Goal: Task Accomplishment & Management: Manage account settings

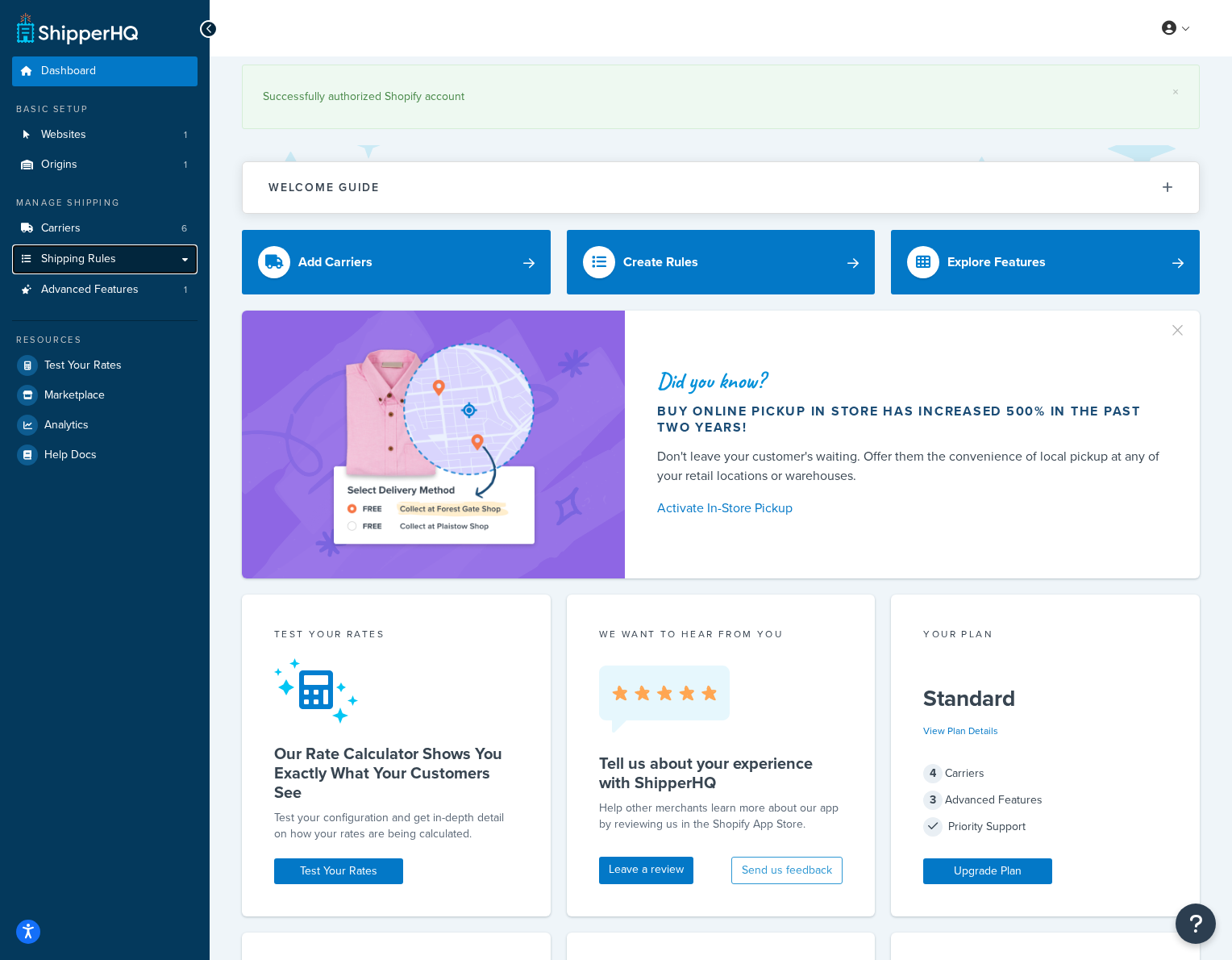
click at [97, 257] on span "Shipping Rules" at bounding box center [78, 258] width 75 height 14
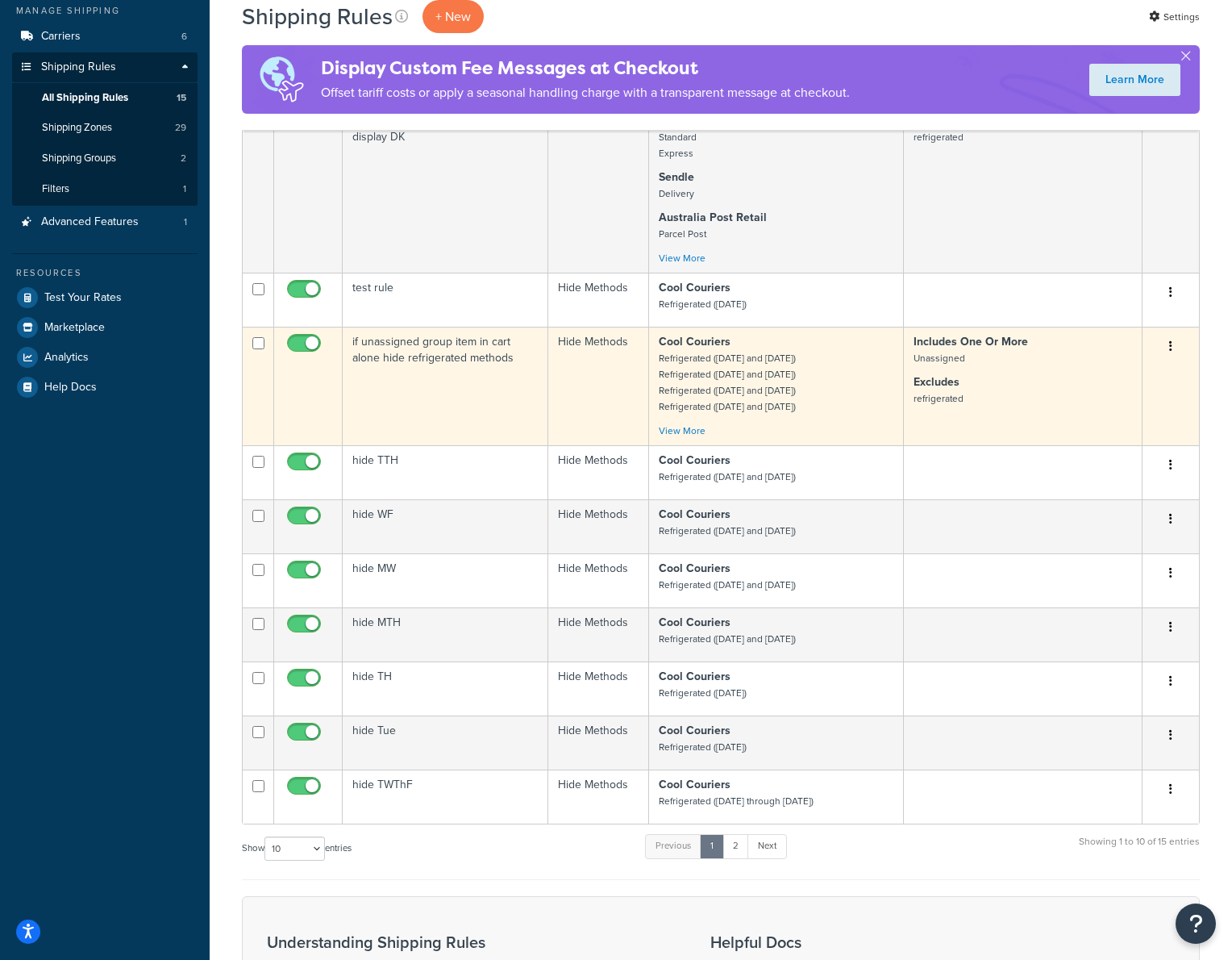
scroll to position [196, 0]
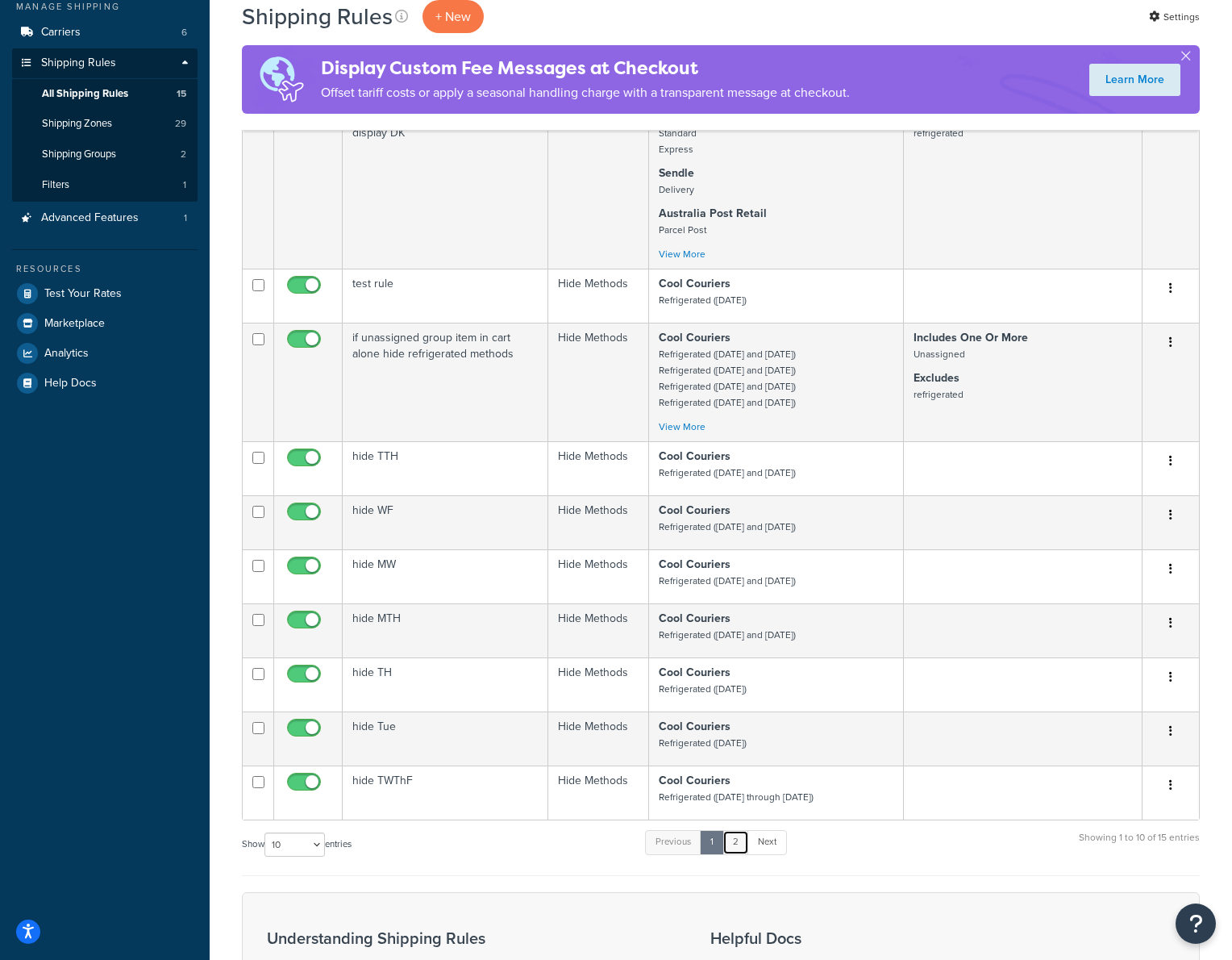
click at [738, 841] on link "2" at bounding box center [736, 842] width 27 height 24
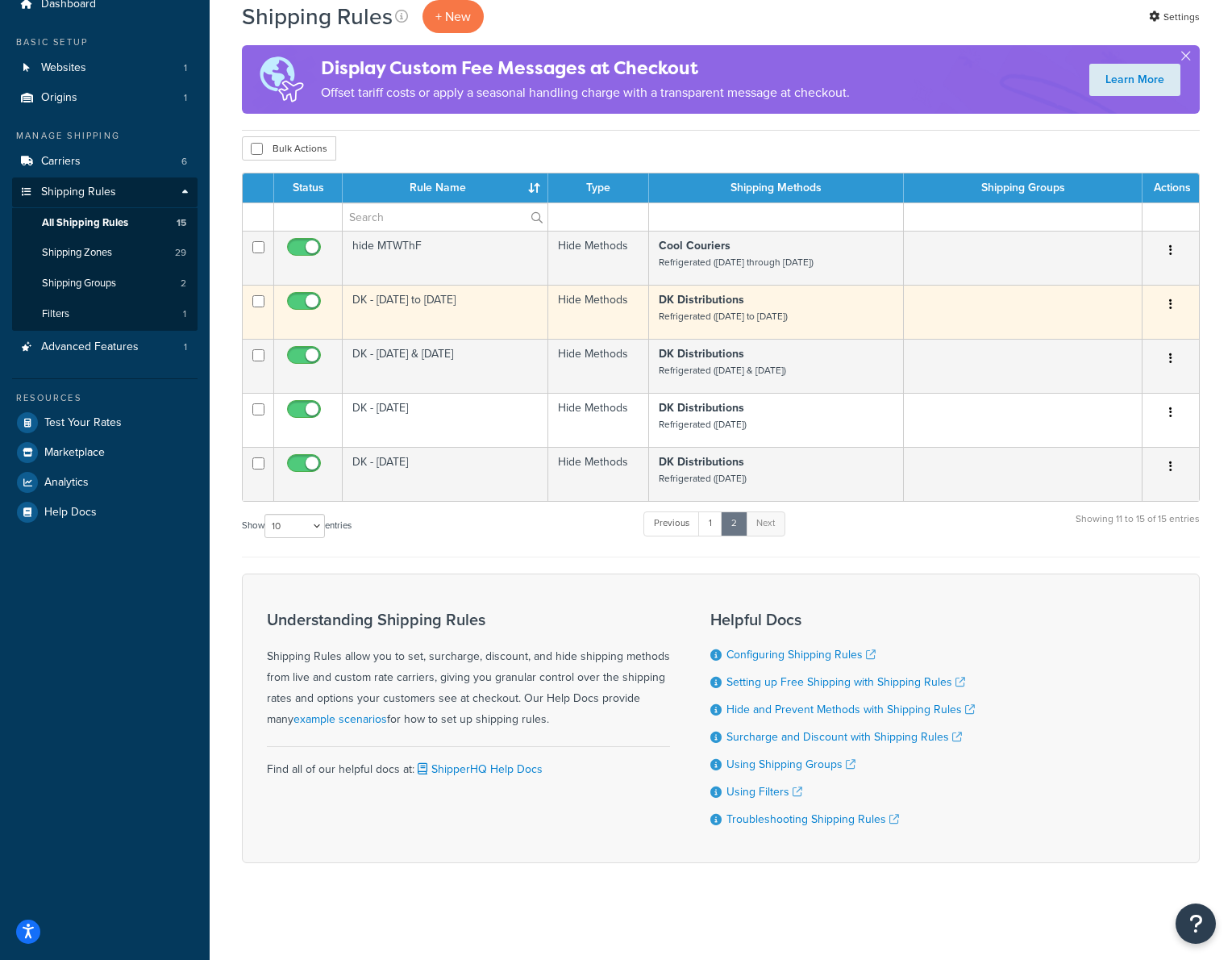
click at [1173, 302] on button "button" at bounding box center [1170, 305] width 22 height 26
click at [849, 309] on p "DK Distributions Refrigerated (Monday to Friday)" at bounding box center [776, 307] width 234 height 32
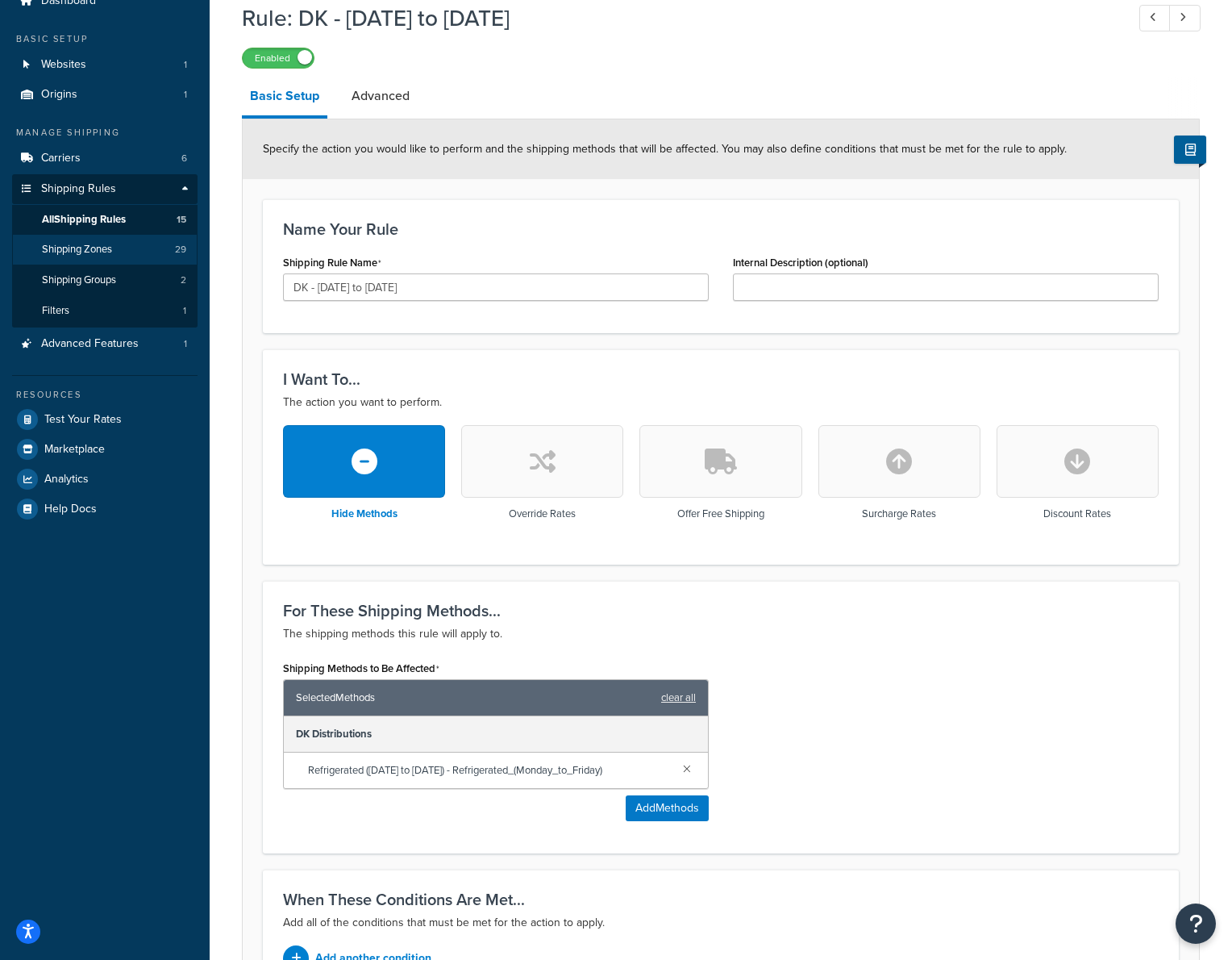
scroll to position [46, 0]
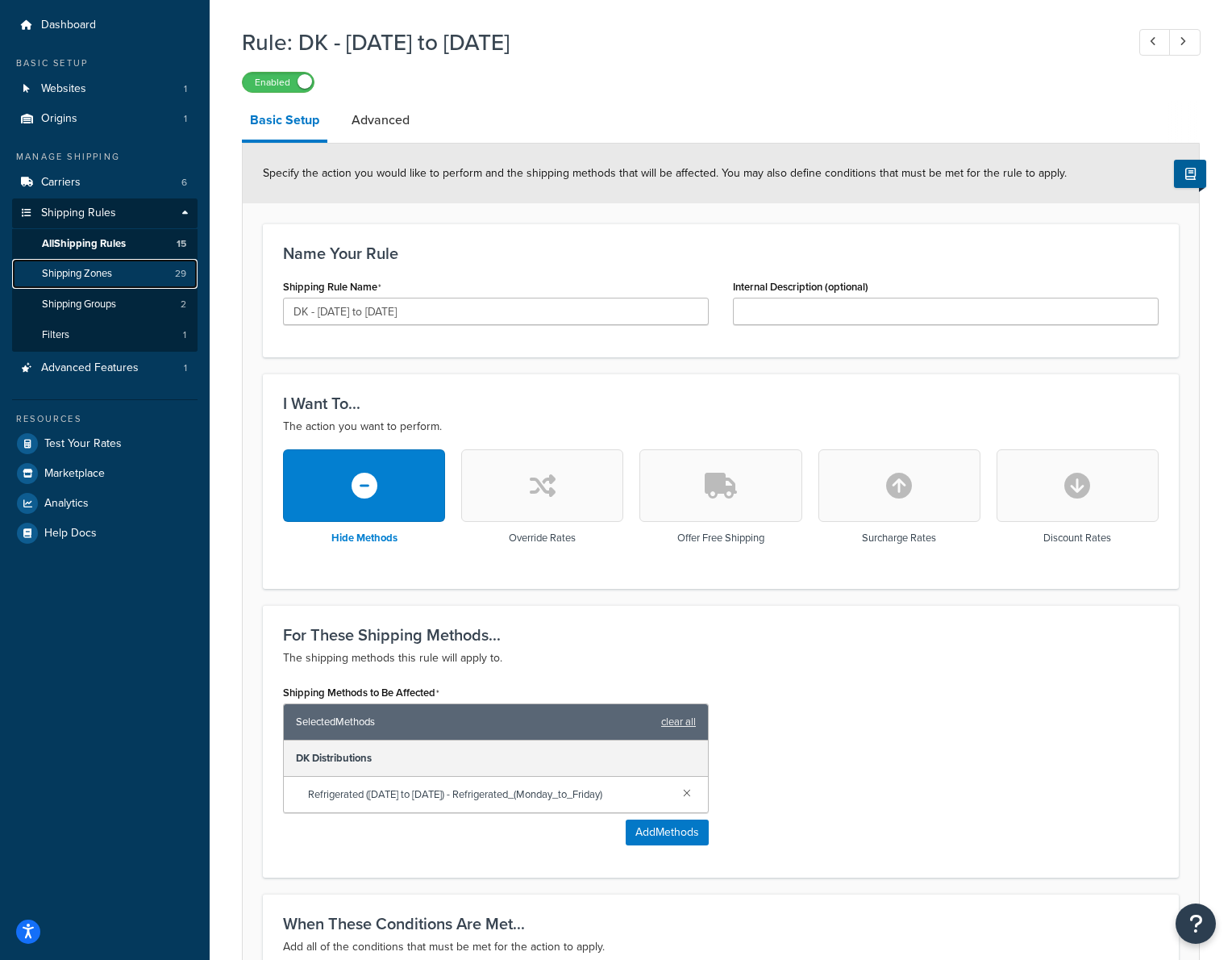
click at [101, 272] on span "Shipping Zones" at bounding box center [77, 273] width 70 height 14
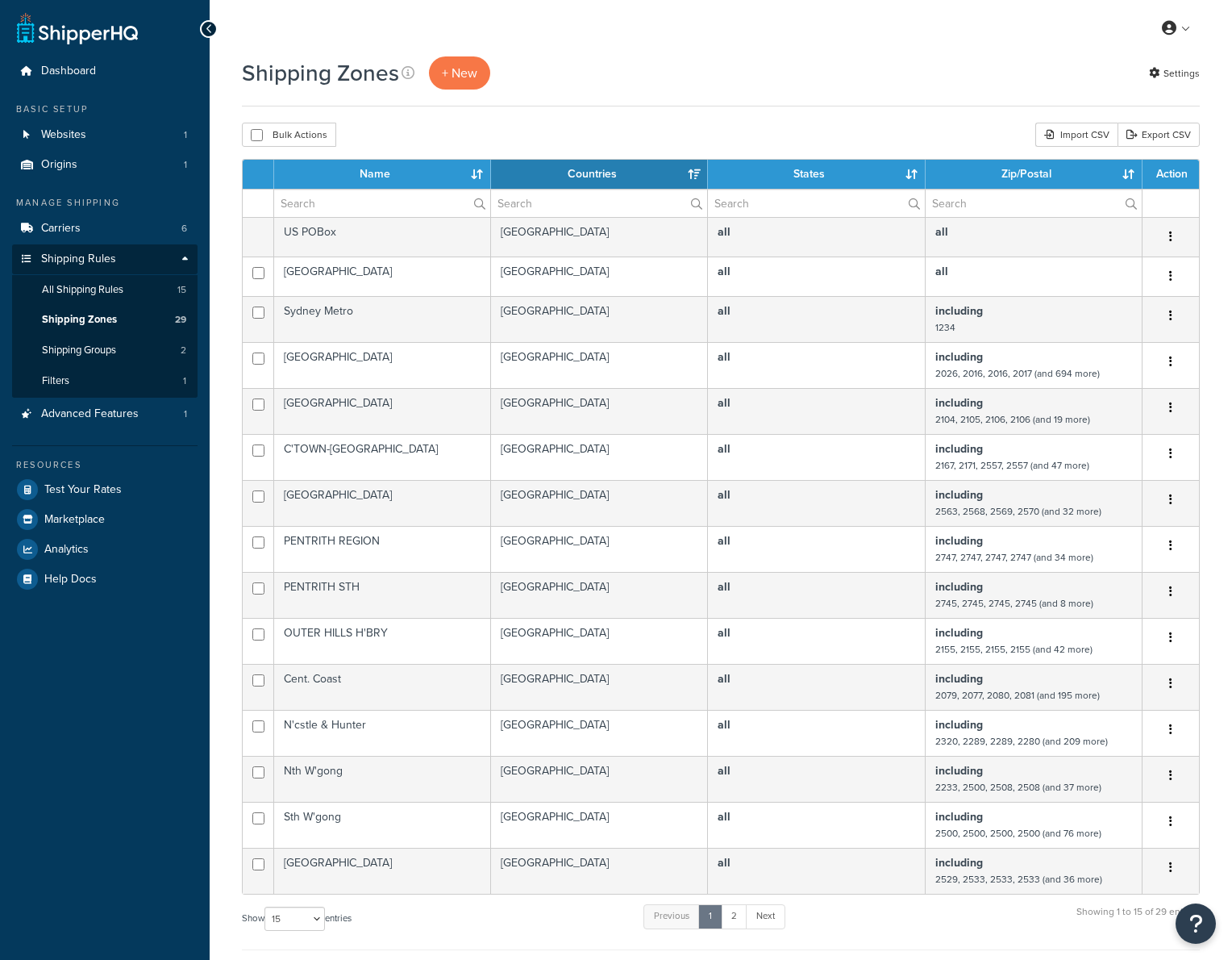
select select "15"
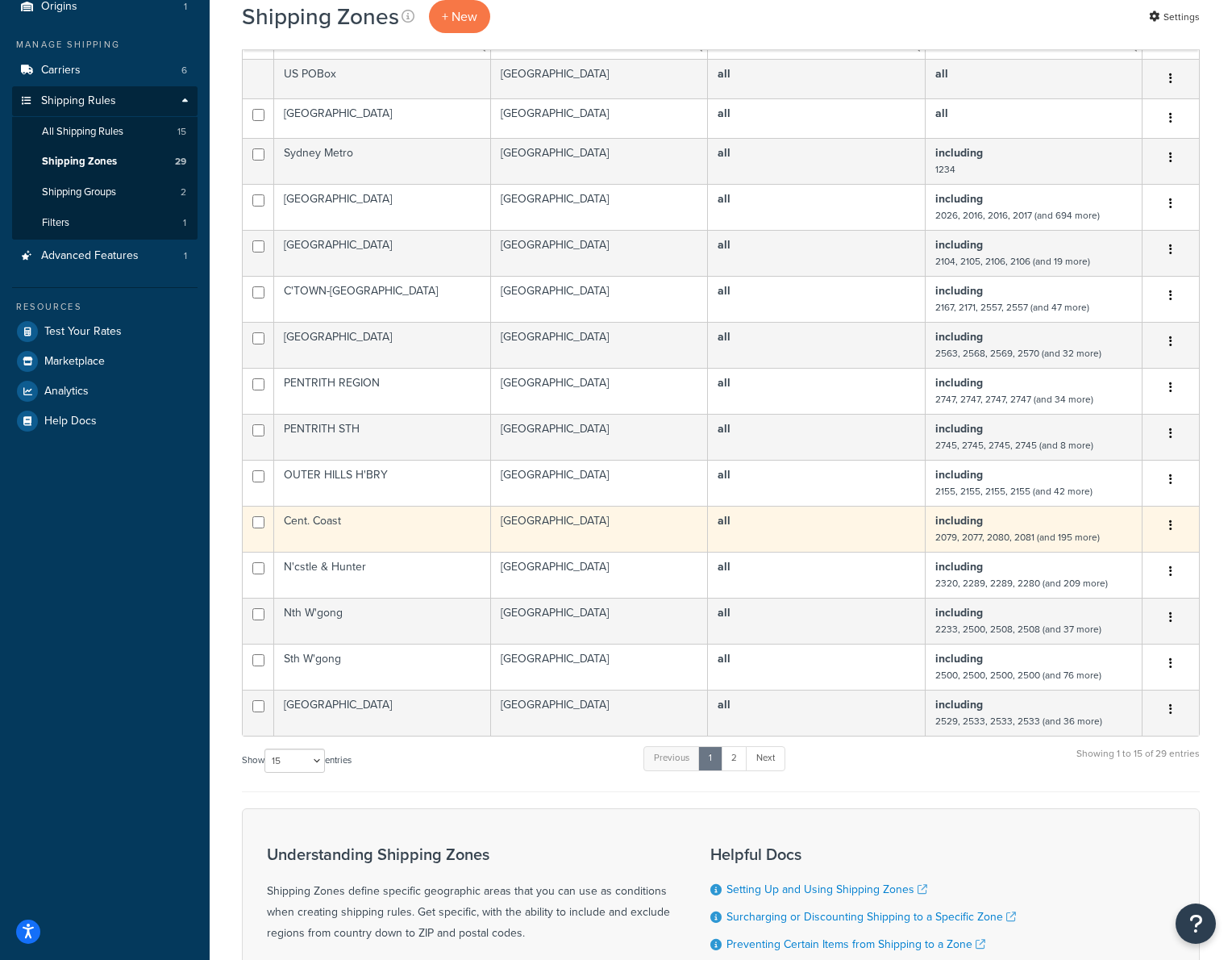
scroll to position [162, 0]
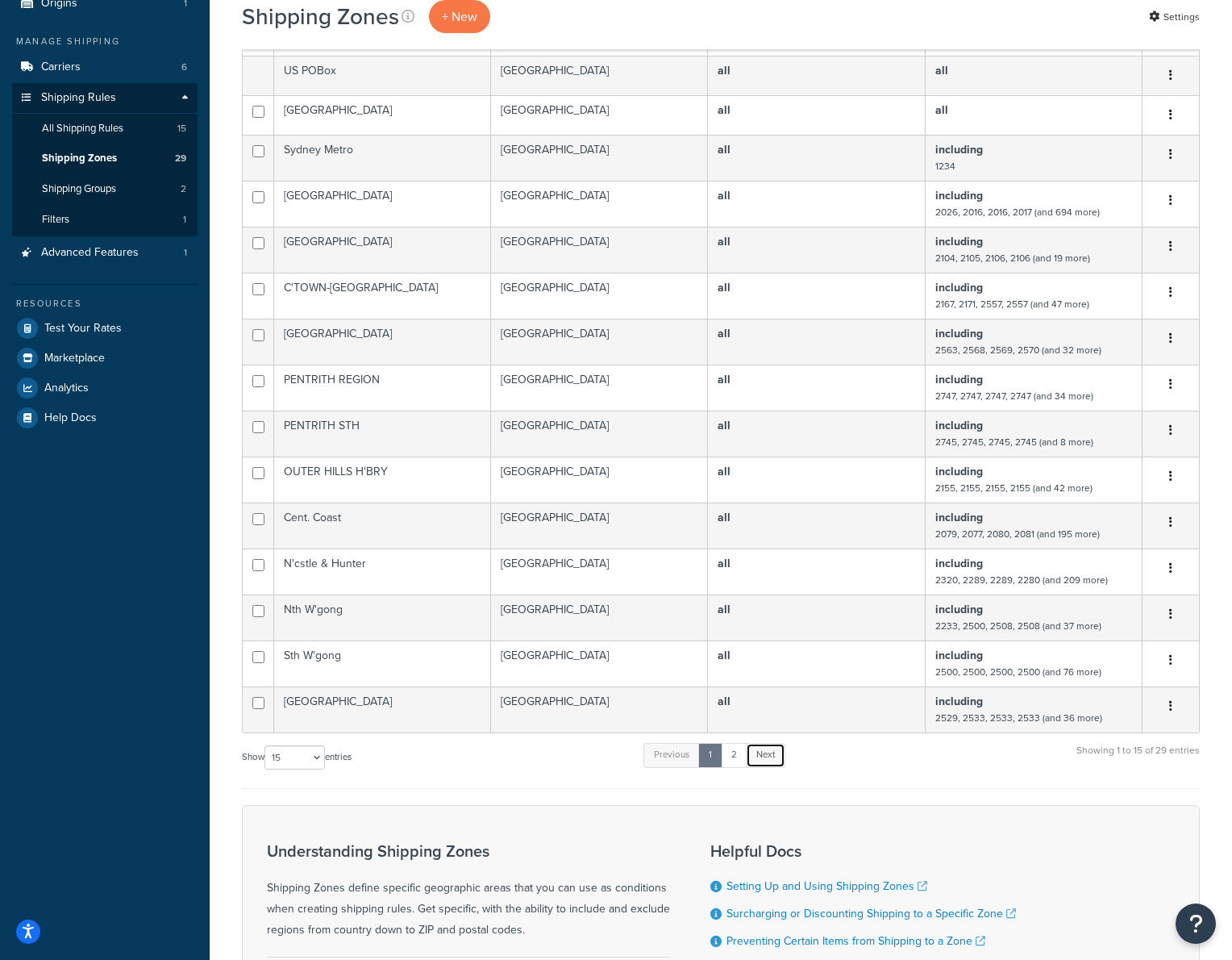
click at [777, 755] on link "Next" at bounding box center [765, 755] width 40 height 24
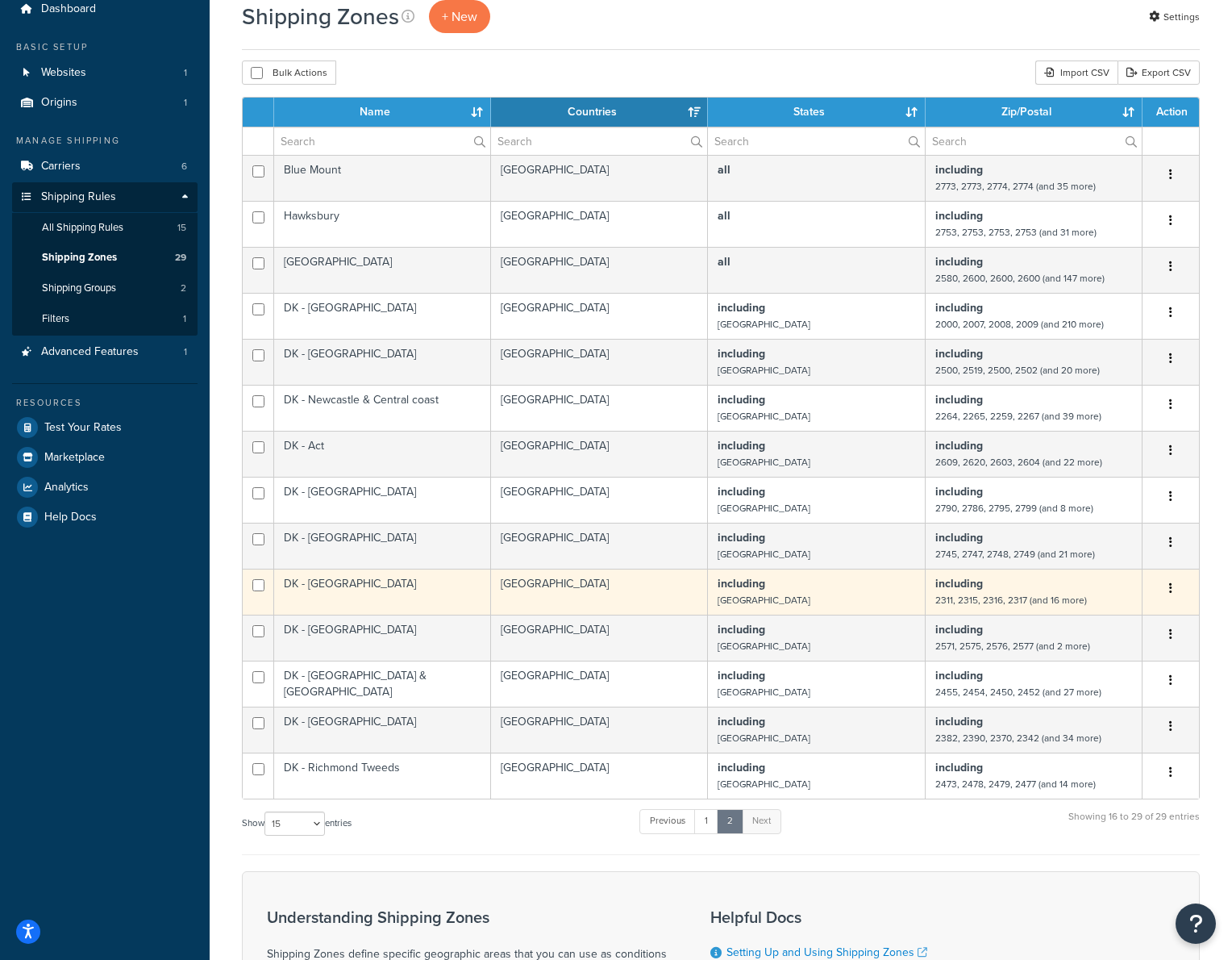
scroll to position [59, 0]
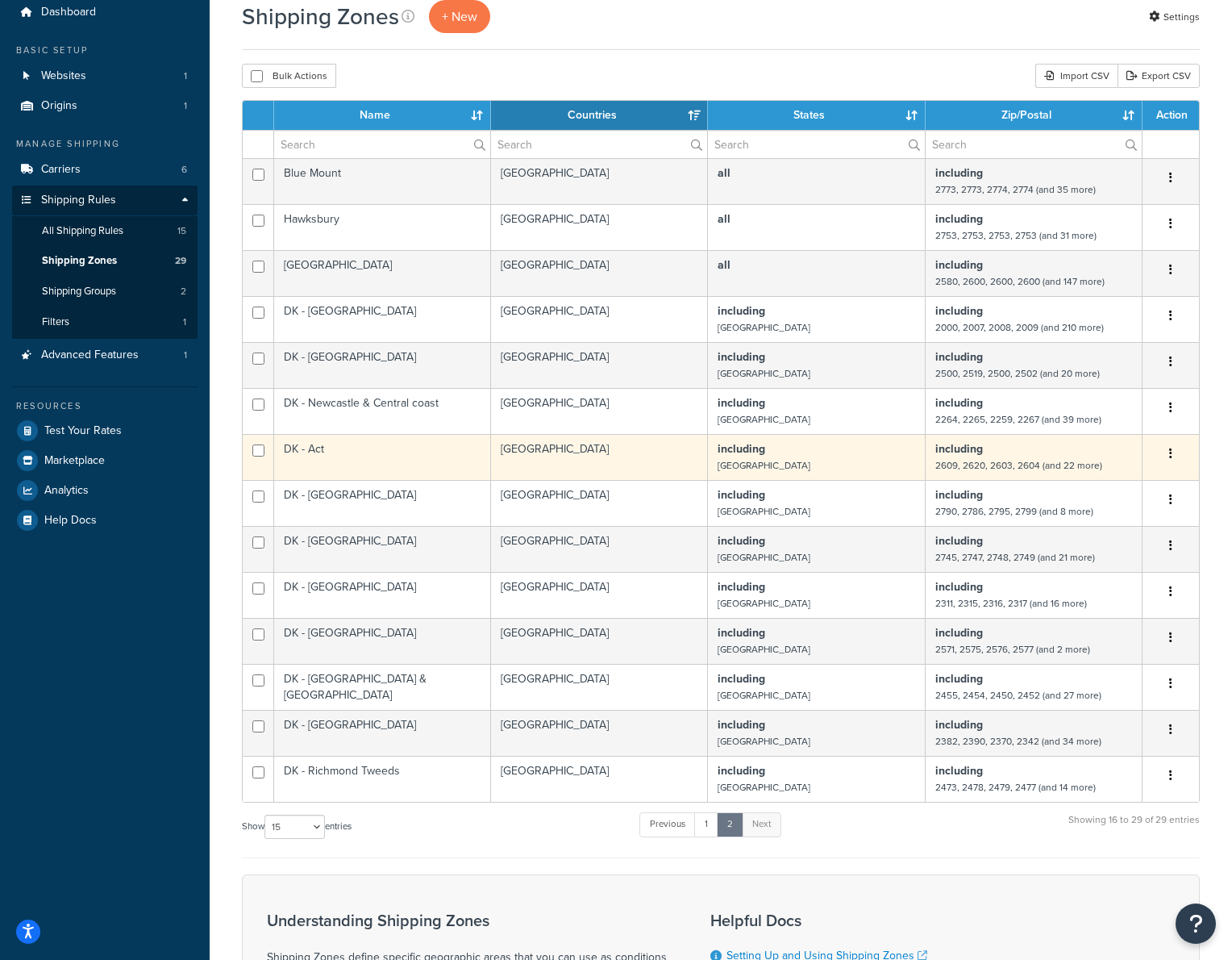
click at [458, 445] on td "DK - Act" at bounding box center [382, 457] width 217 height 46
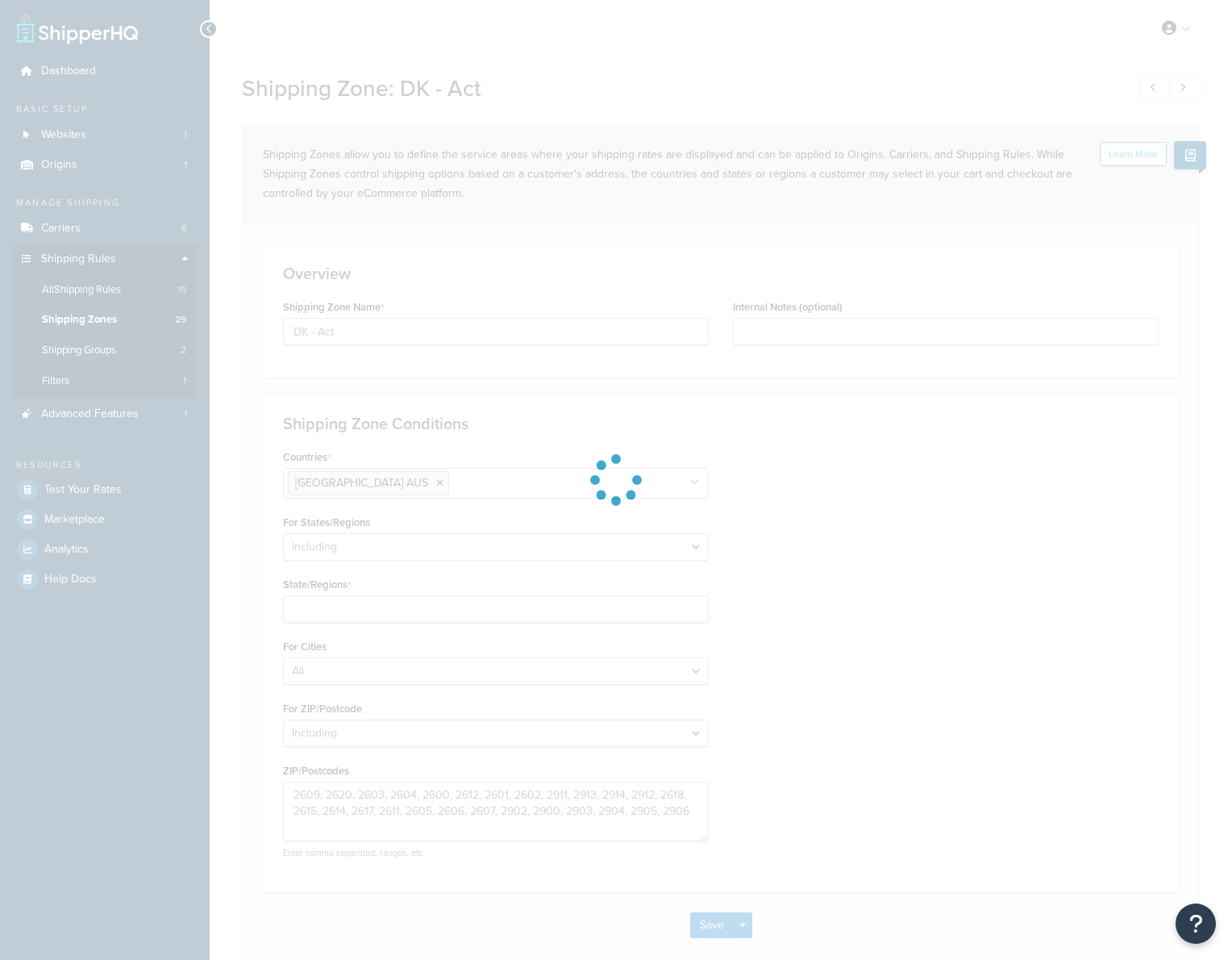
select select "including"
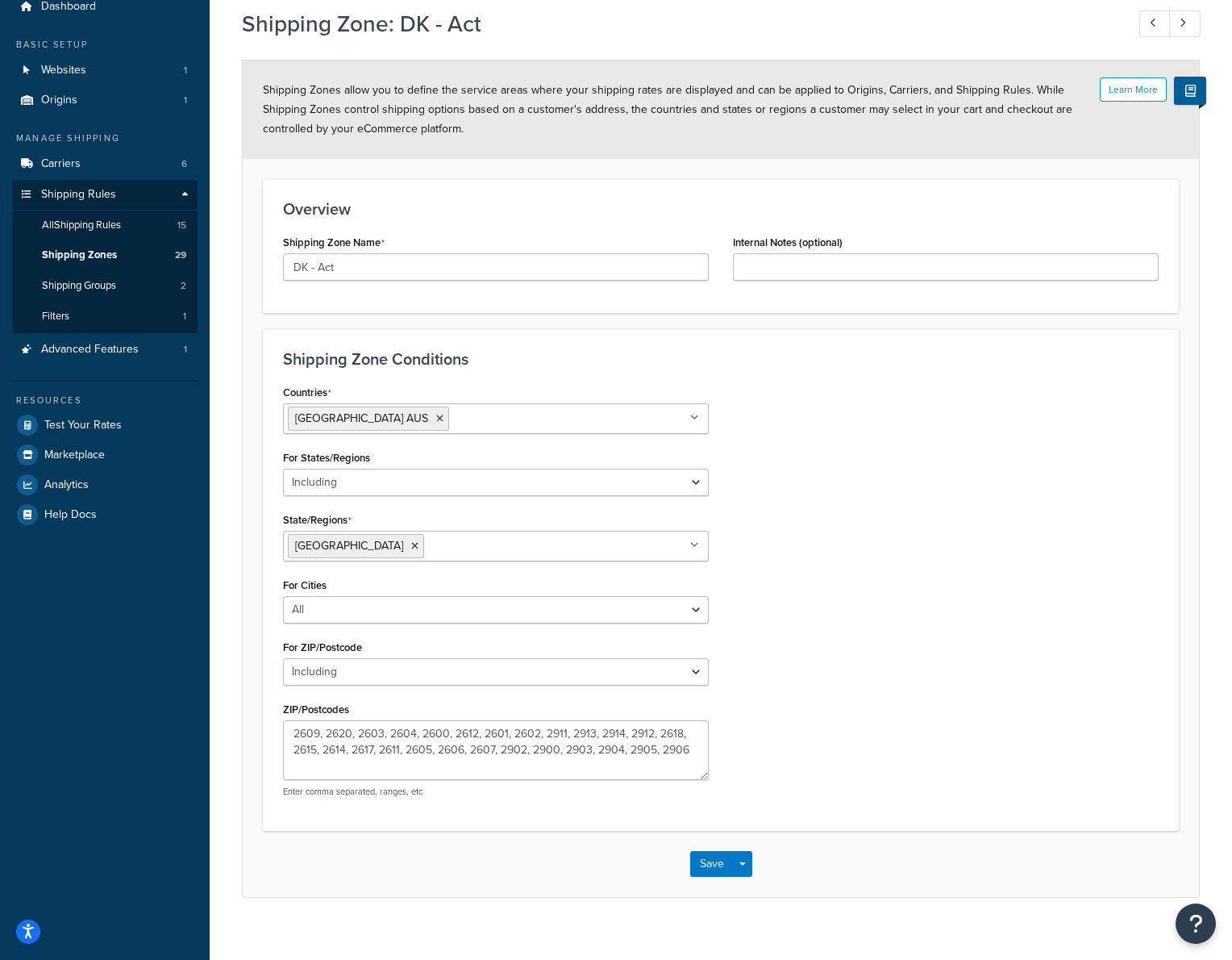
scroll to position [81, 0]
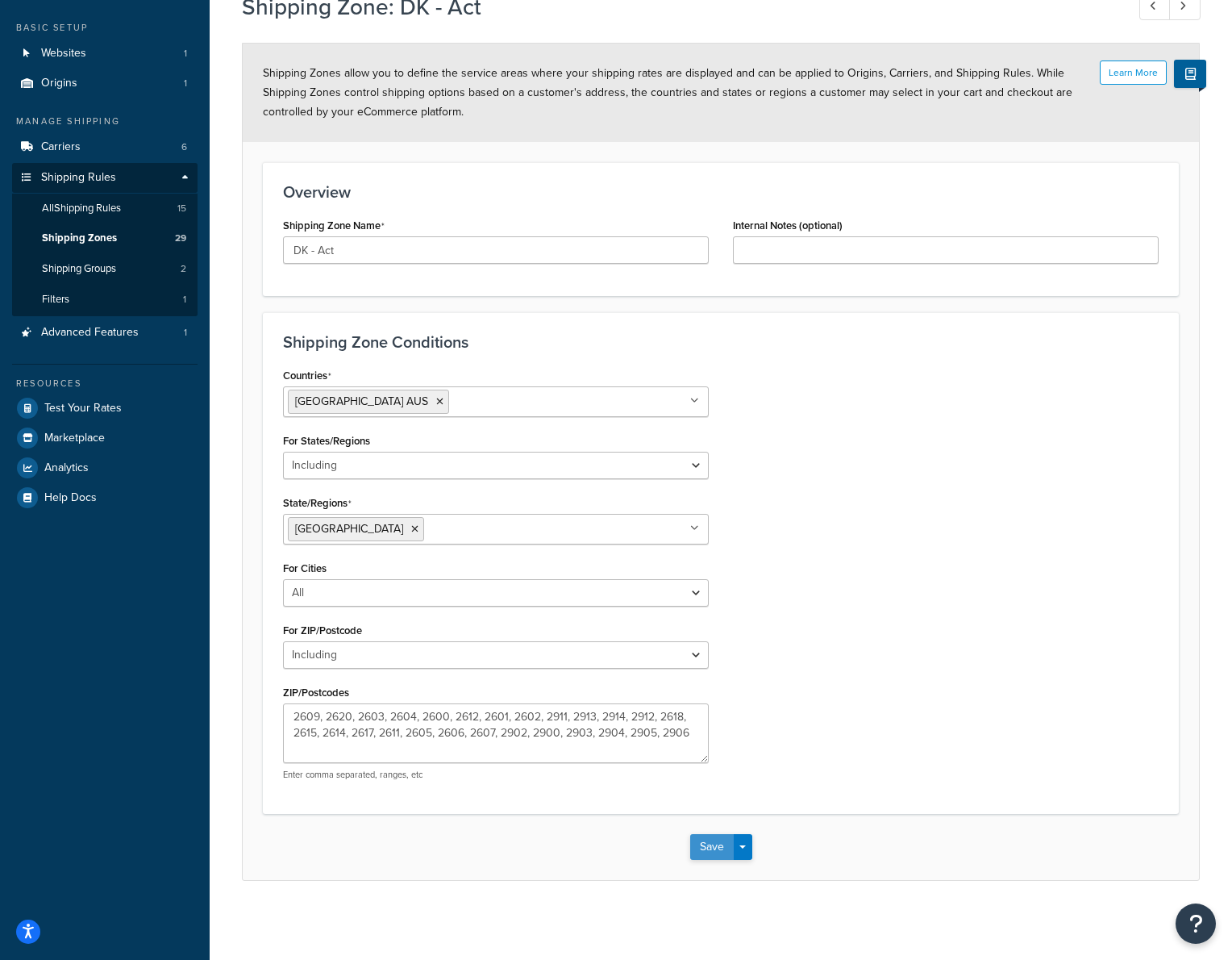
click at [711, 847] on button "Save" at bounding box center [712, 846] width 43 height 26
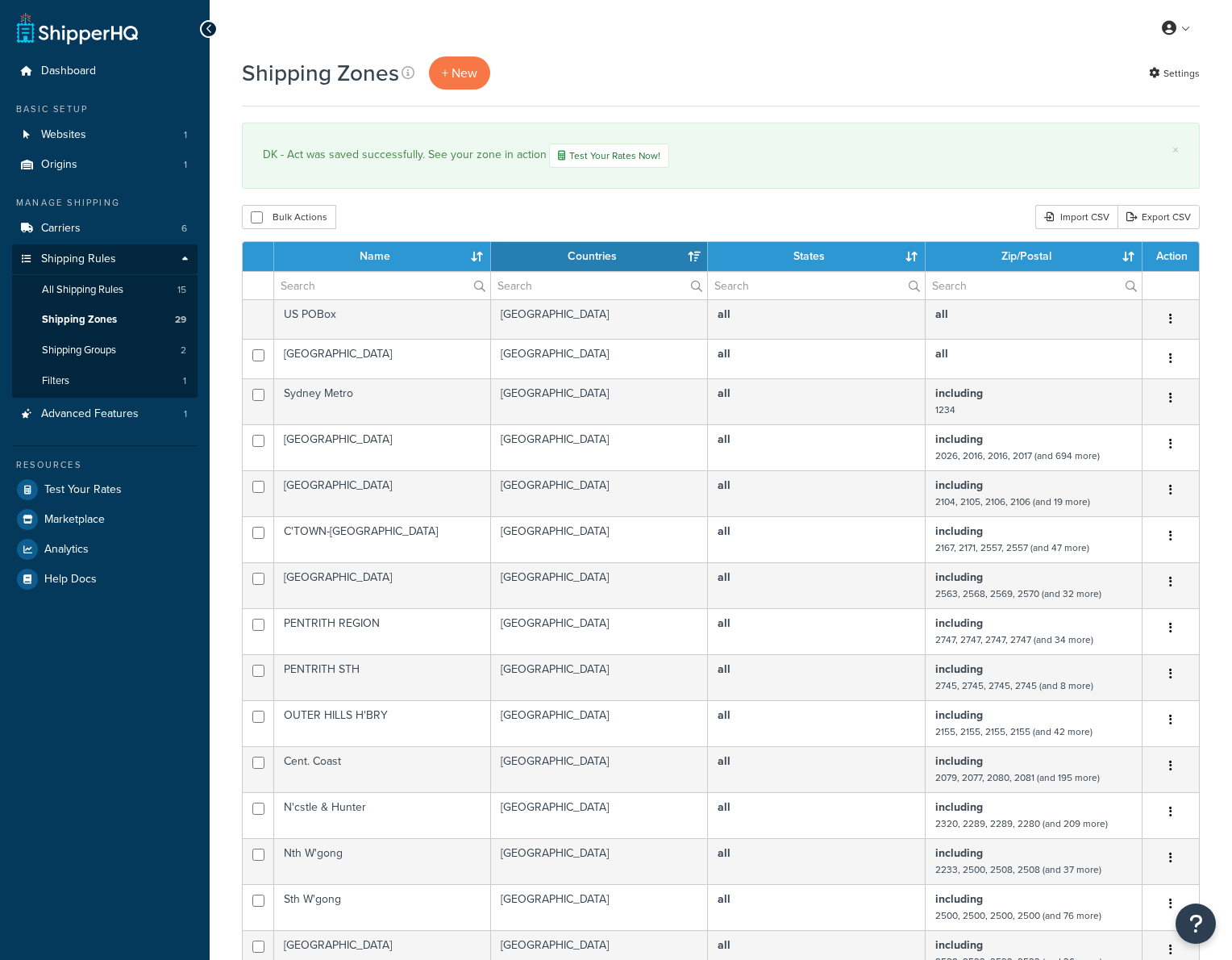
select select "15"
click at [87, 297] on link "All Shipping Rules 15" at bounding box center [104, 290] width 185 height 30
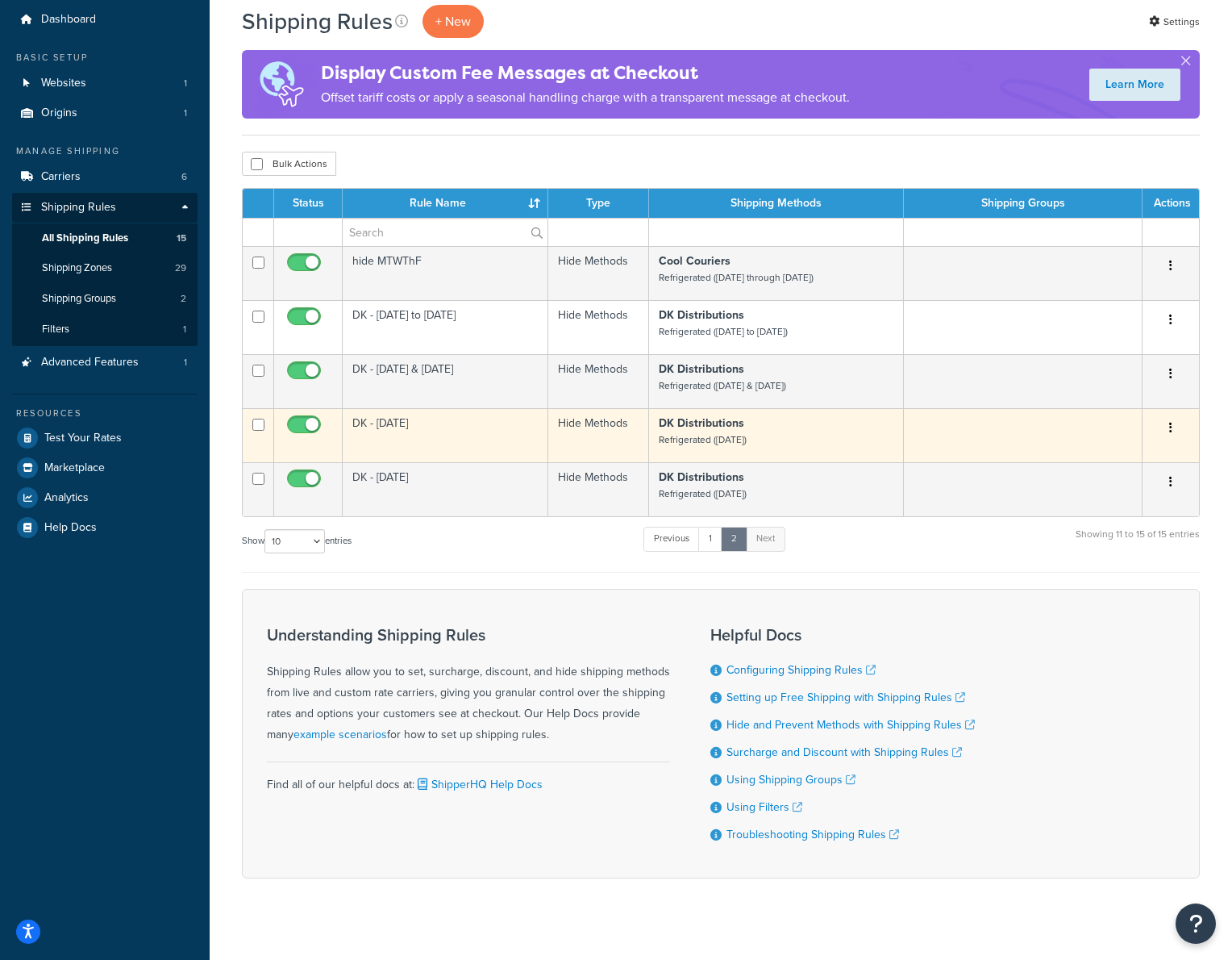
scroll to position [67, 0]
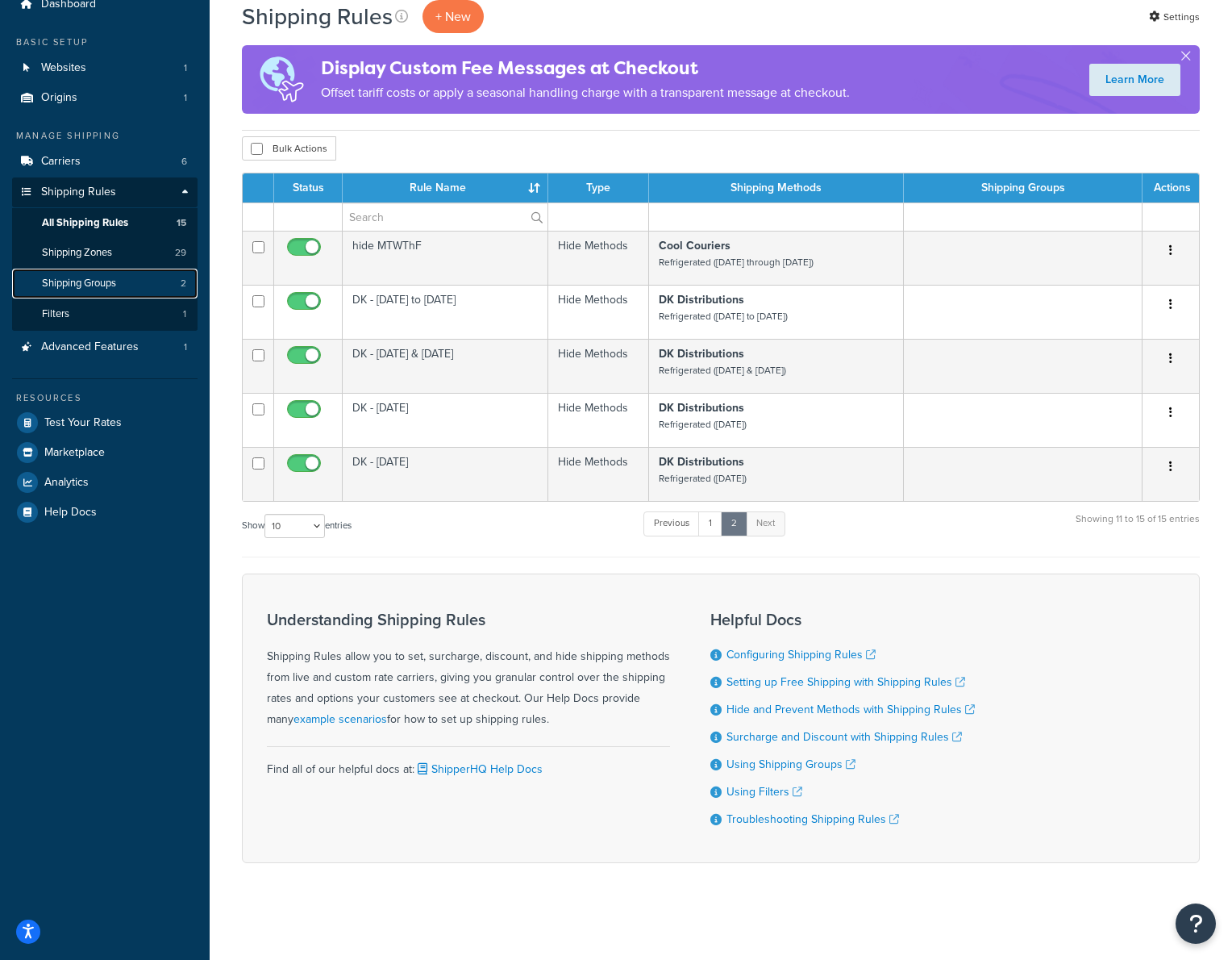
click at [102, 278] on span "Shipping Groups" at bounding box center [78, 283] width 74 height 14
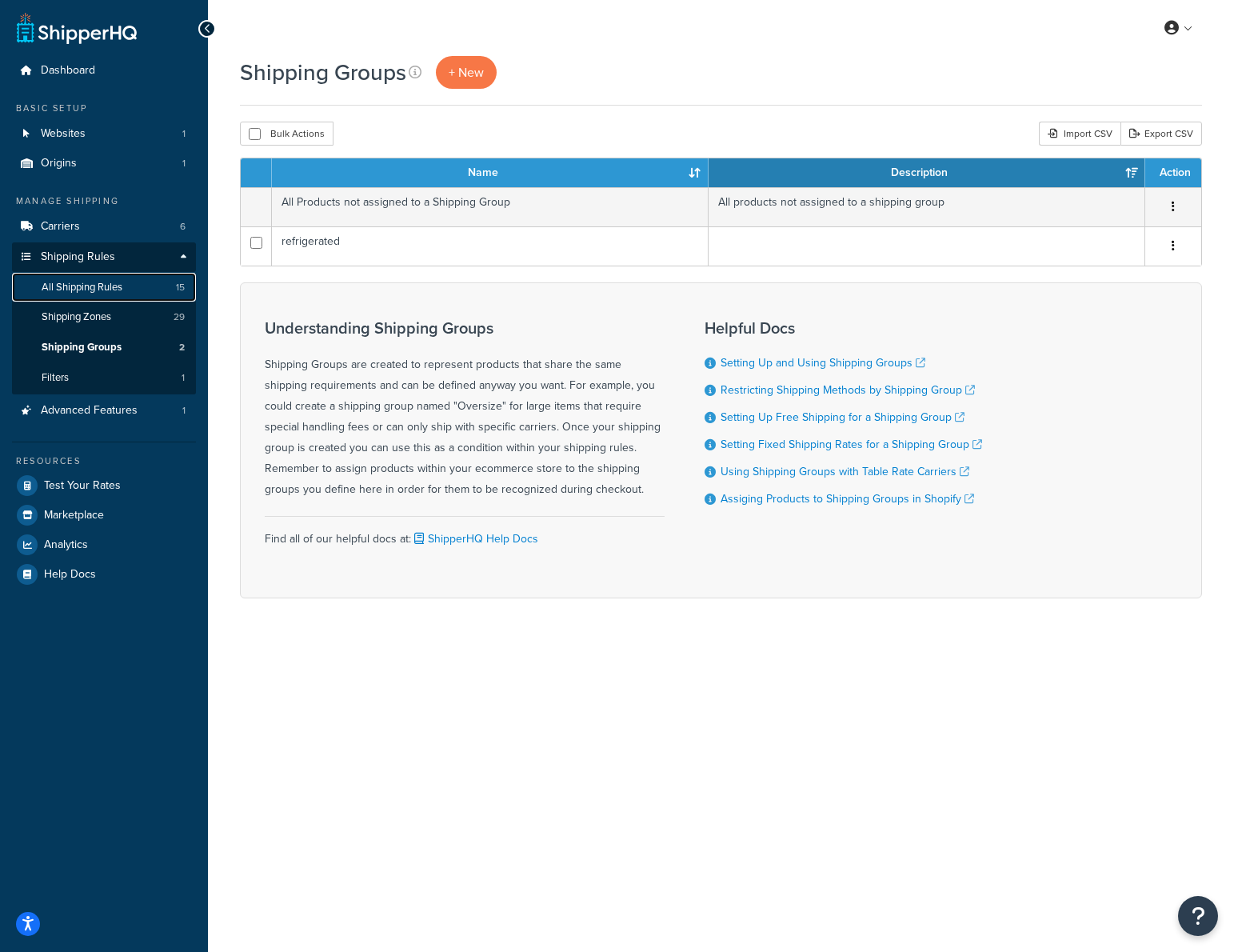
click at [95, 286] on span "All Shipping Rules" at bounding box center [81, 287] width 81 height 14
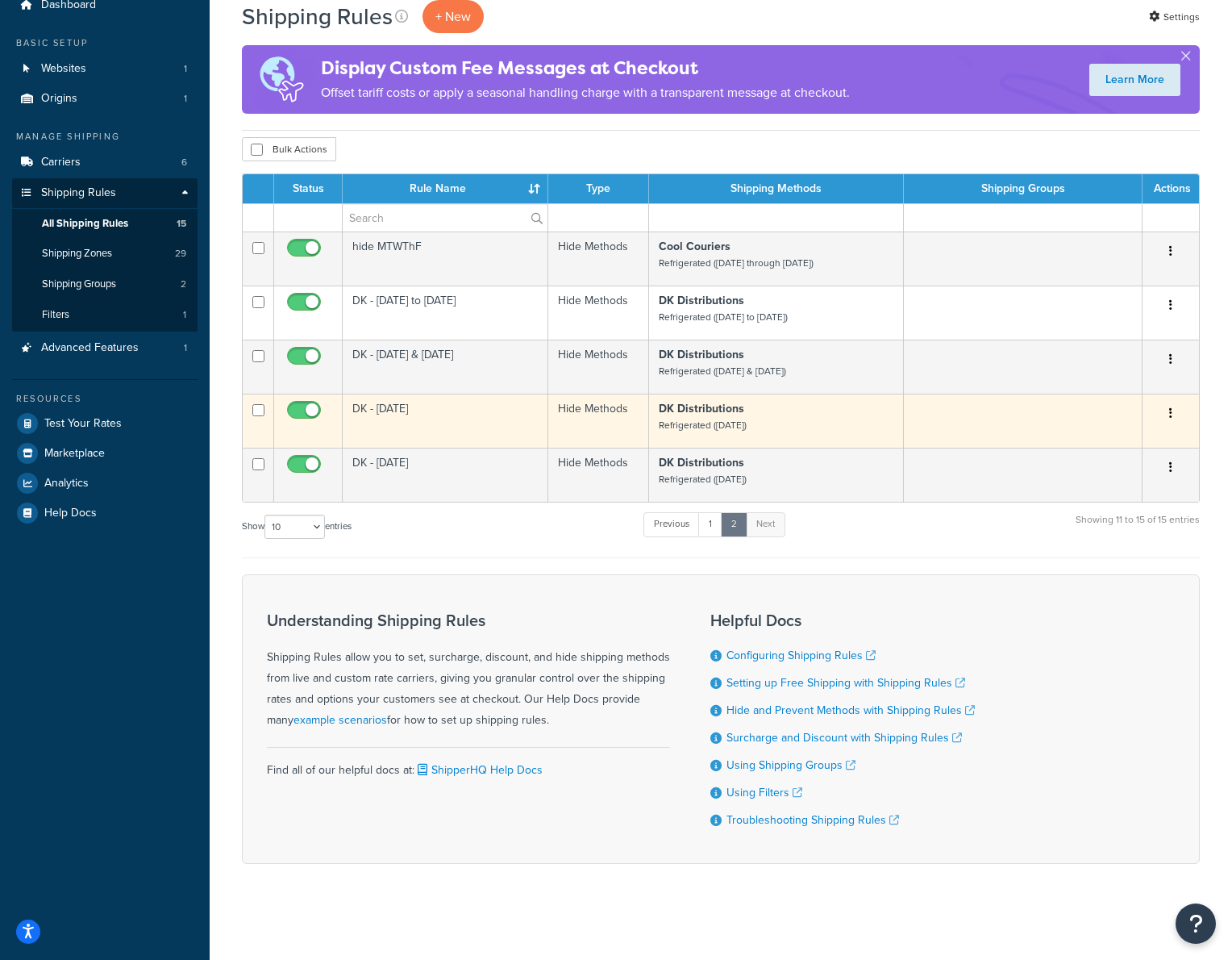
scroll to position [67, 0]
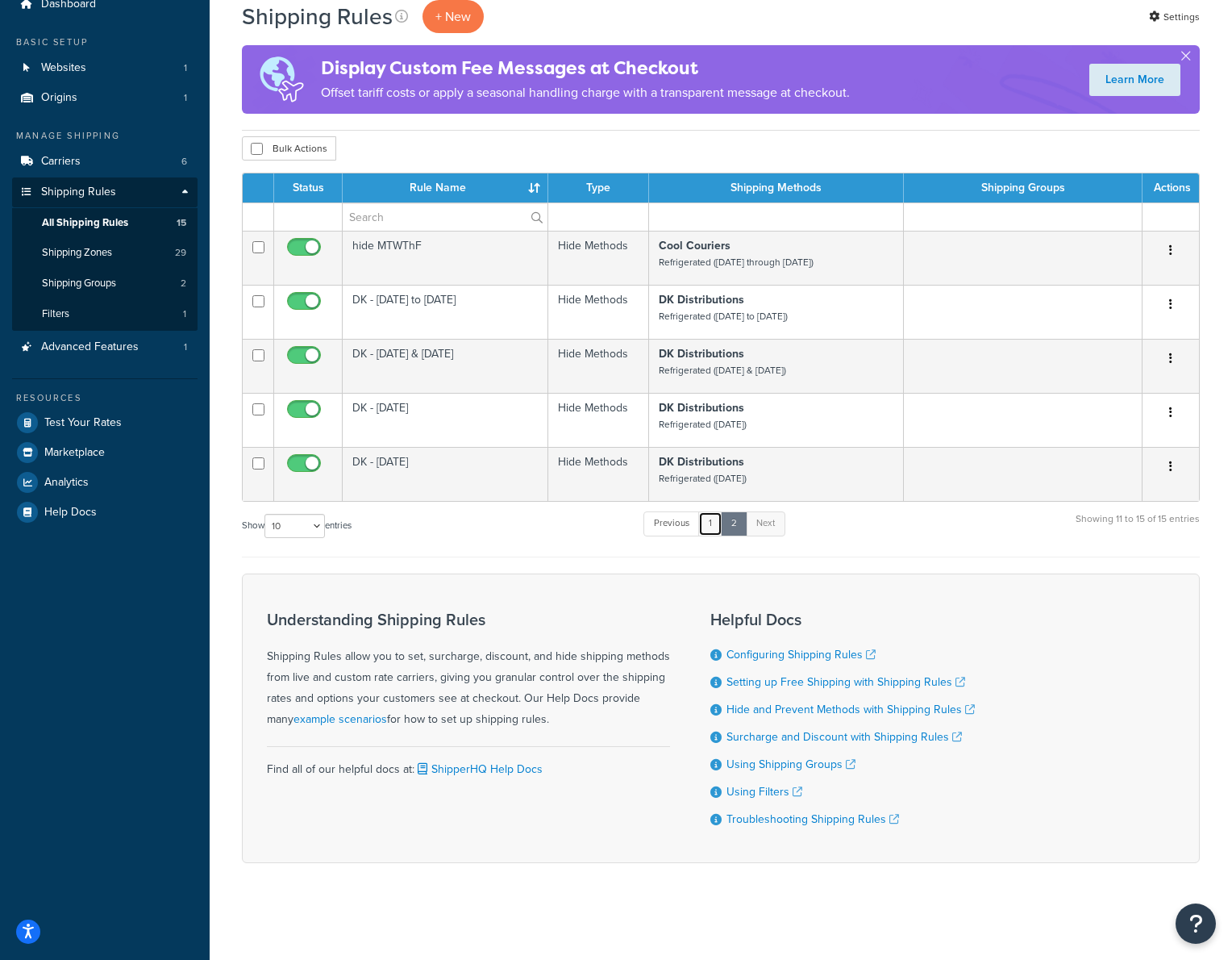
click at [714, 525] on link "1" at bounding box center [711, 523] width 24 height 24
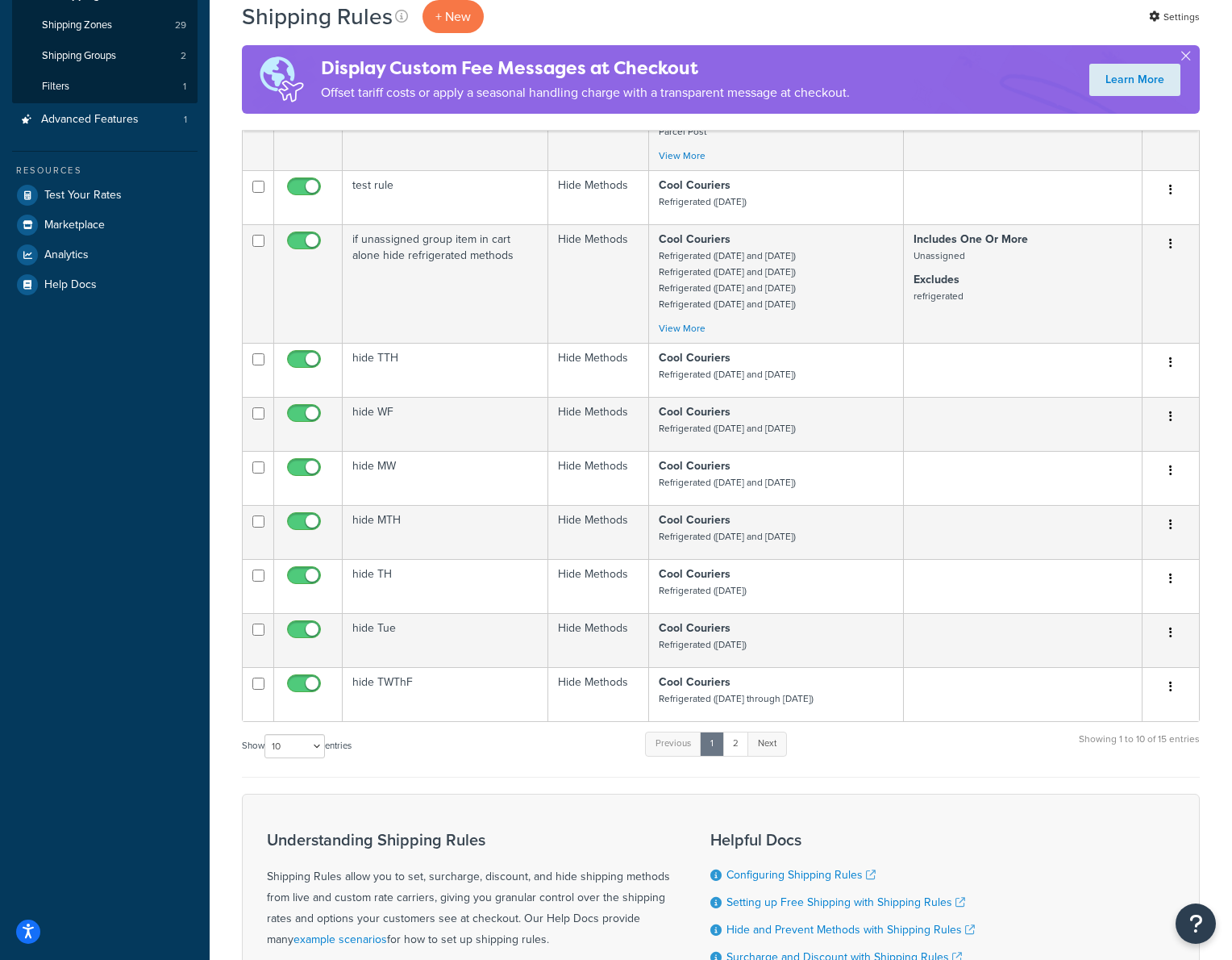
scroll to position [297, 0]
click at [744, 743] on link "2" at bounding box center [736, 741] width 27 height 24
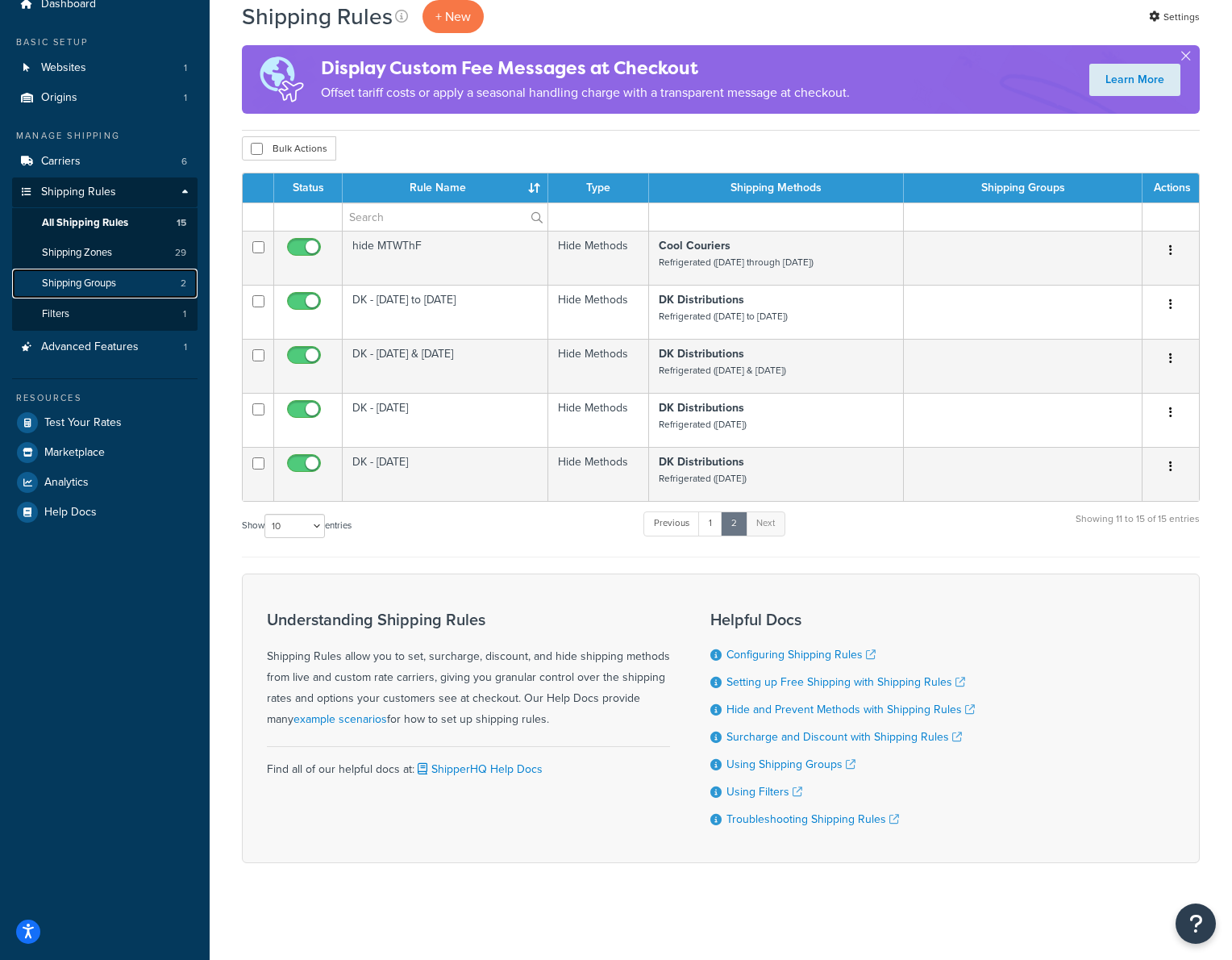
click at [102, 277] on span "Shipping Groups" at bounding box center [78, 283] width 74 height 14
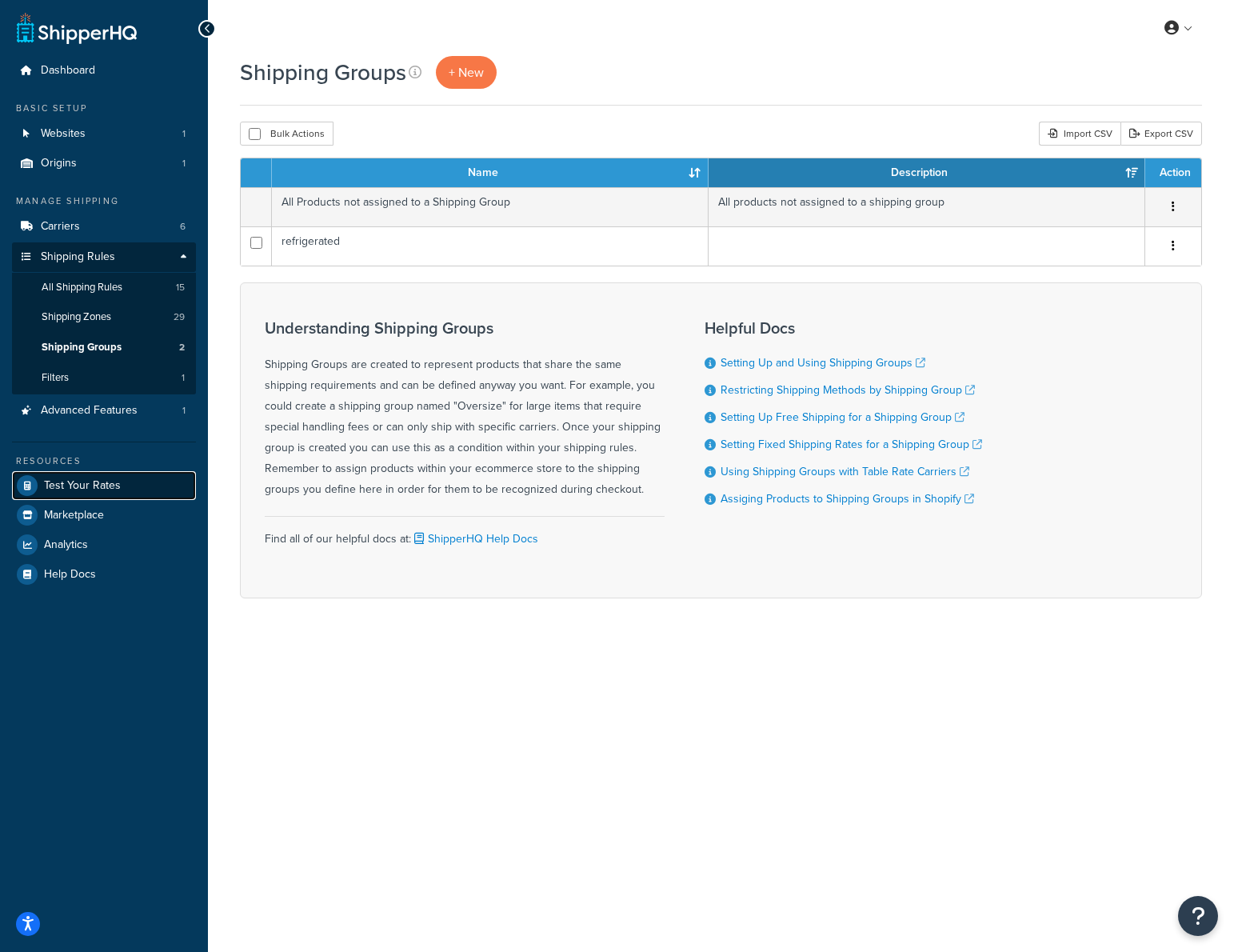
click at [118, 487] on link "Test Your Rates" at bounding box center [103, 485] width 184 height 28
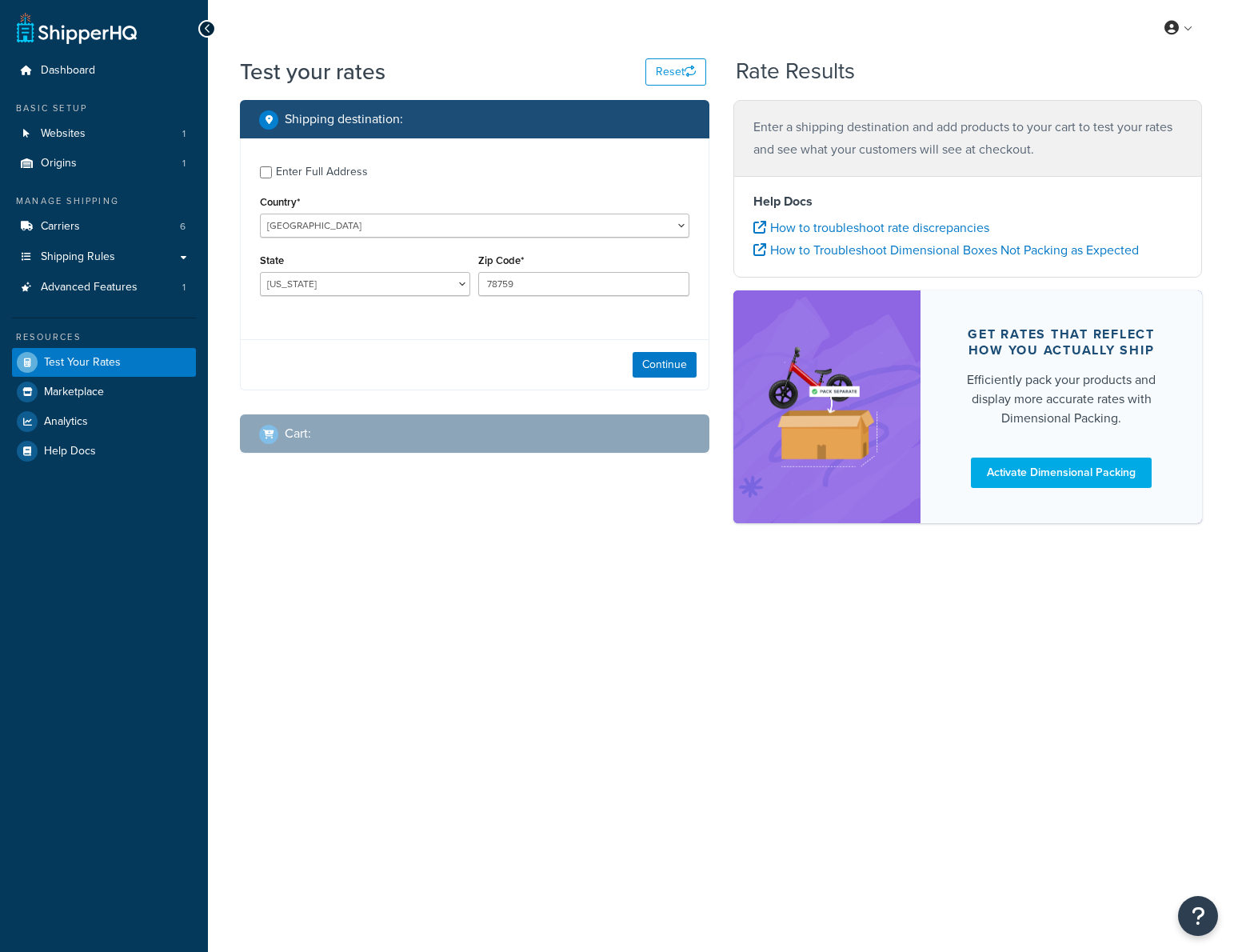
select select "[GEOGRAPHIC_DATA]"
click at [319, 216] on select "[GEOGRAPHIC_DATA] [GEOGRAPHIC_DATA] [GEOGRAPHIC_DATA] [GEOGRAPHIC_DATA] [GEOGRA…" at bounding box center [474, 225] width 429 height 24
select select "AU"
click at [260, 213] on select "United States United Kingdom Afghanistan Åland Islands Albania Algeria American…" at bounding box center [474, 225] width 429 height 24
click at [312, 284] on select "Australian Capital Territory New South Wales Northern Territory Queensland Sout…" at bounding box center [365, 284] width 211 height 24
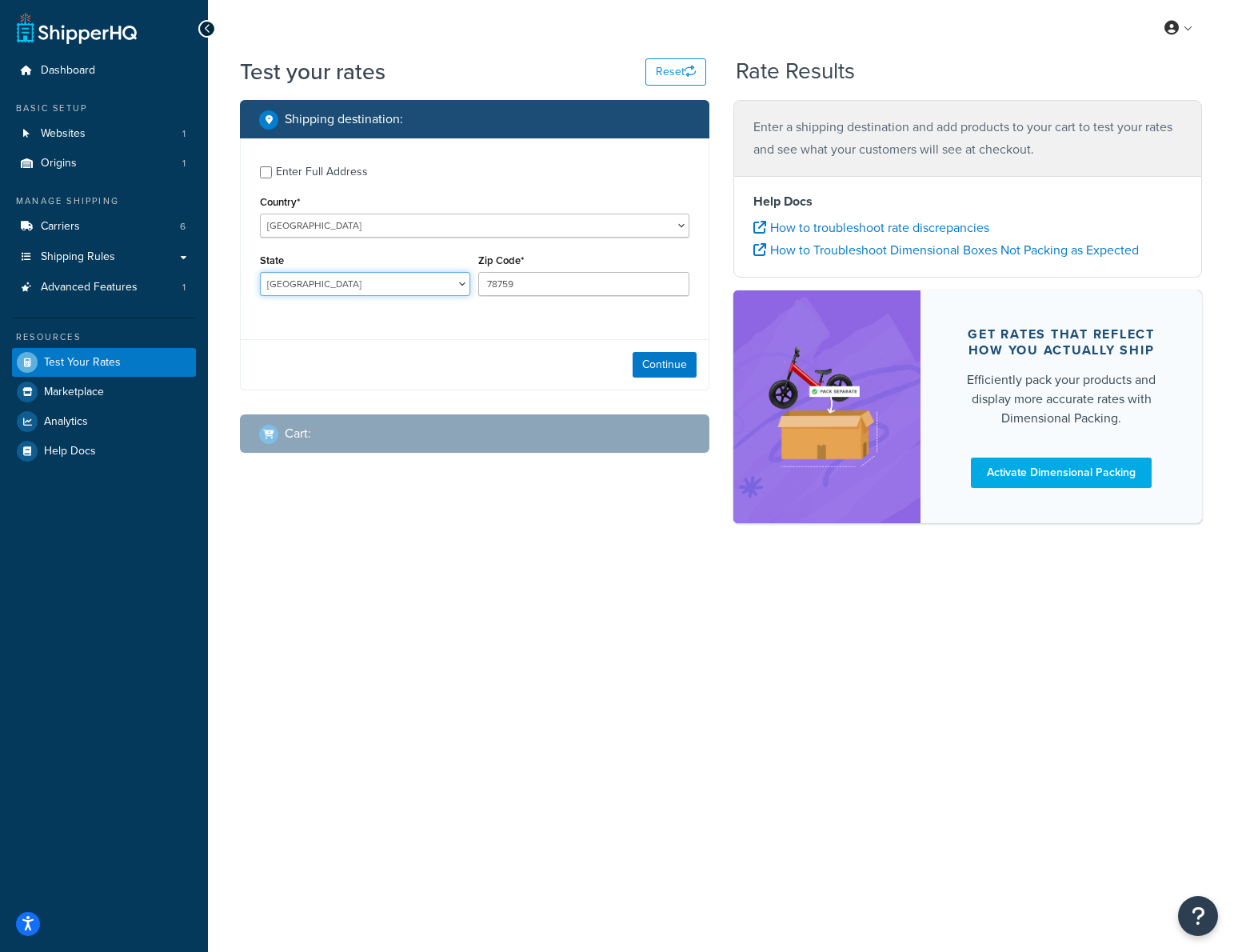
click at [260, 272] on select "Australian Capital Territory New South Wales Northern Territory Queensland Sout…" at bounding box center [365, 284] width 211 height 24
drag, startPoint x: 580, startPoint y: 282, endPoint x: 326, endPoint y: 263, distance: 254.7
click at [341, 271] on div "State Australian Capital Territory New South Wales Northern Territory Queenslan…" at bounding box center [475, 279] width 438 height 59
click at [458, 272] on div "State Australian Capital Territory New South Wales Northern Territory Queenslan…" at bounding box center [475, 279] width 438 height 59
type input "2620"
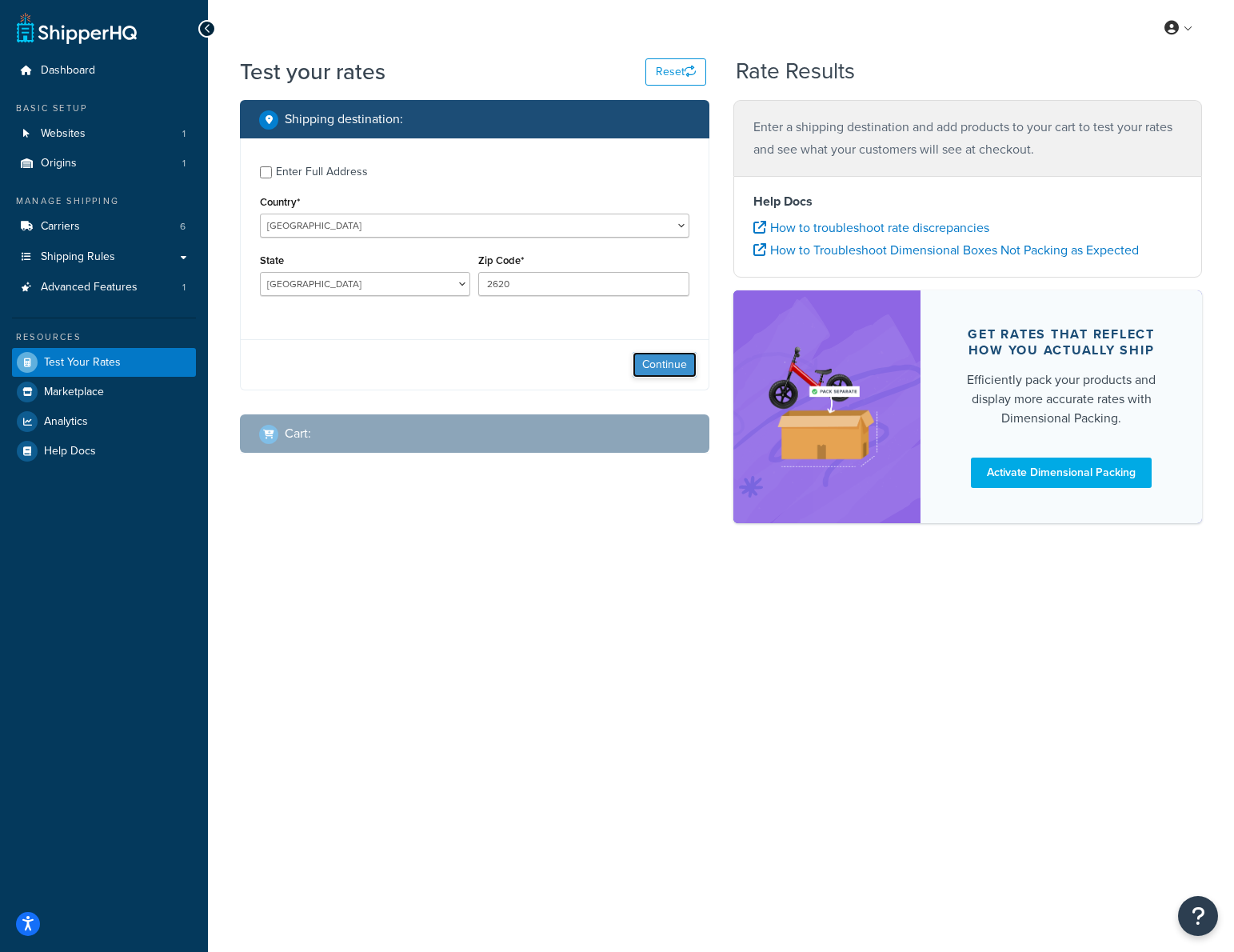
click at [654, 359] on button "Continue" at bounding box center [665, 364] width 64 height 26
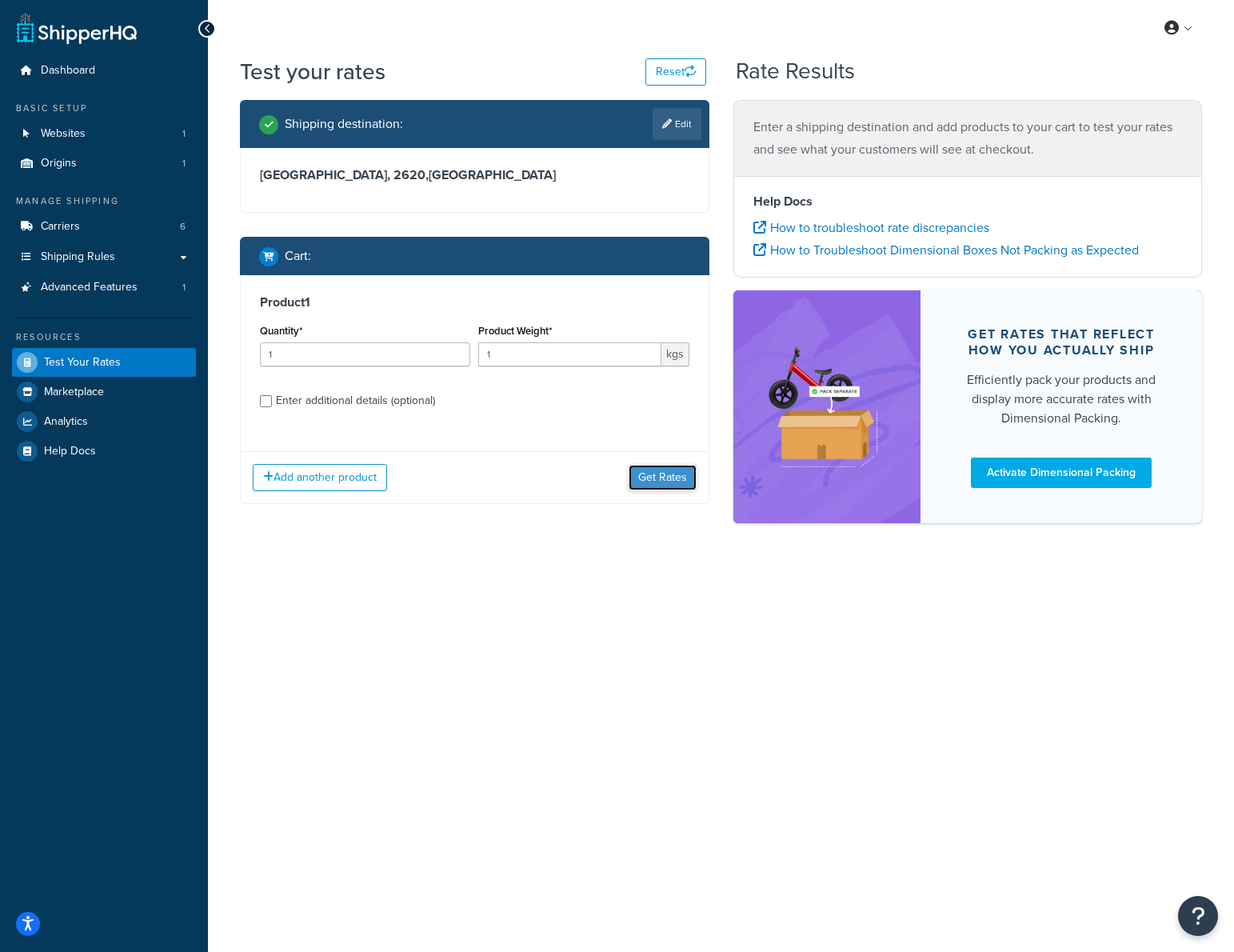
click at [677, 476] on button "Get Rates" at bounding box center [663, 478] width 68 height 26
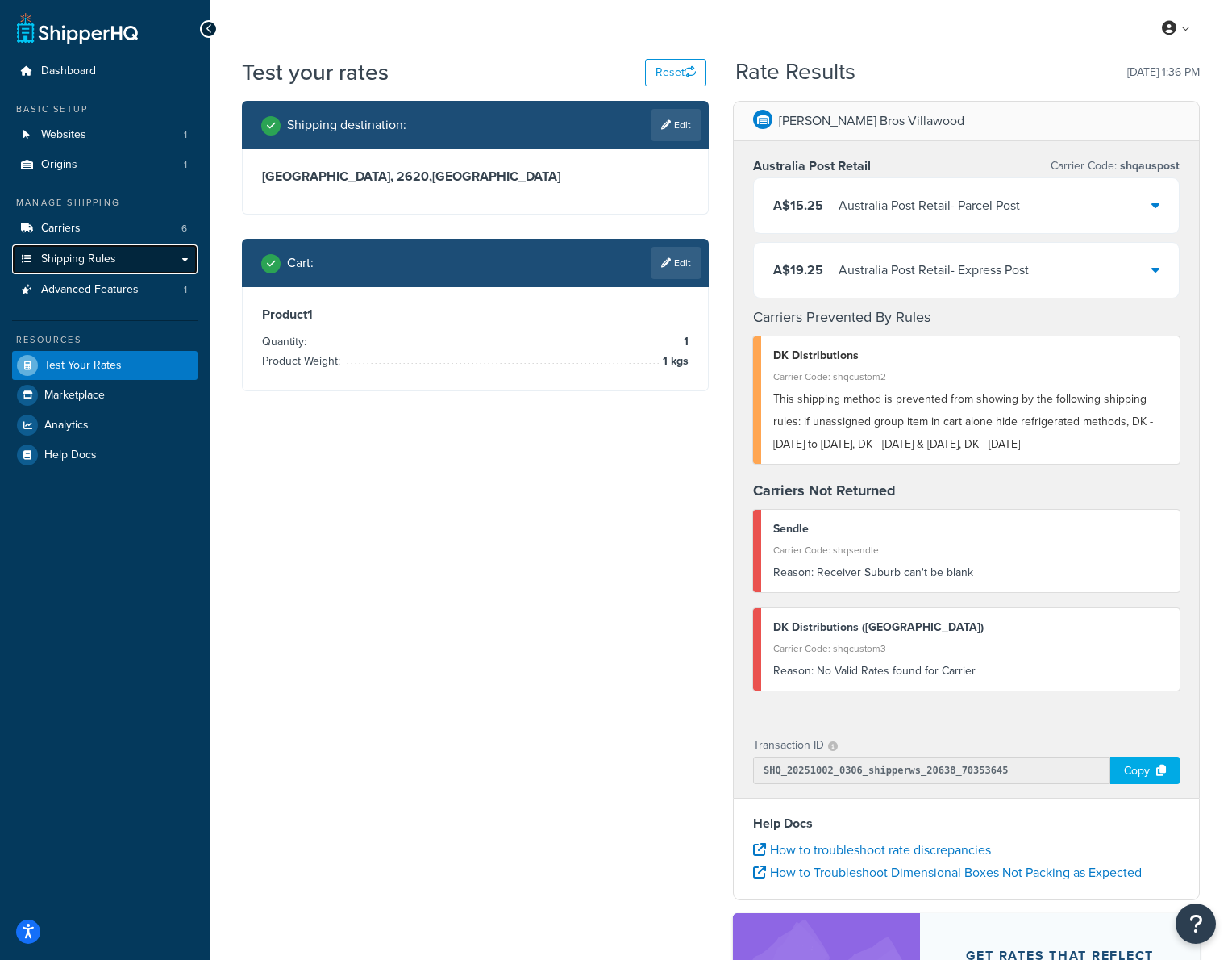
click at [54, 257] on span "Shipping Rules" at bounding box center [78, 258] width 75 height 14
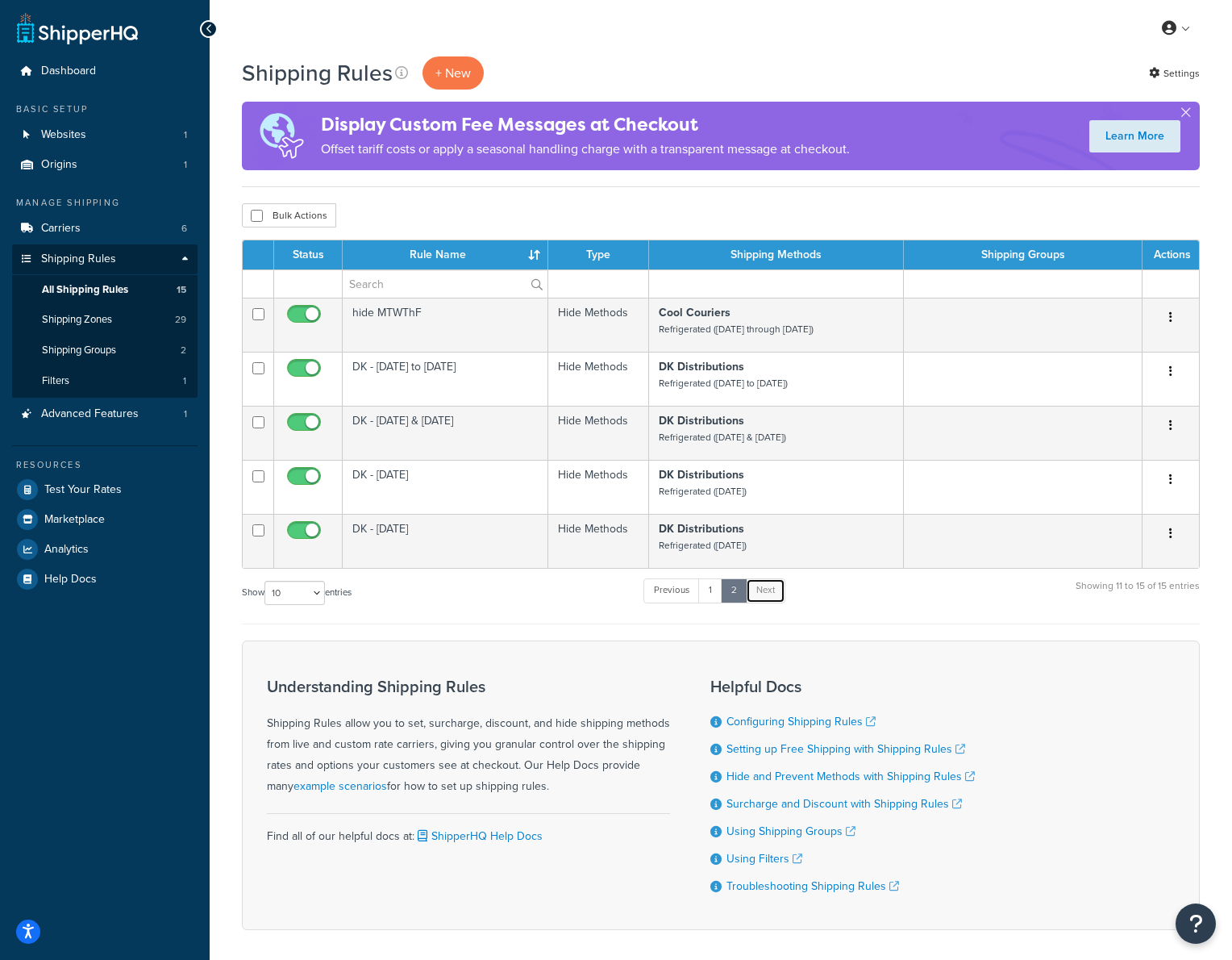
click at [763, 593] on link "Next" at bounding box center [765, 590] width 40 height 24
click at [734, 596] on link "2" at bounding box center [734, 590] width 27 height 24
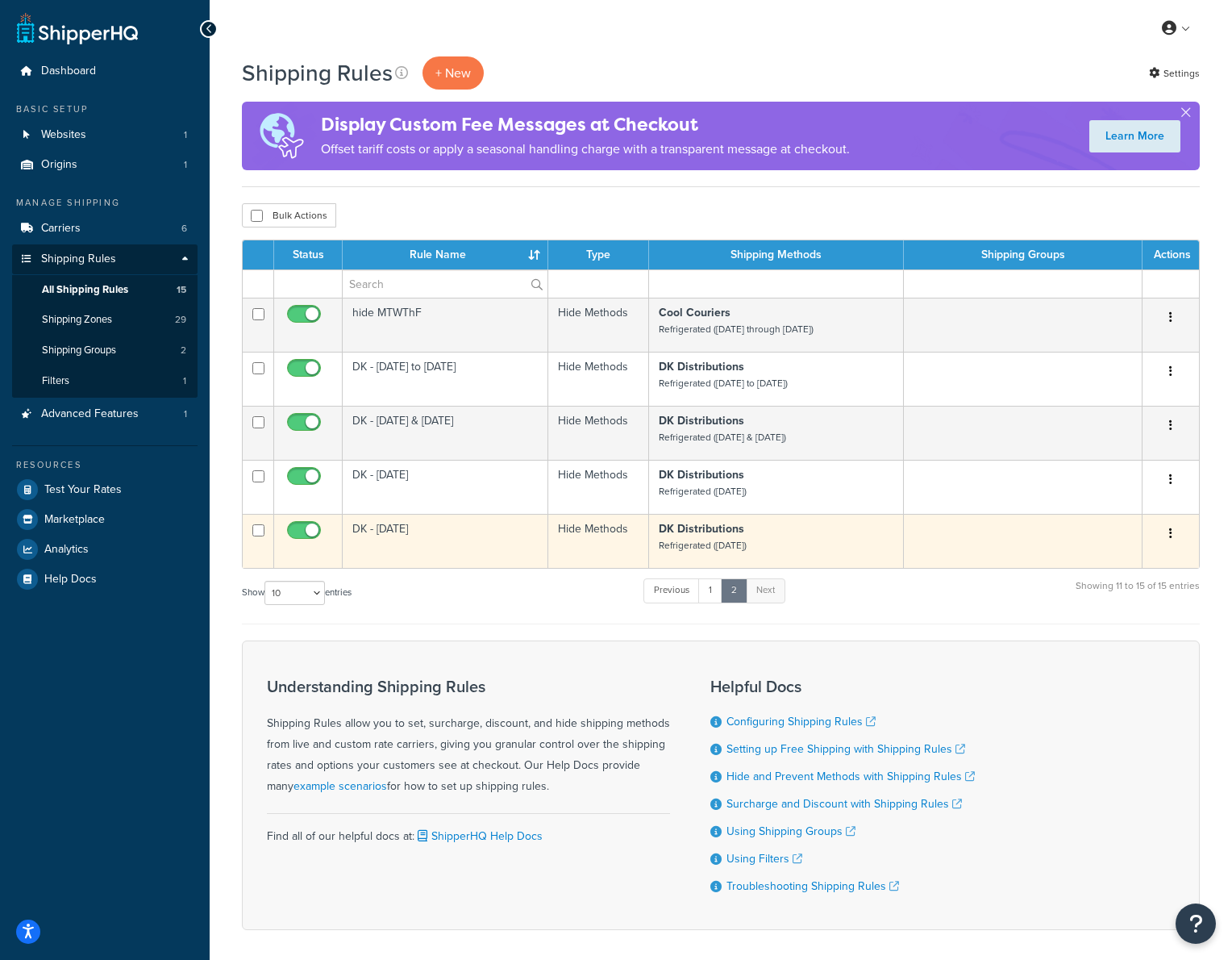
click at [1166, 532] on button "button" at bounding box center [1170, 534] width 22 height 26
click at [1140, 593] on link "Duplicate" at bounding box center [1118, 597] width 127 height 33
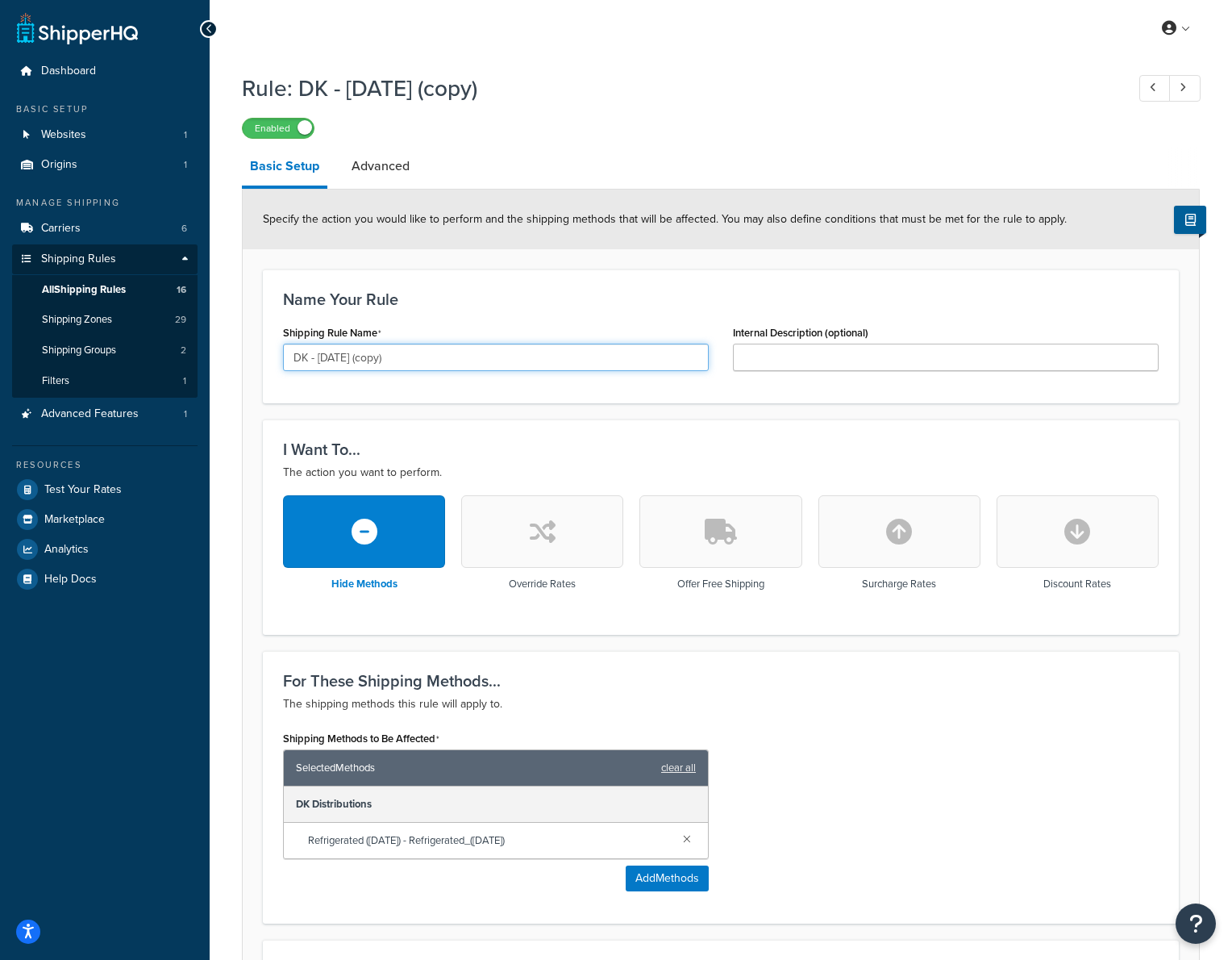
drag, startPoint x: 390, startPoint y: 360, endPoint x: 426, endPoint y: 354, distance: 36.5
click at [391, 359] on input "DK - [DATE] (copy)" at bounding box center [496, 357] width 425 height 28
drag, startPoint x: 430, startPoint y: 354, endPoint x: 321, endPoint y: 354, distance: 109.0
click at [321, 354] on input "DK - [DATE] (copy)" at bounding box center [496, 357] width 425 height 28
type input "DK - Friday"
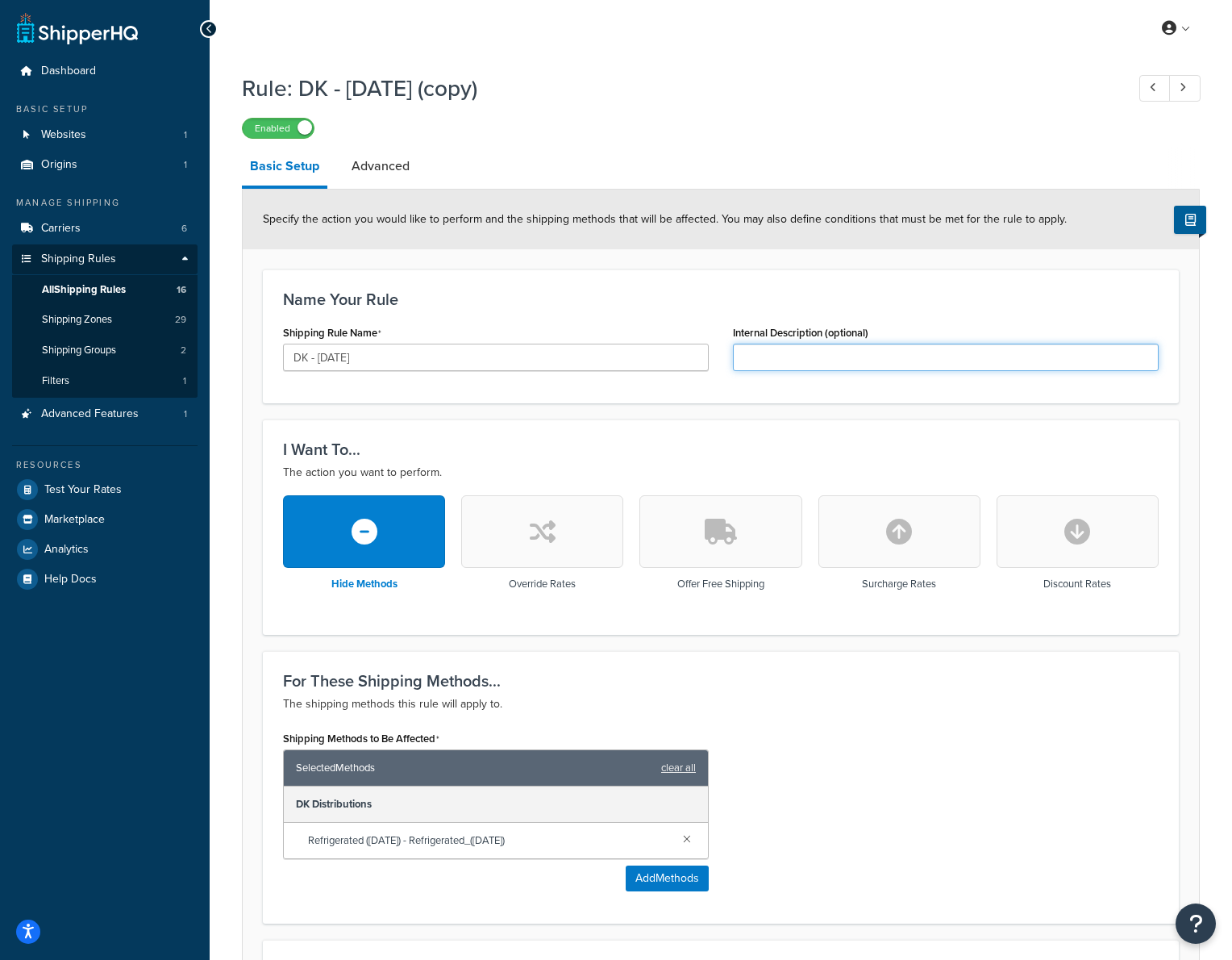
click at [807, 351] on input "Internal Description (optional)" at bounding box center [945, 357] width 425 height 28
type input "DK ACT"
click at [666, 884] on button "Add Methods" at bounding box center [667, 879] width 83 height 26
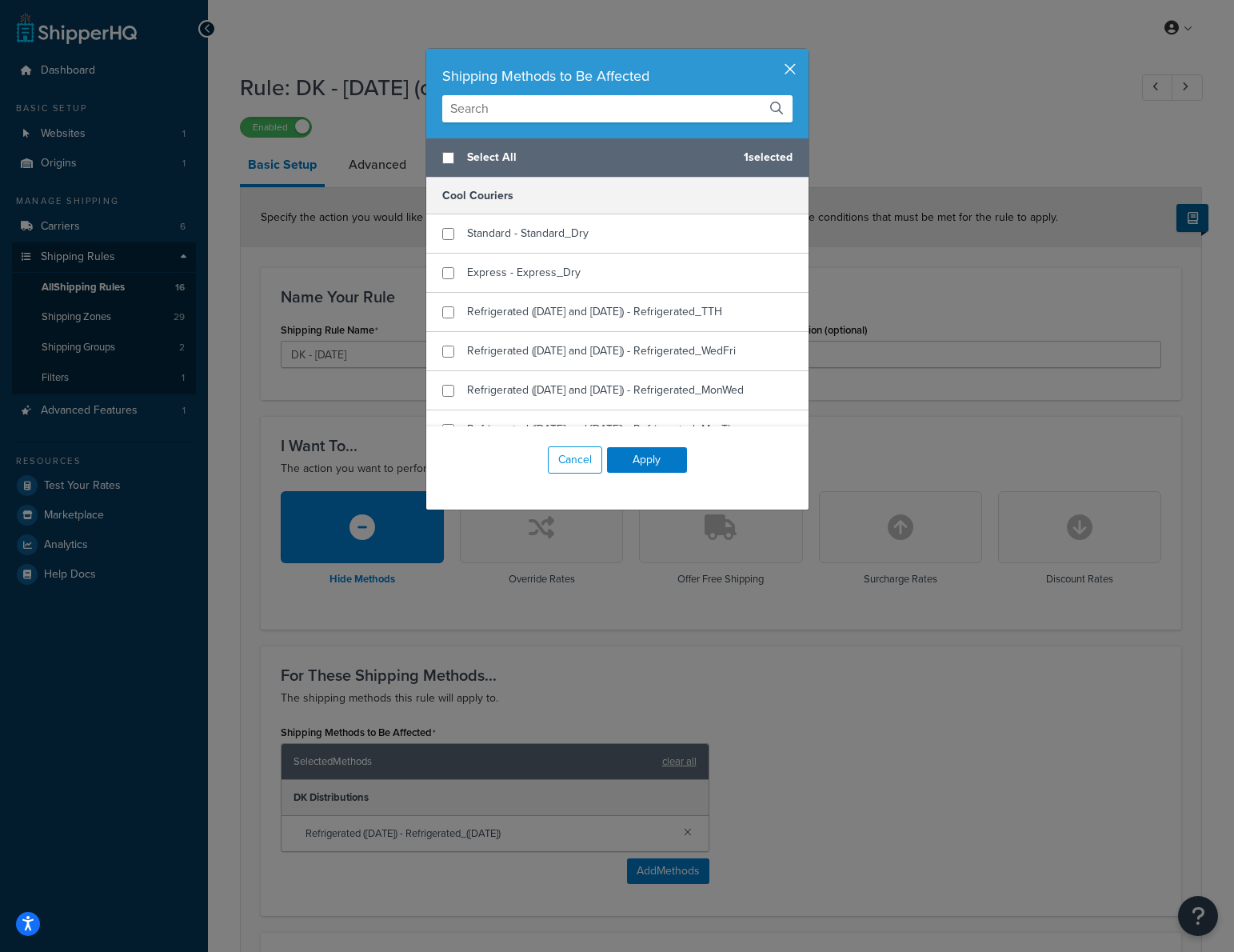
click at [805, 53] on button "button" at bounding box center [806, 50] width 4 height 4
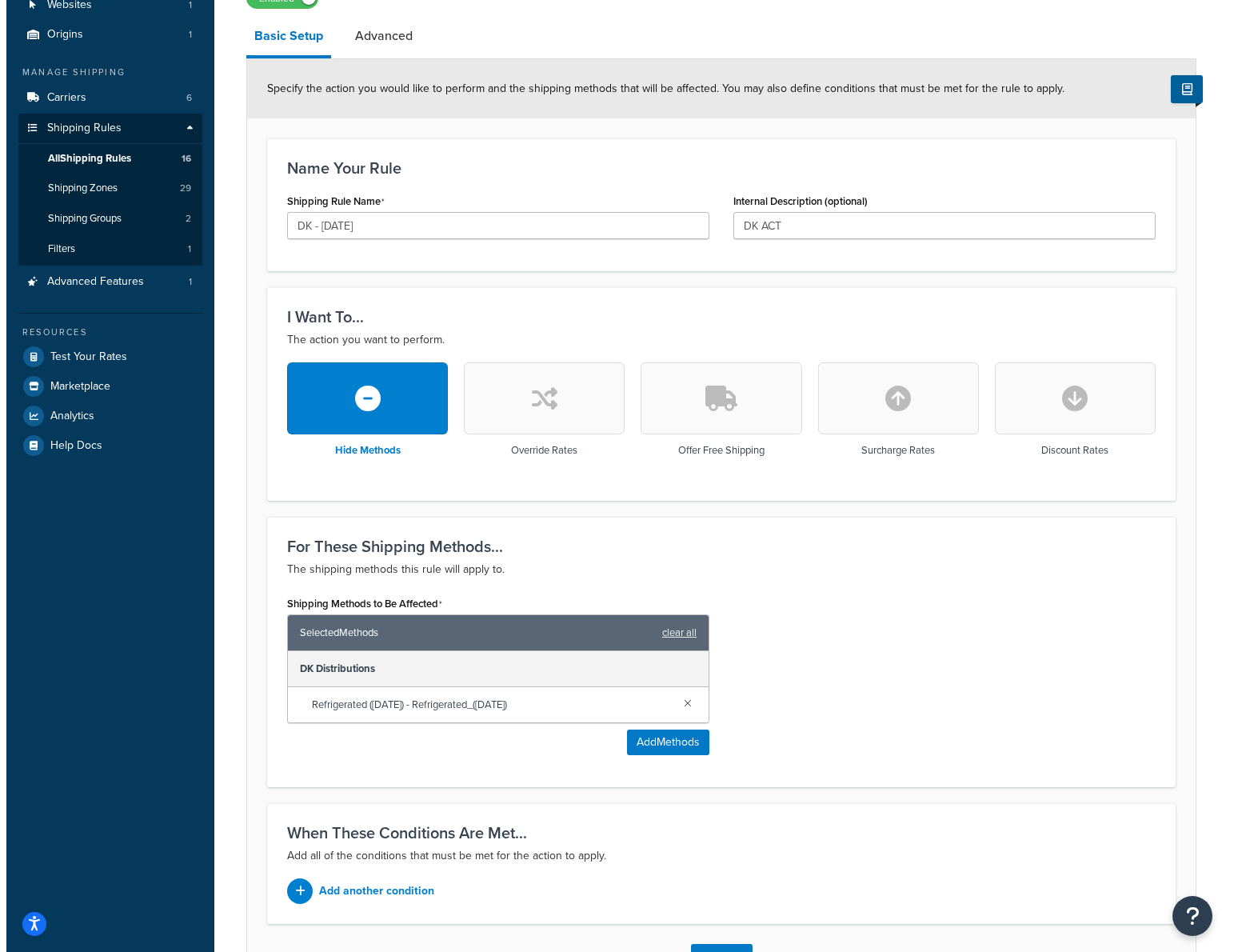
scroll to position [247, 0]
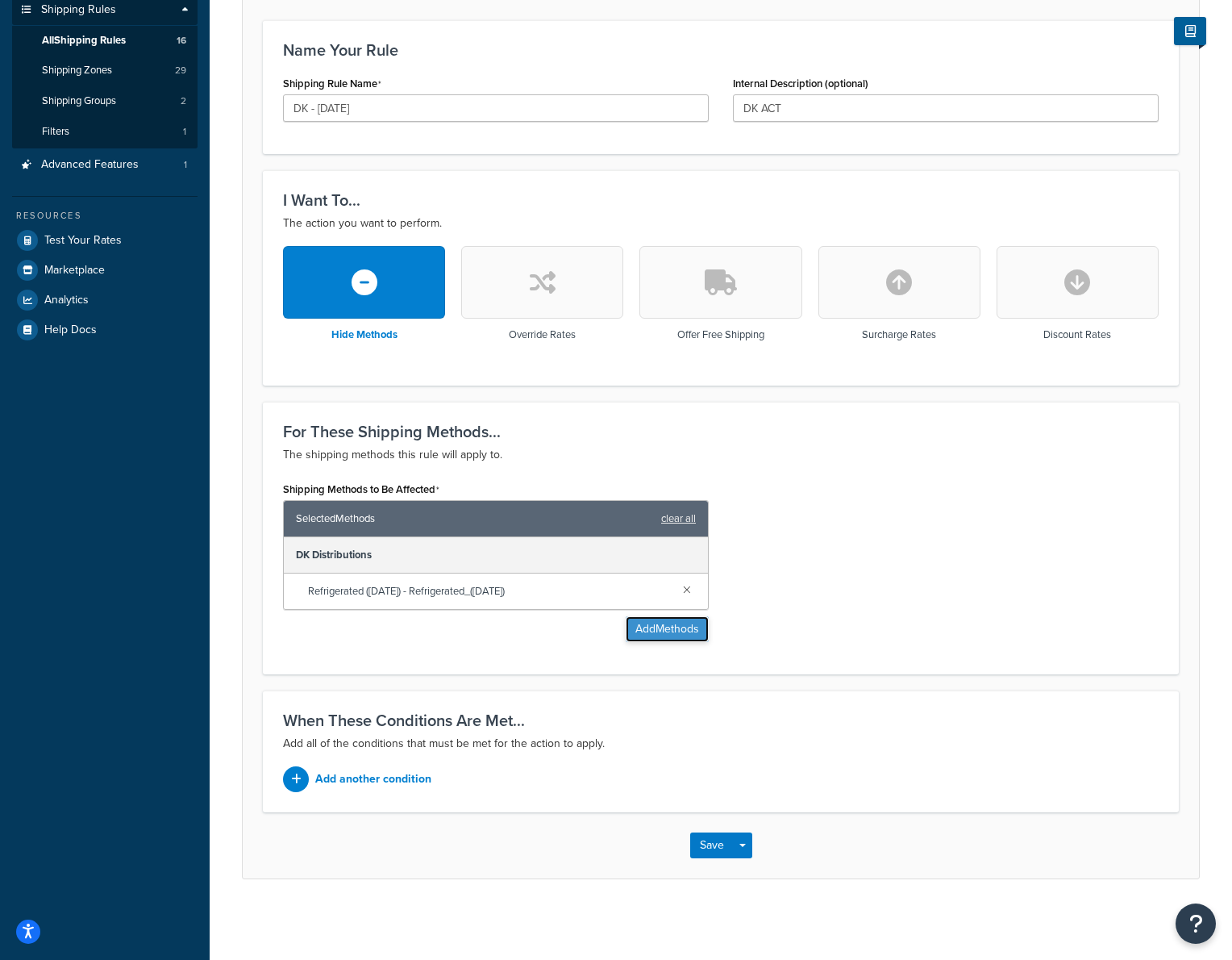
click at [652, 630] on button "Add Methods" at bounding box center [667, 630] width 83 height 26
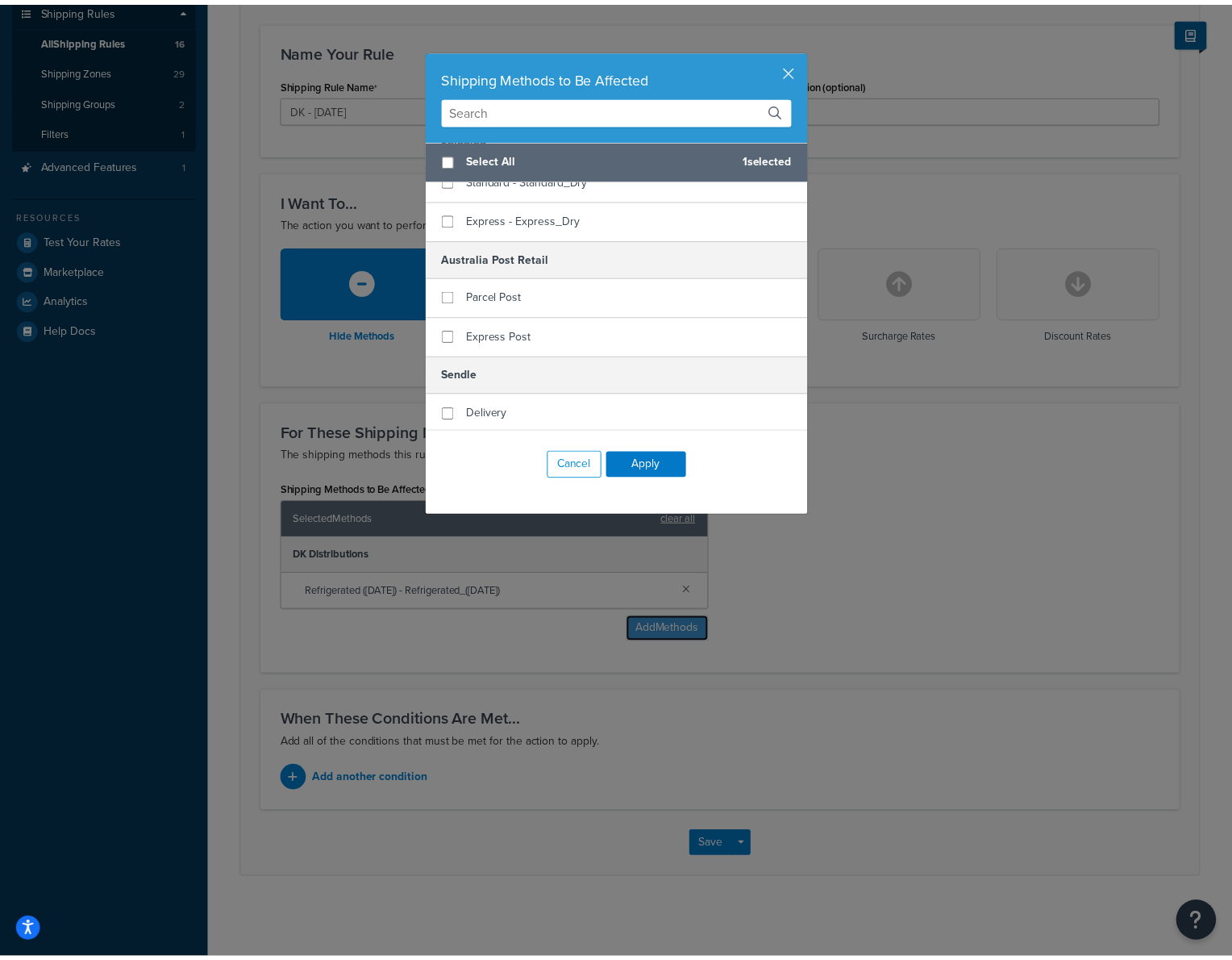
scroll to position [916, 0]
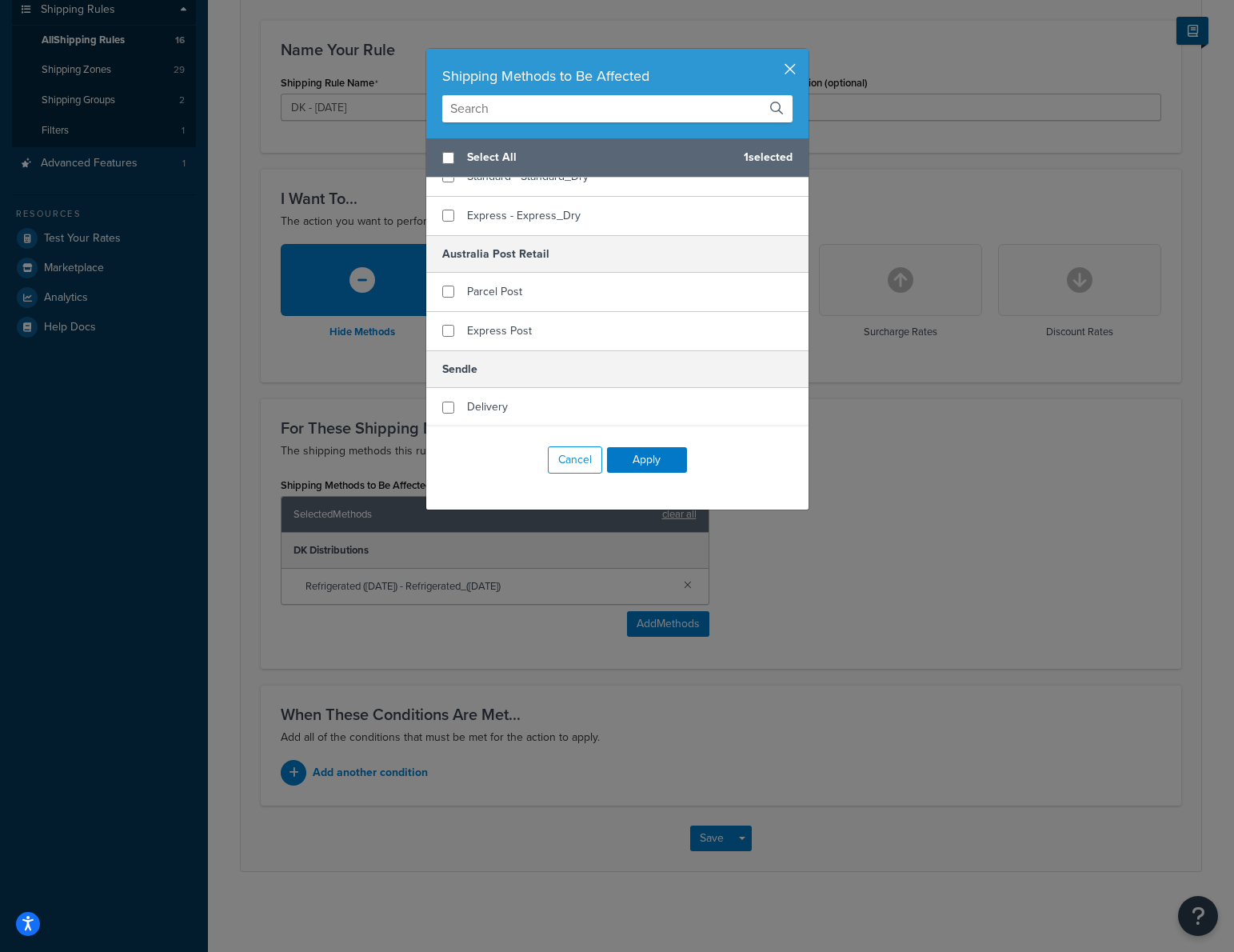
click at [805, 53] on button "button" at bounding box center [806, 50] width 4 height 4
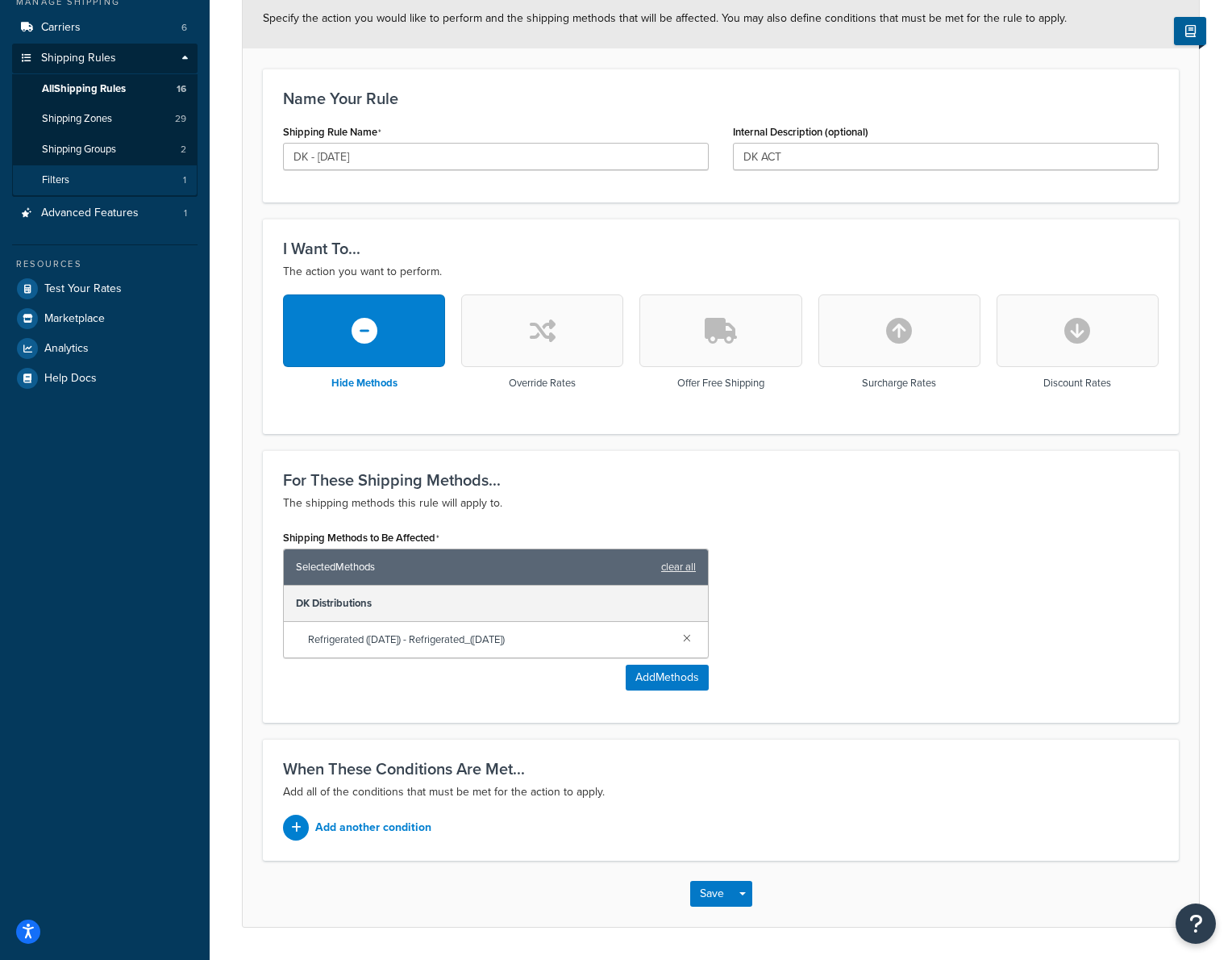
scroll to position [125, 0]
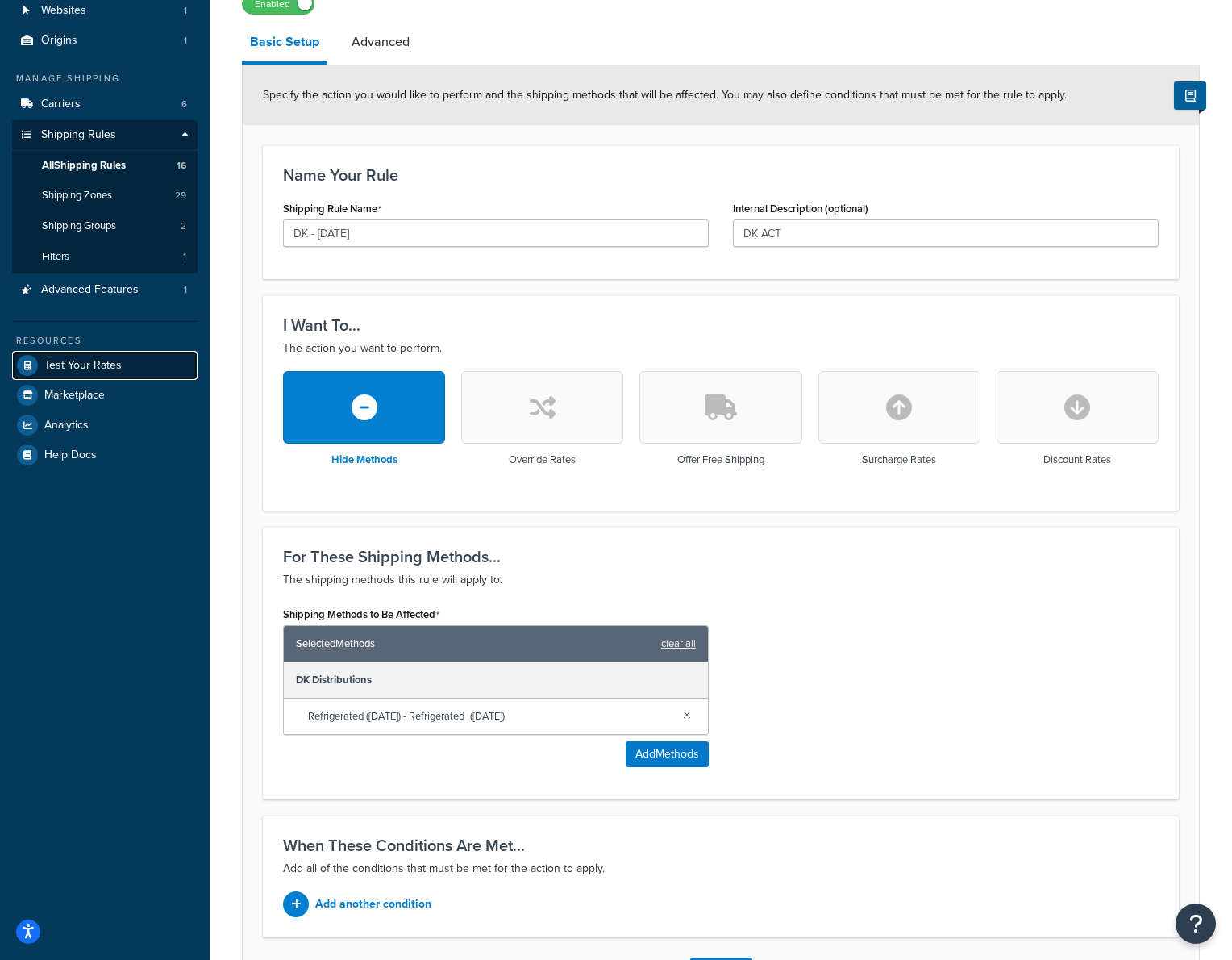
click at [99, 359] on span "Test Your Rates" at bounding box center [83, 366] width 78 height 14
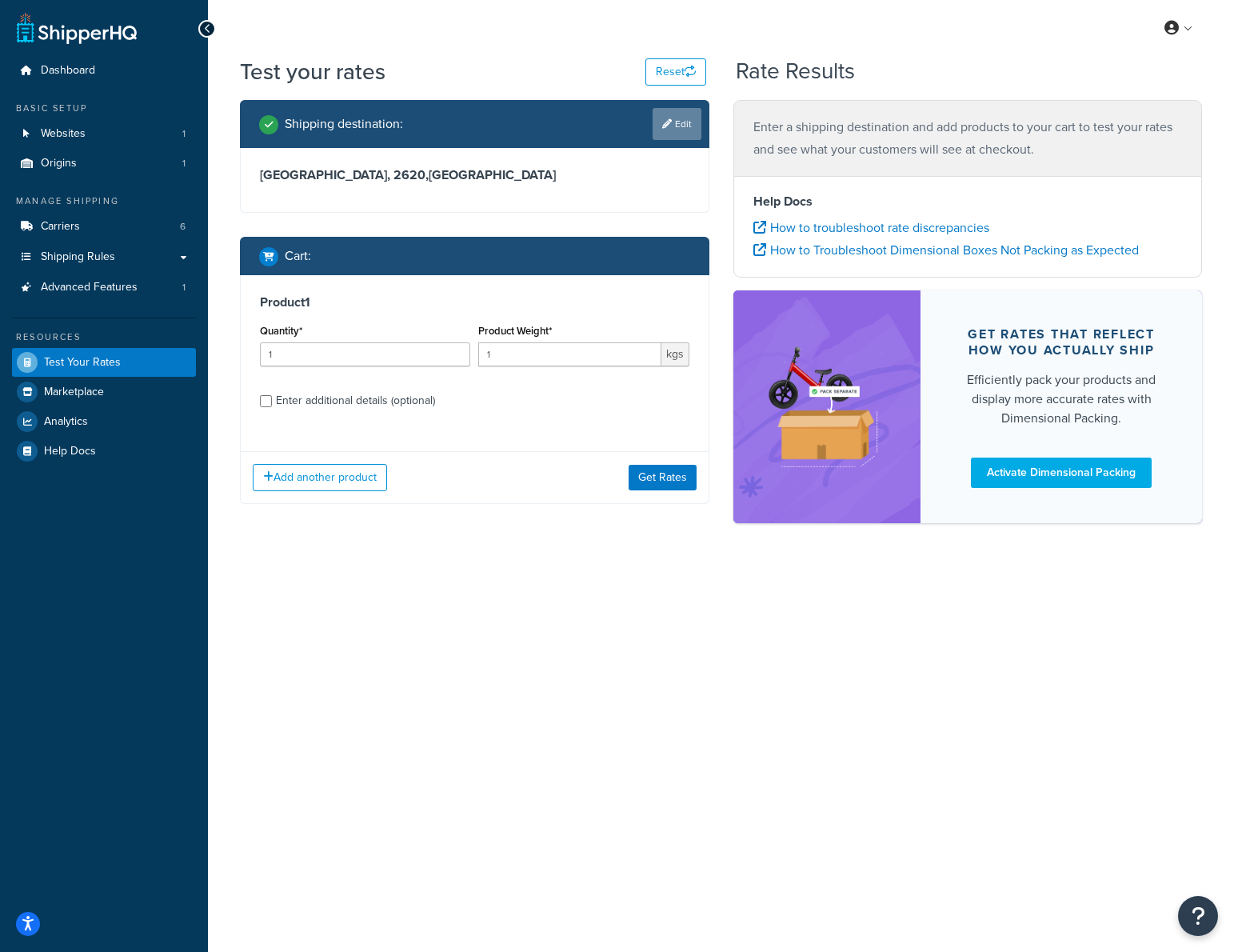
click at [680, 124] on link "Edit" at bounding box center [677, 124] width 49 height 32
select select "AU"
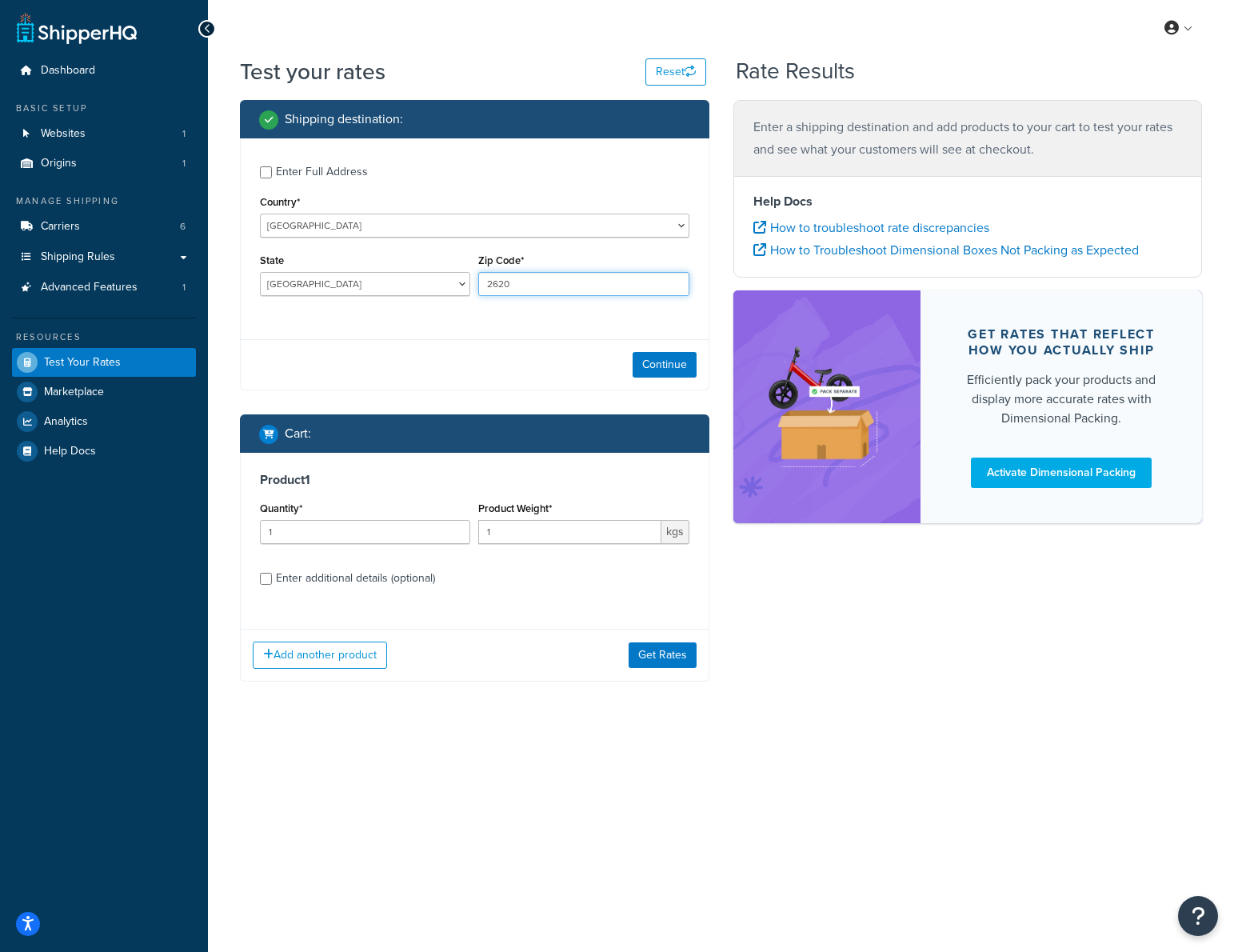
drag, startPoint x: 527, startPoint y: 283, endPoint x: 390, endPoint y: 269, distance: 137.7
click at [390, 269] on div "State Australian Capital Territory New South Wales Northern Territory Queenslan…" at bounding box center [475, 279] width 438 height 59
type input "2619"
click at [666, 358] on button "Continue" at bounding box center [665, 364] width 64 height 26
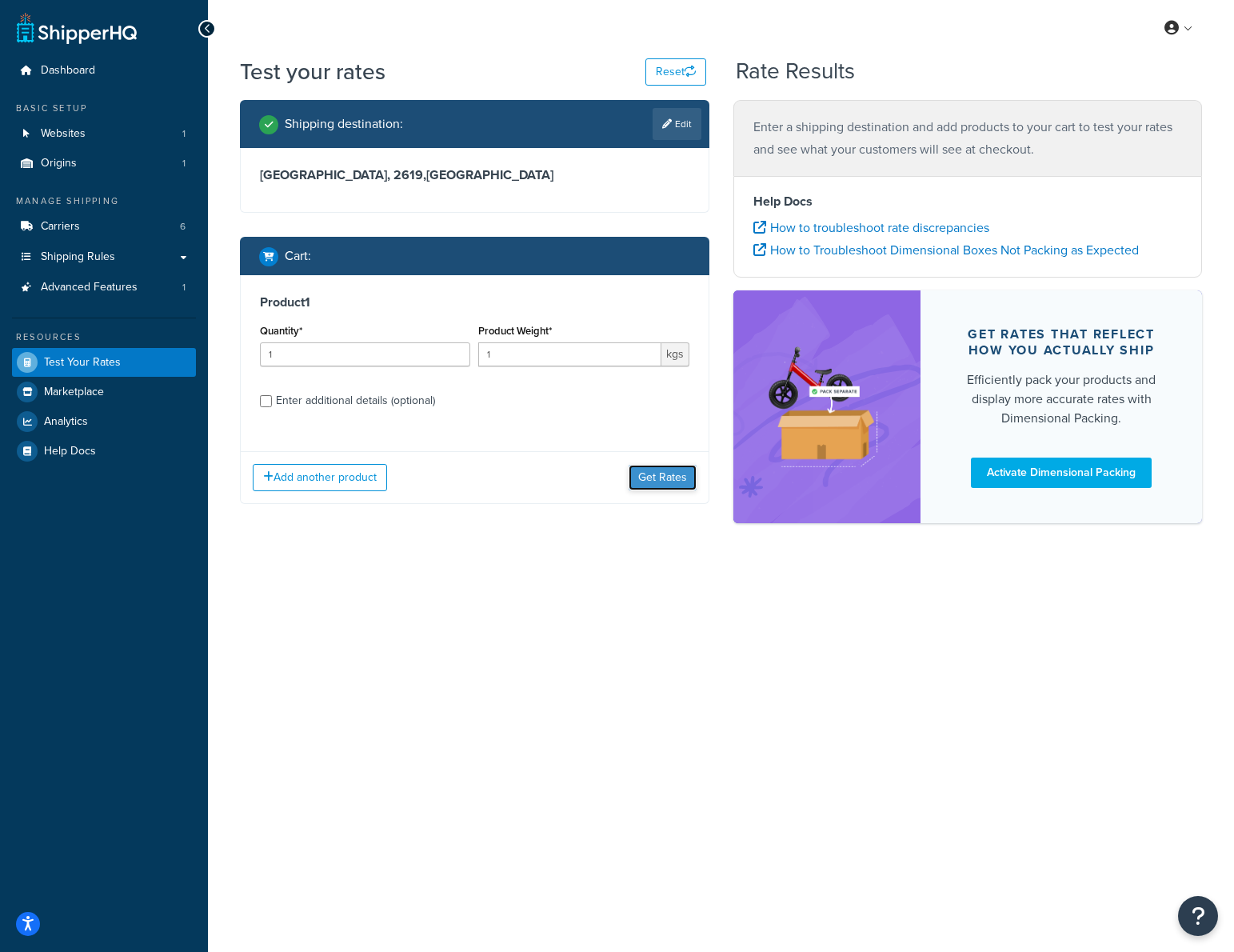
click at [664, 479] on button "Get Rates" at bounding box center [663, 478] width 68 height 26
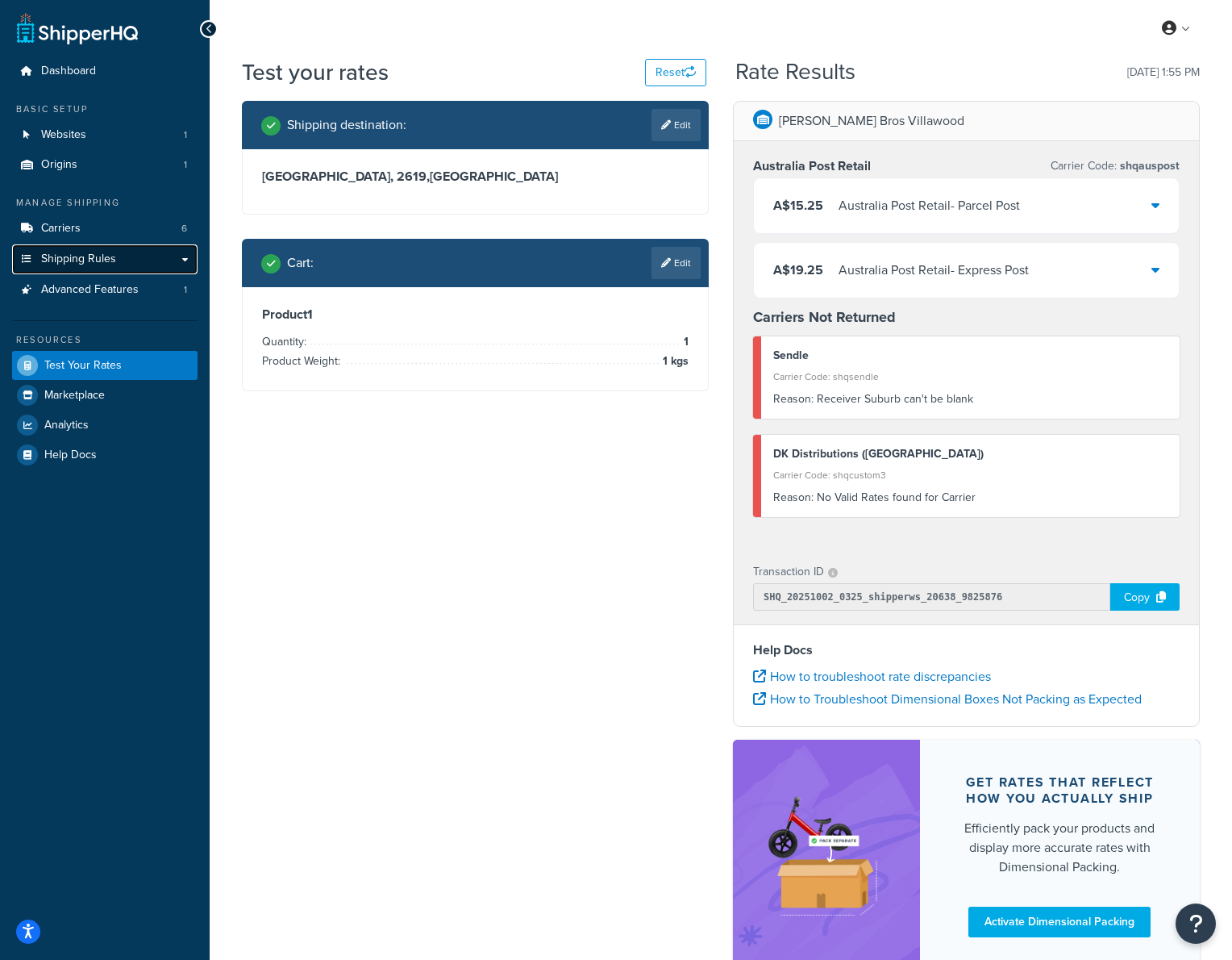
click at [122, 256] on link "Shipping Rules" at bounding box center [104, 259] width 185 height 30
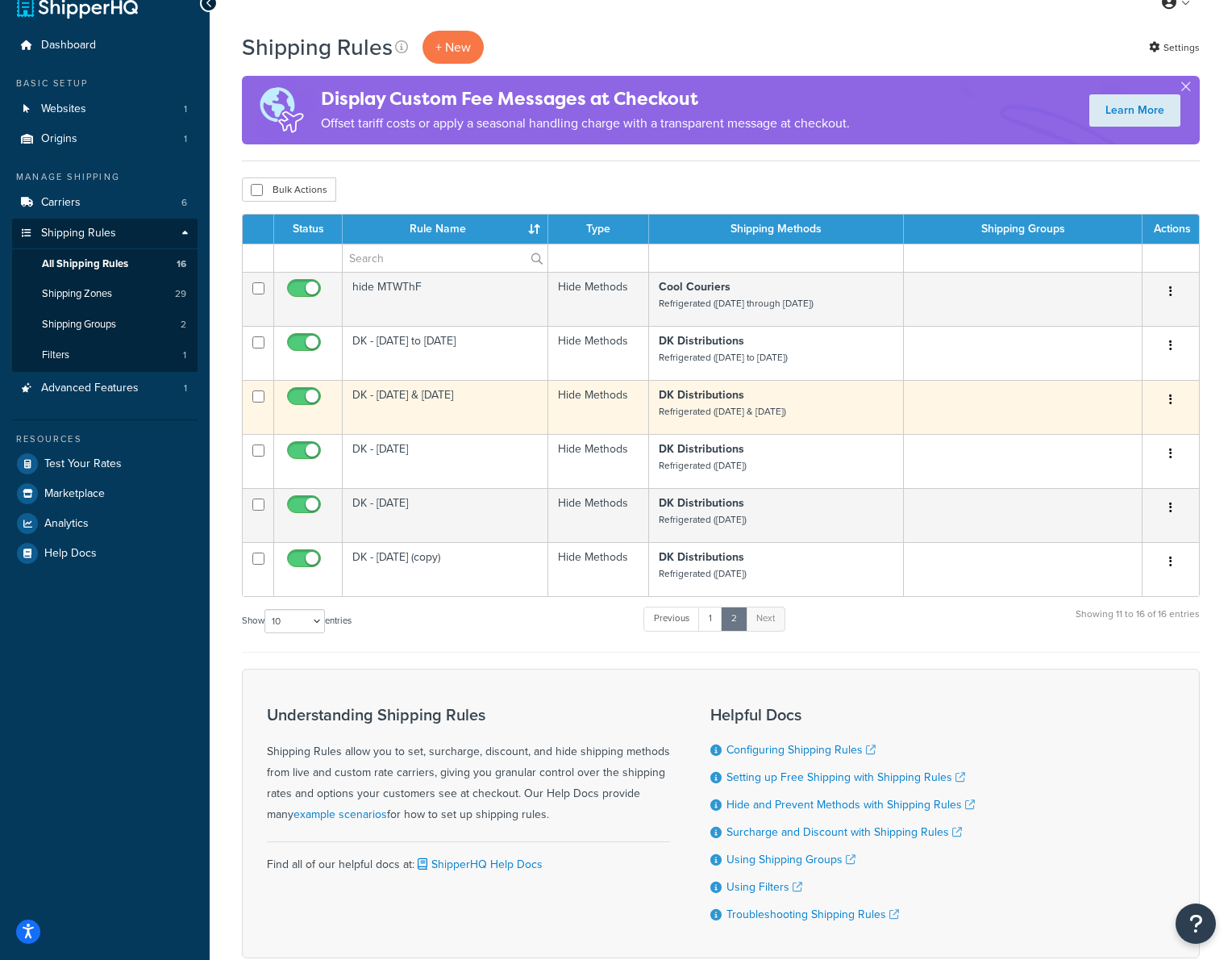
scroll to position [31, 0]
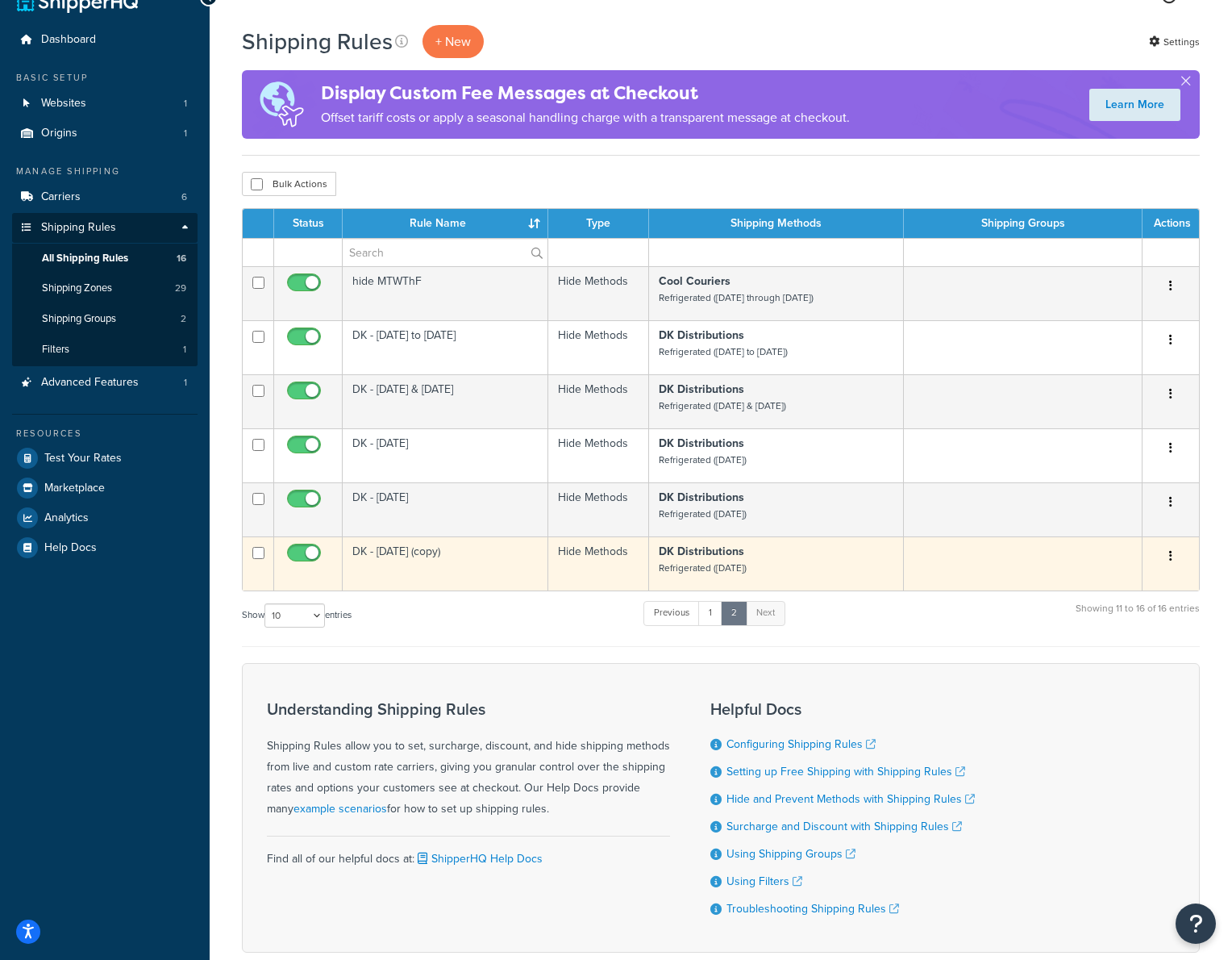
click at [785, 553] on p "DK Distributions Refrigerated ([DATE])" at bounding box center [776, 559] width 234 height 32
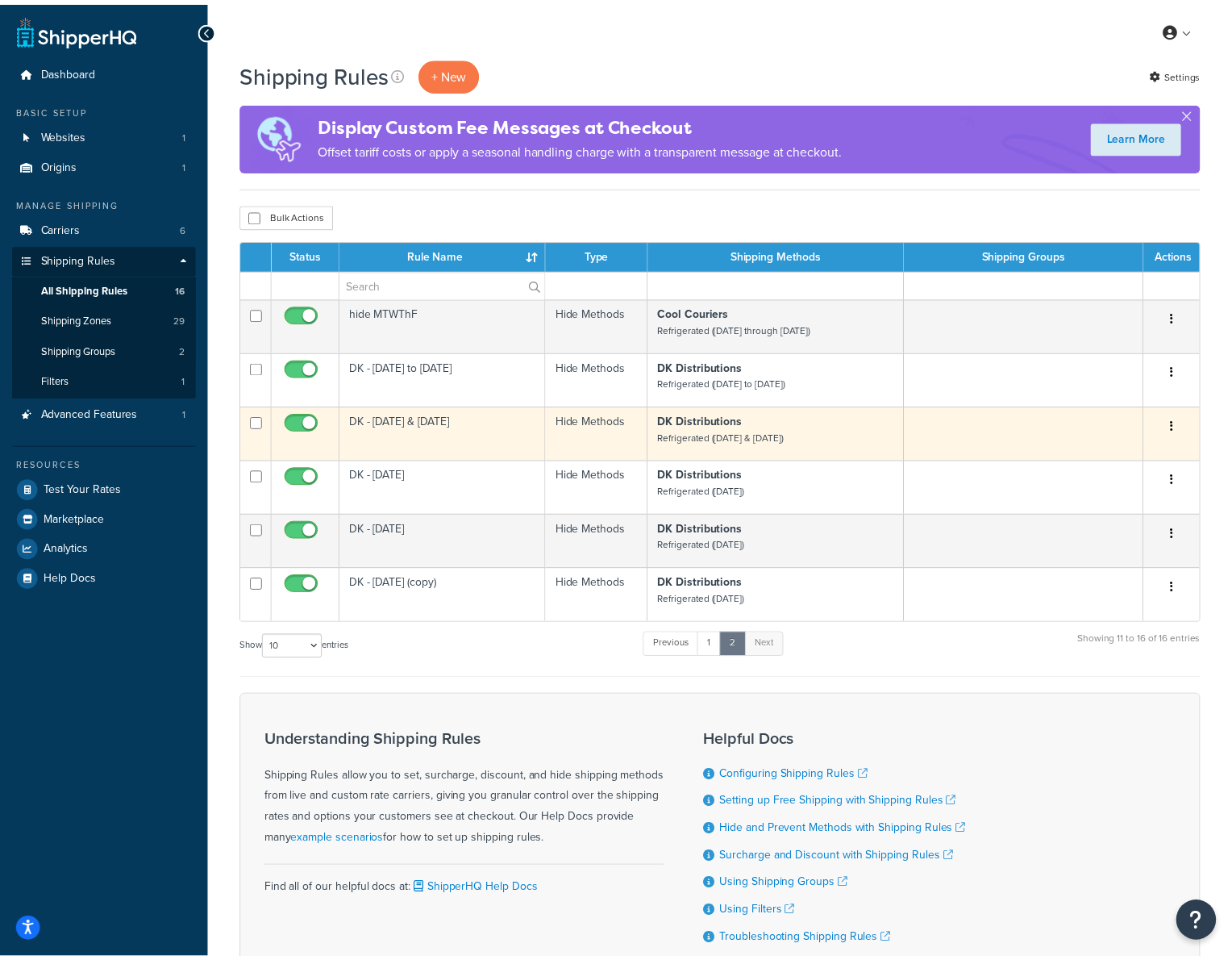
scroll to position [31, 0]
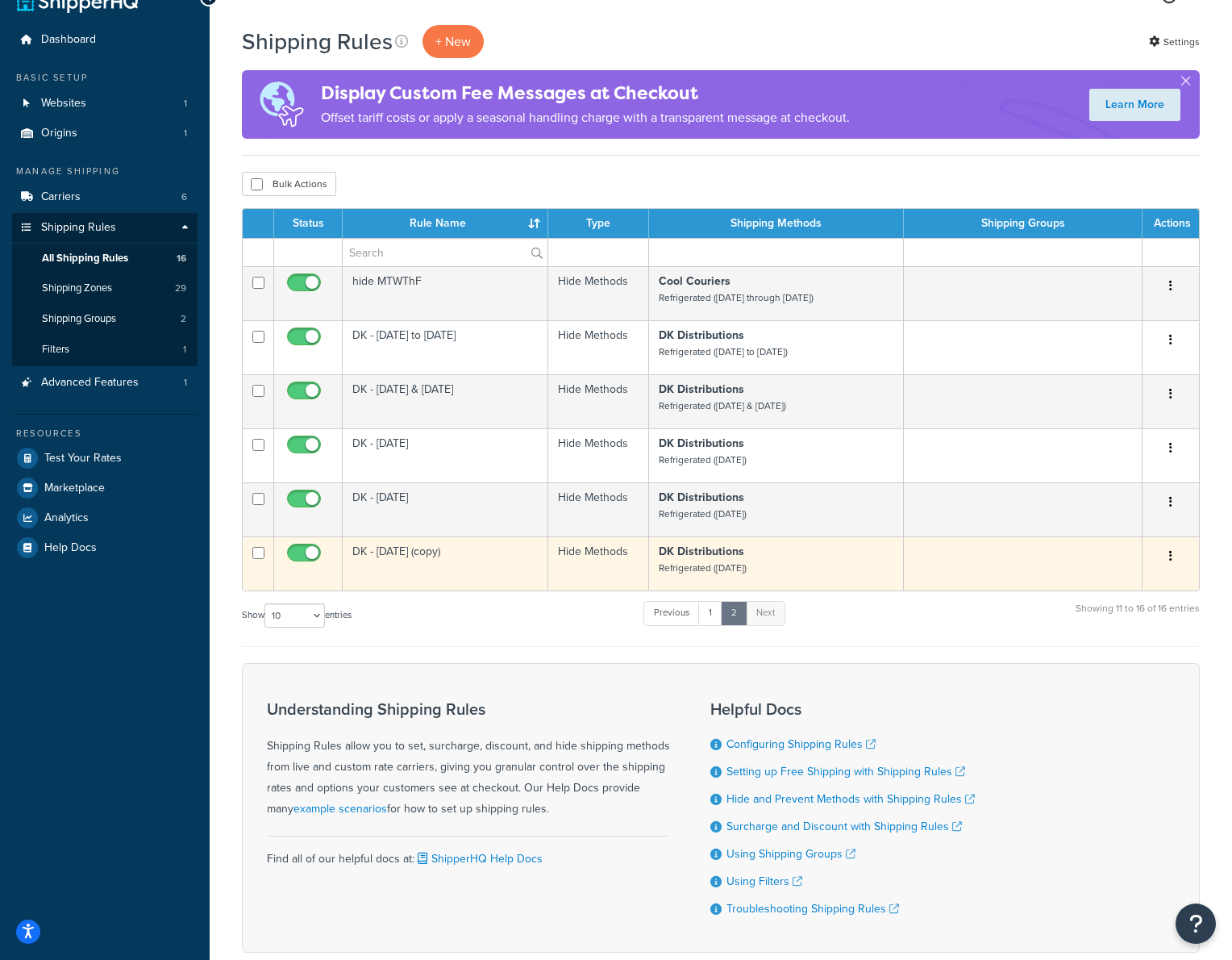
click at [1170, 557] on icon "button" at bounding box center [1170, 556] width 3 height 11
click at [1134, 619] on link "Duplicate" at bounding box center [1118, 620] width 127 height 33
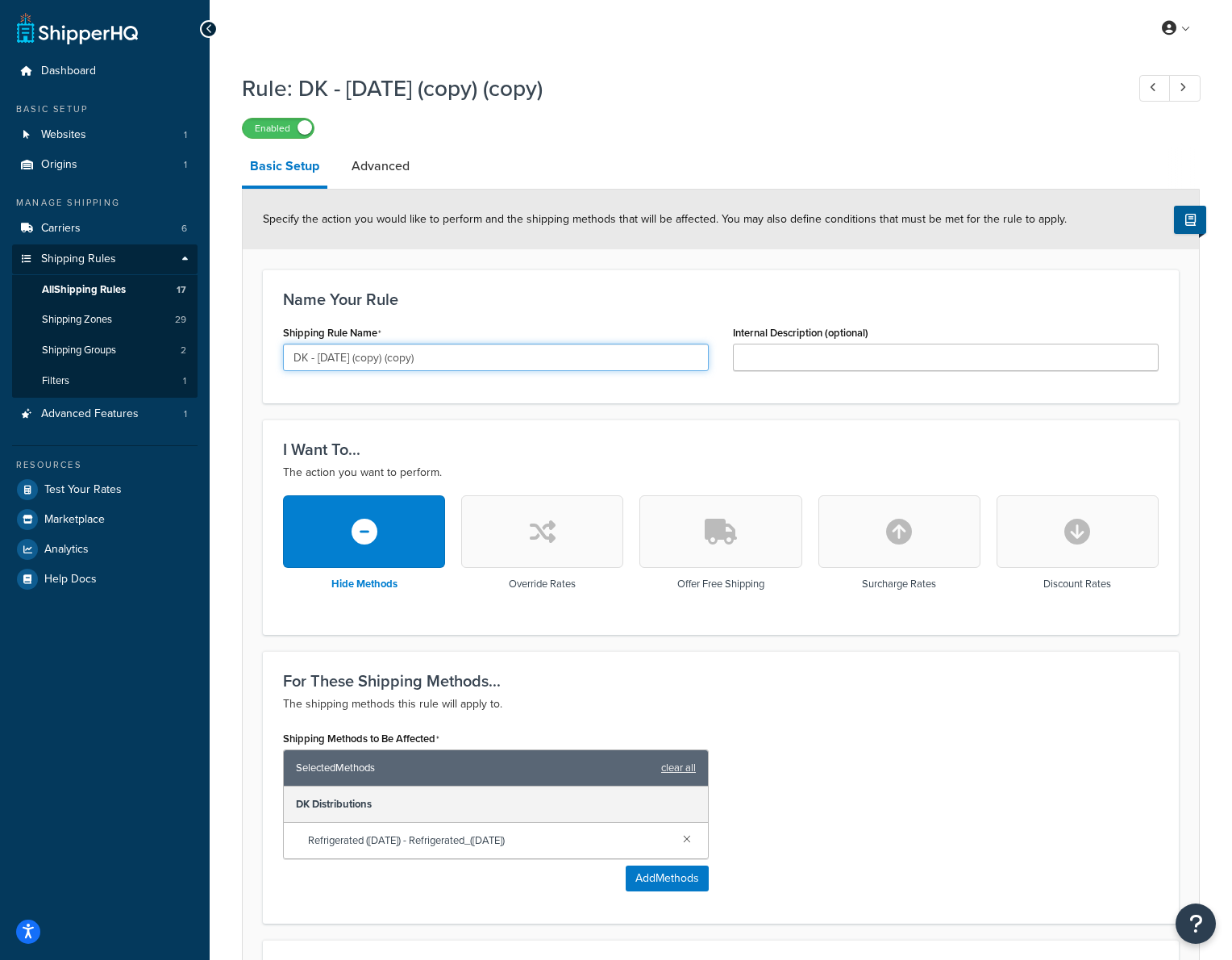
drag, startPoint x: 462, startPoint y: 360, endPoint x: 346, endPoint y: 351, distance: 116.3
click at [334, 354] on input "DK - [DATE] (copy) (copy)" at bounding box center [496, 357] width 425 height 28
type input "DK - [DATE]"
click at [840, 364] on input "Internal Description (optional)" at bounding box center [945, 357] width 425 height 28
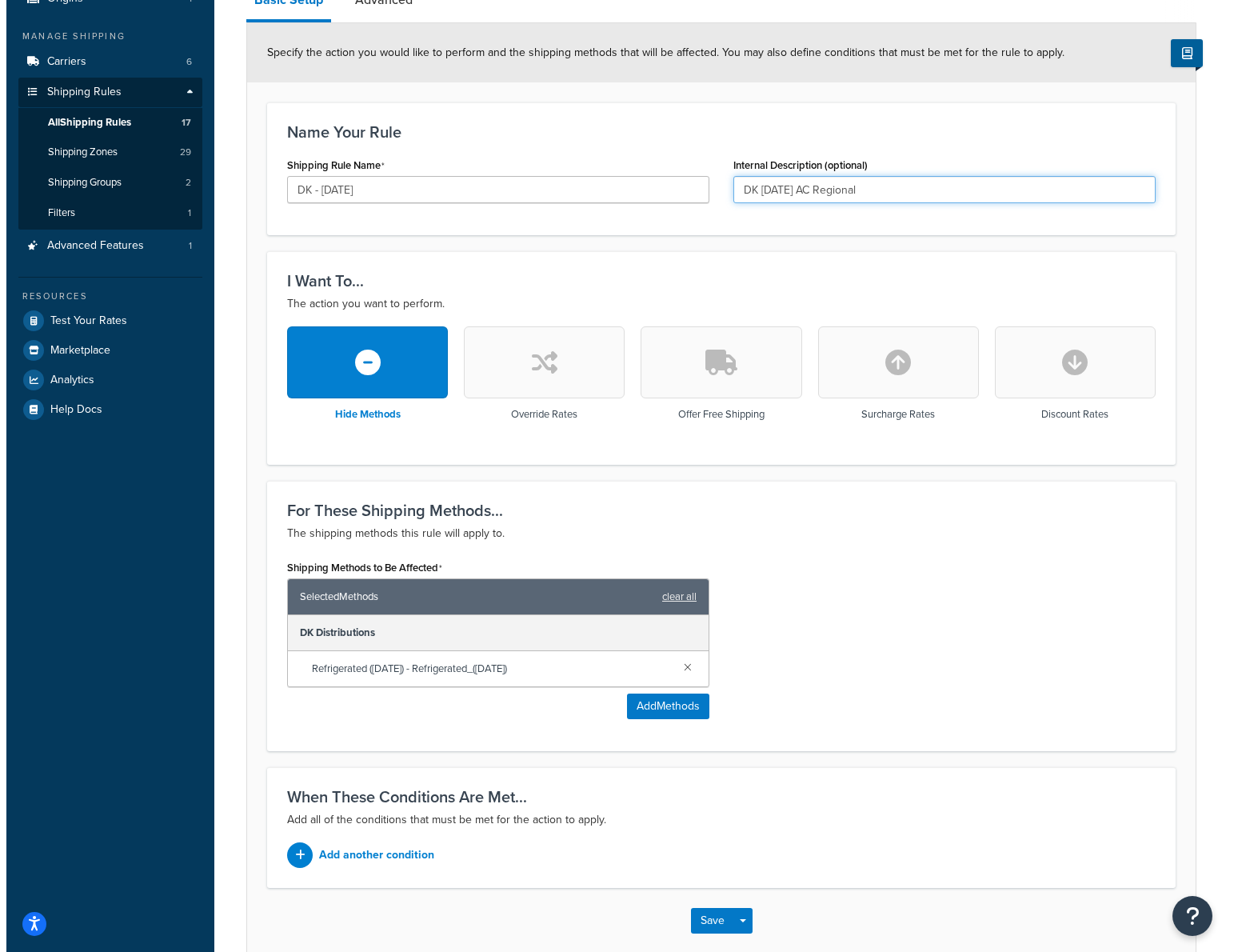
scroll to position [166, 0]
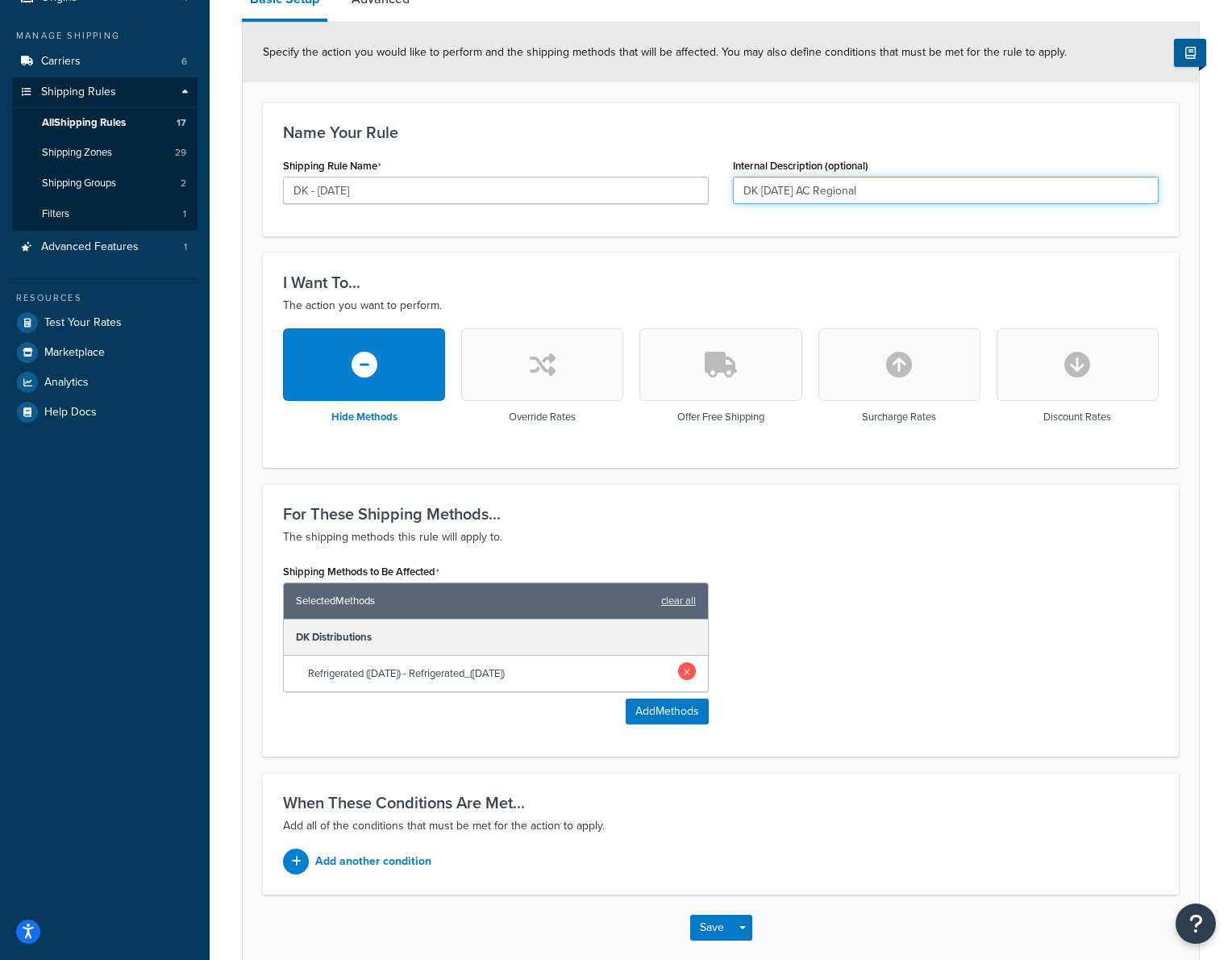
type input "DK [DATE] AC Regional"
click at [686, 673] on link at bounding box center [687, 670] width 18 height 18
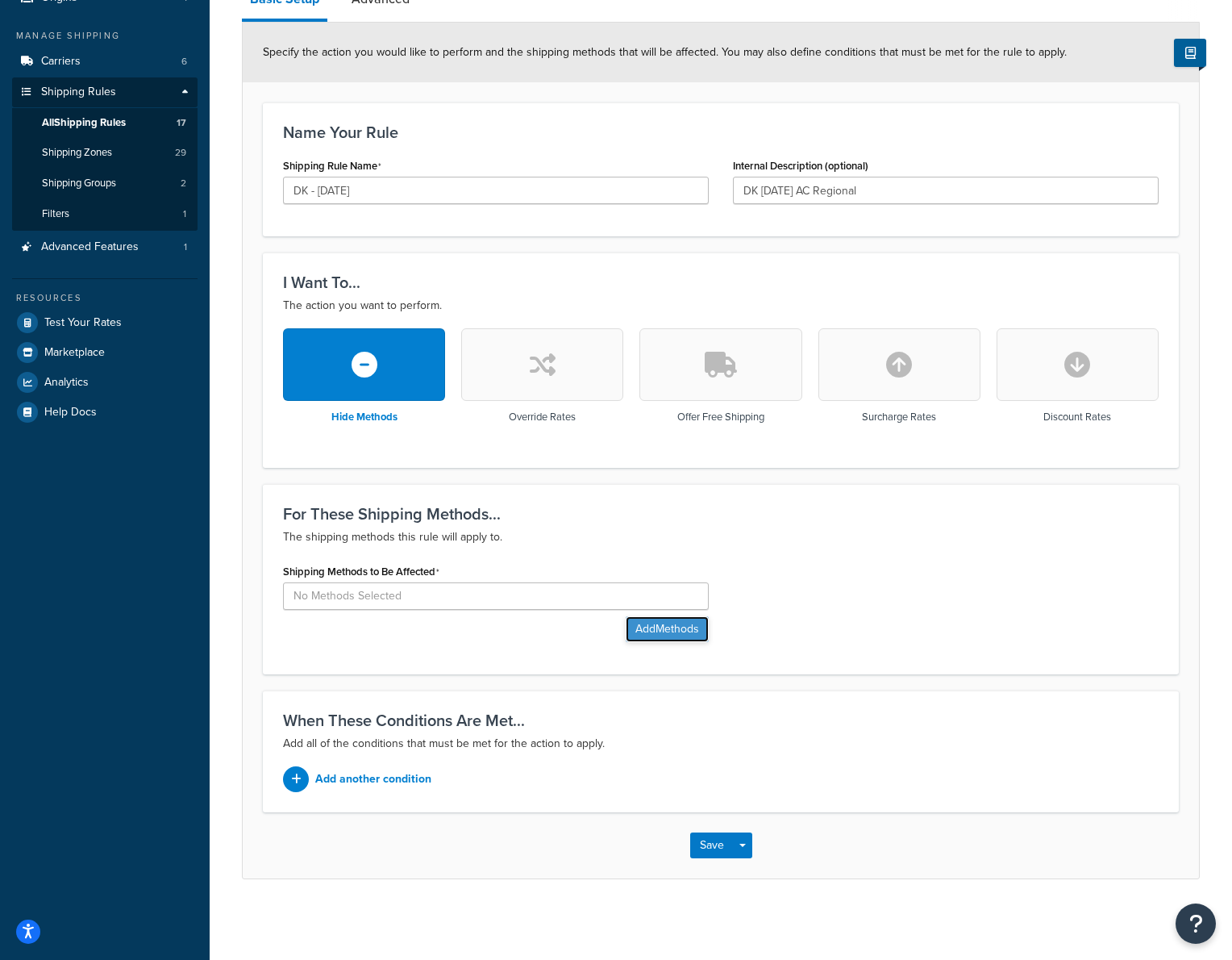
click at [673, 636] on button "Add Methods" at bounding box center [667, 630] width 83 height 26
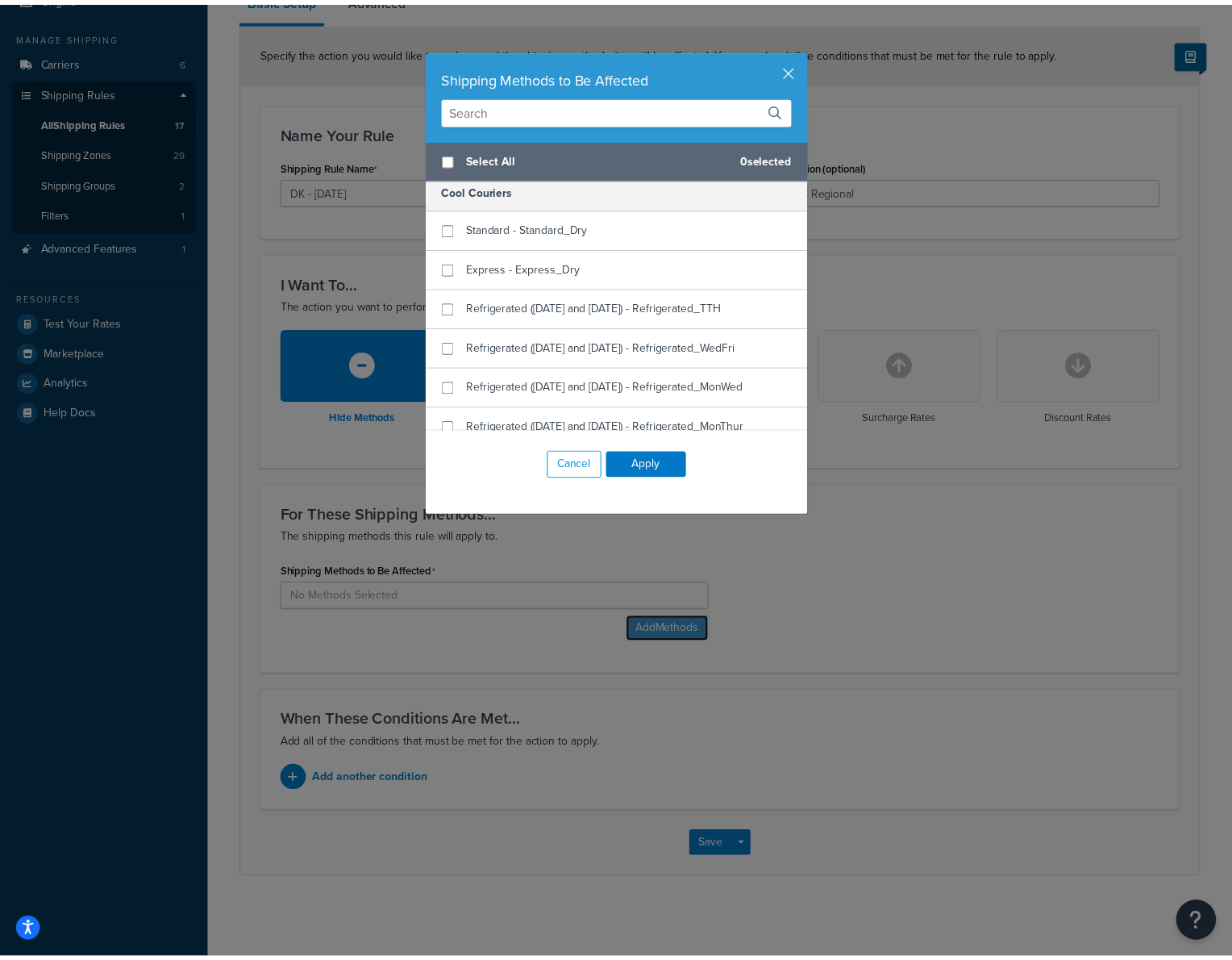
scroll to position [0, 0]
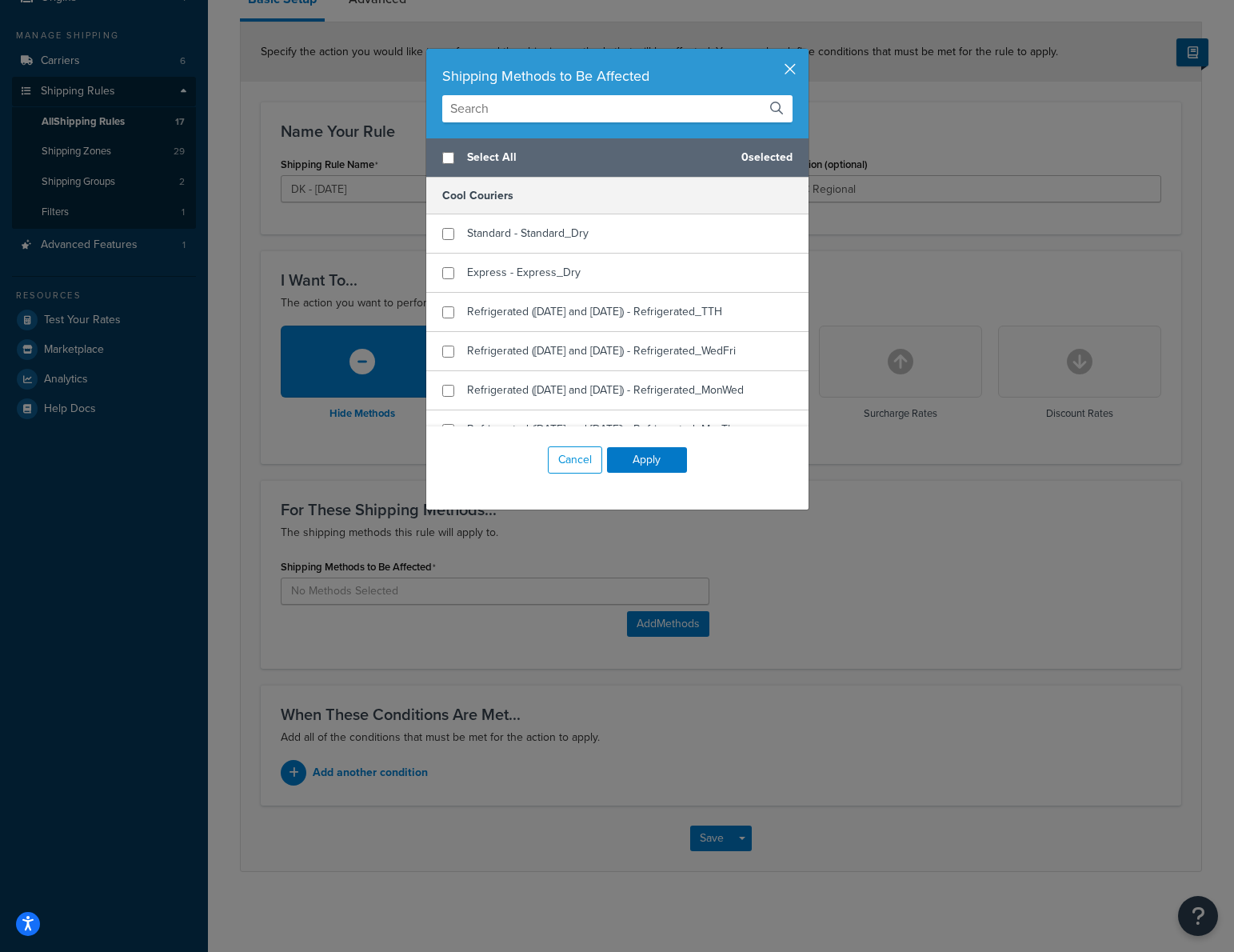
click at [805, 53] on button "button" at bounding box center [806, 50] width 4 height 4
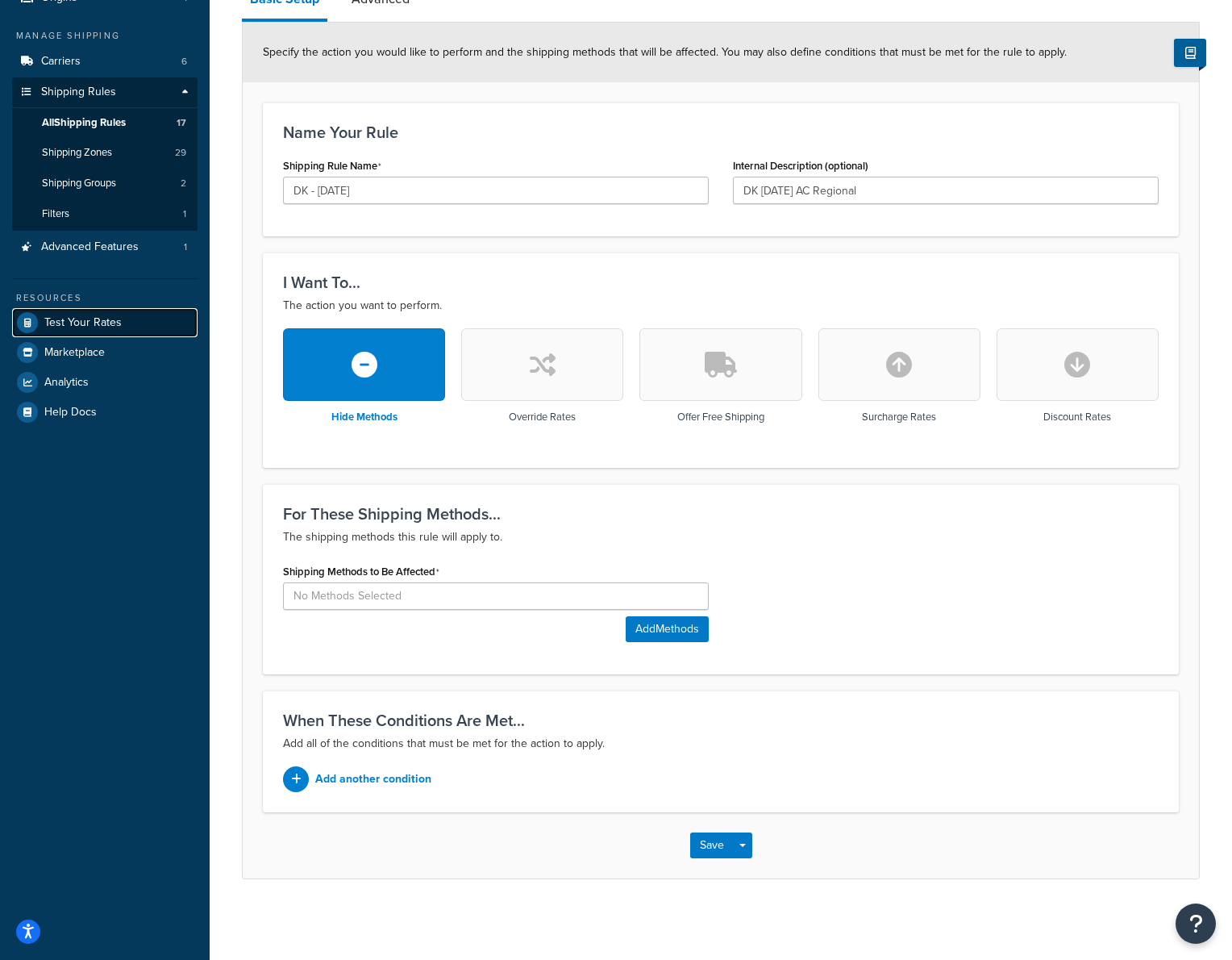
click at [84, 317] on span "Test Your Rates" at bounding box center [83, 323] width 78 height 14
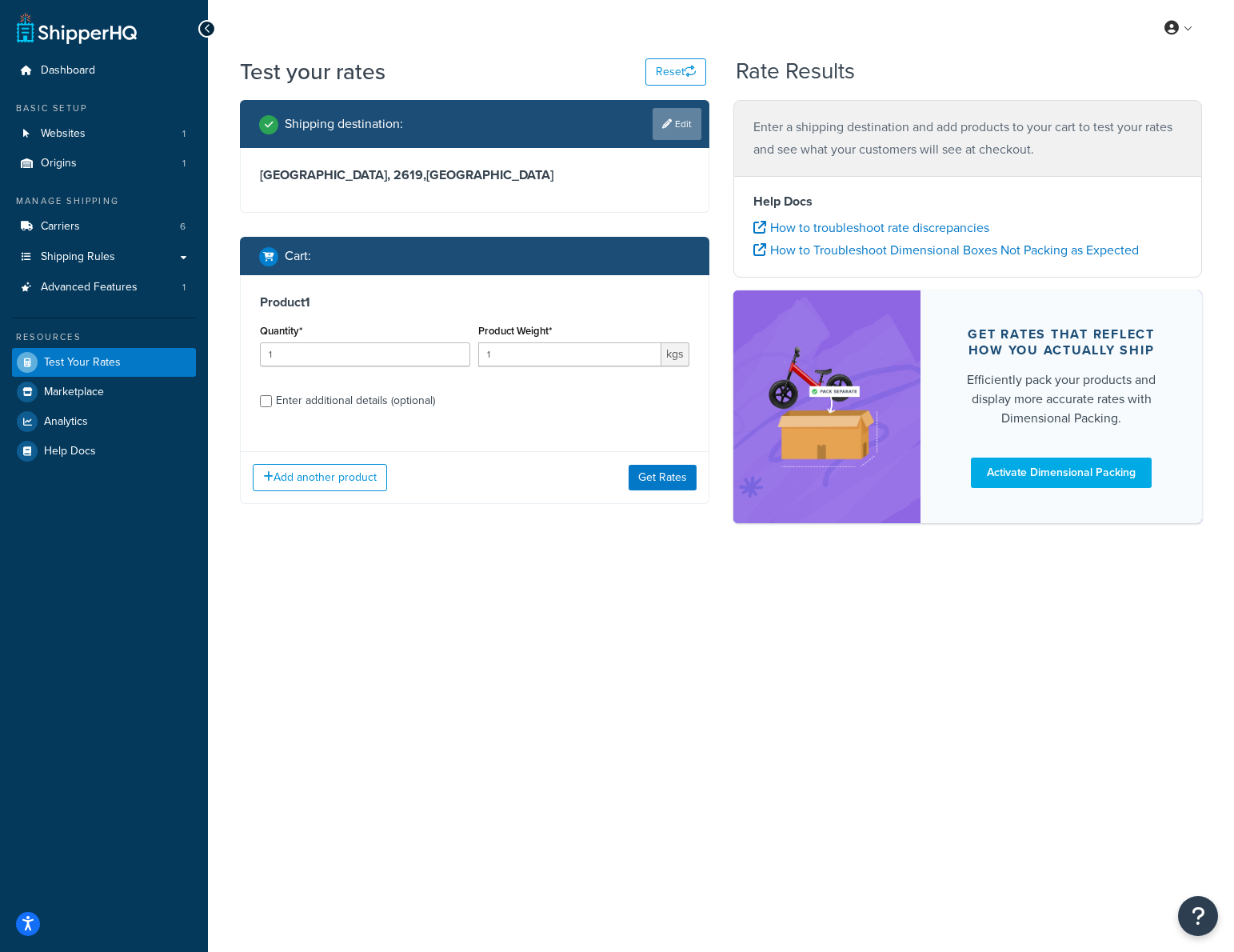
click at [667, 125] on icon at bounding box center [666, 124] width 9 height 9
select select "AU"
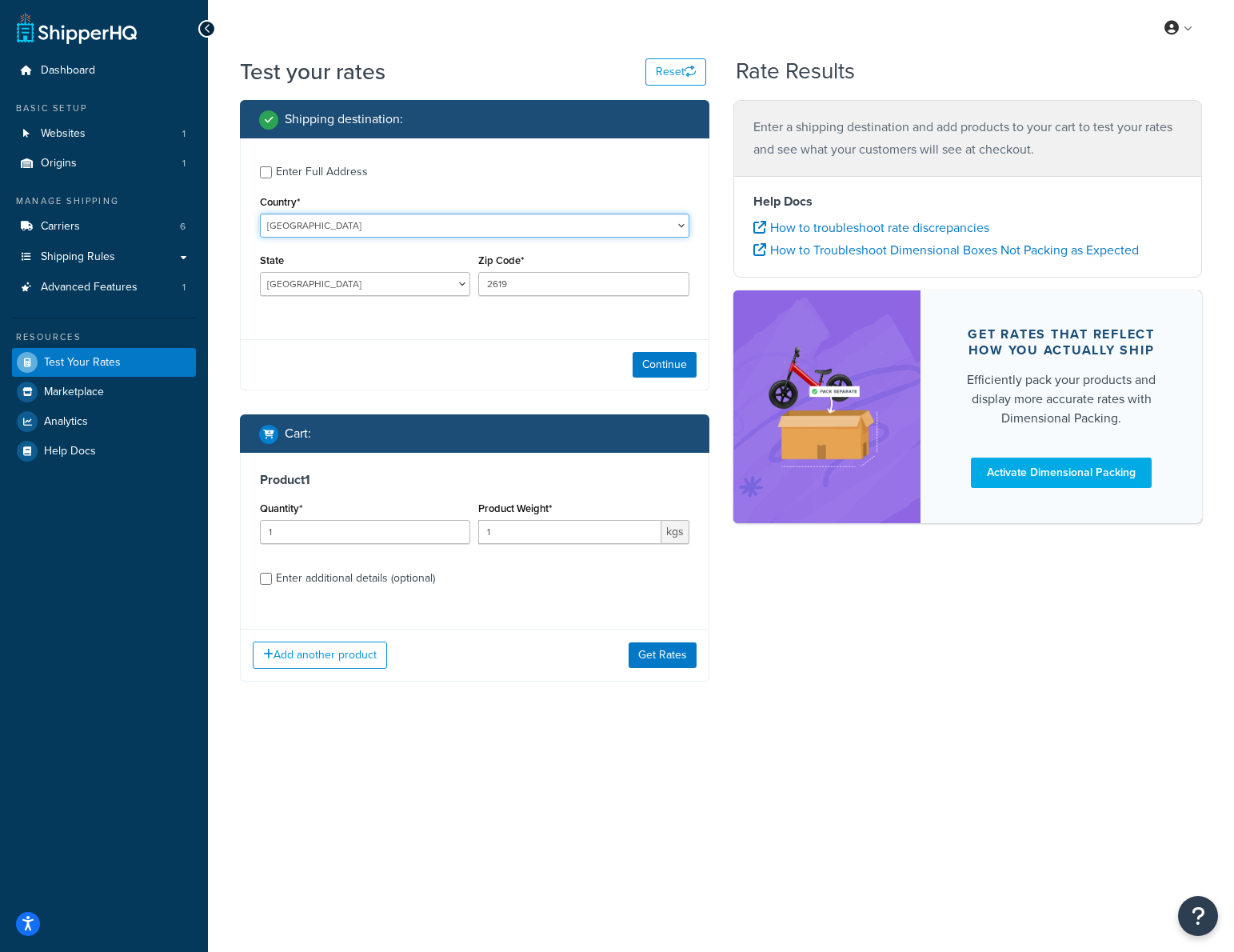
click at [361, 227] on select "[GEOGRAPHIC_DATA] [GEOGRAPHIC_DATA] [GEOGRAPHIC_DATA] [GEOGRAPHIC_DATA] [GEOGRA…" at bounding box center [474, 225] width 429 height 24
click at [260, 213] on select "[GEOGRAPHIC_DATA] [GEOGRAPHIC_DATA] [GEOGRAPHIC_DATA] [GEOGRAPHIC_DATA] [GEOGRA…" at bounding box center [474, 225] width 429 height 24
click at [372, 291] on select "[GEOGRAPHIC_DATA] [GEOGRAPHIC_DATA] [GEOGRAPHIC_DATA] [GEOGRAPHIC_DATA] [GEOGRA…" at bounding box center [365, 284] width 211 height 24
click at [260, 272] on select "[GEOGRAPHIC_DATA] [GEOGRAPHIC_DATA] [GEOGRAPHIC_DATA] [GEOGRAPHIC_DATA] [GEOGRA…" at bounding box center [365, 284] width 211 height 24
click at [529, 285] on input "2619" at bounding box center [584, 284] width 211 height 24
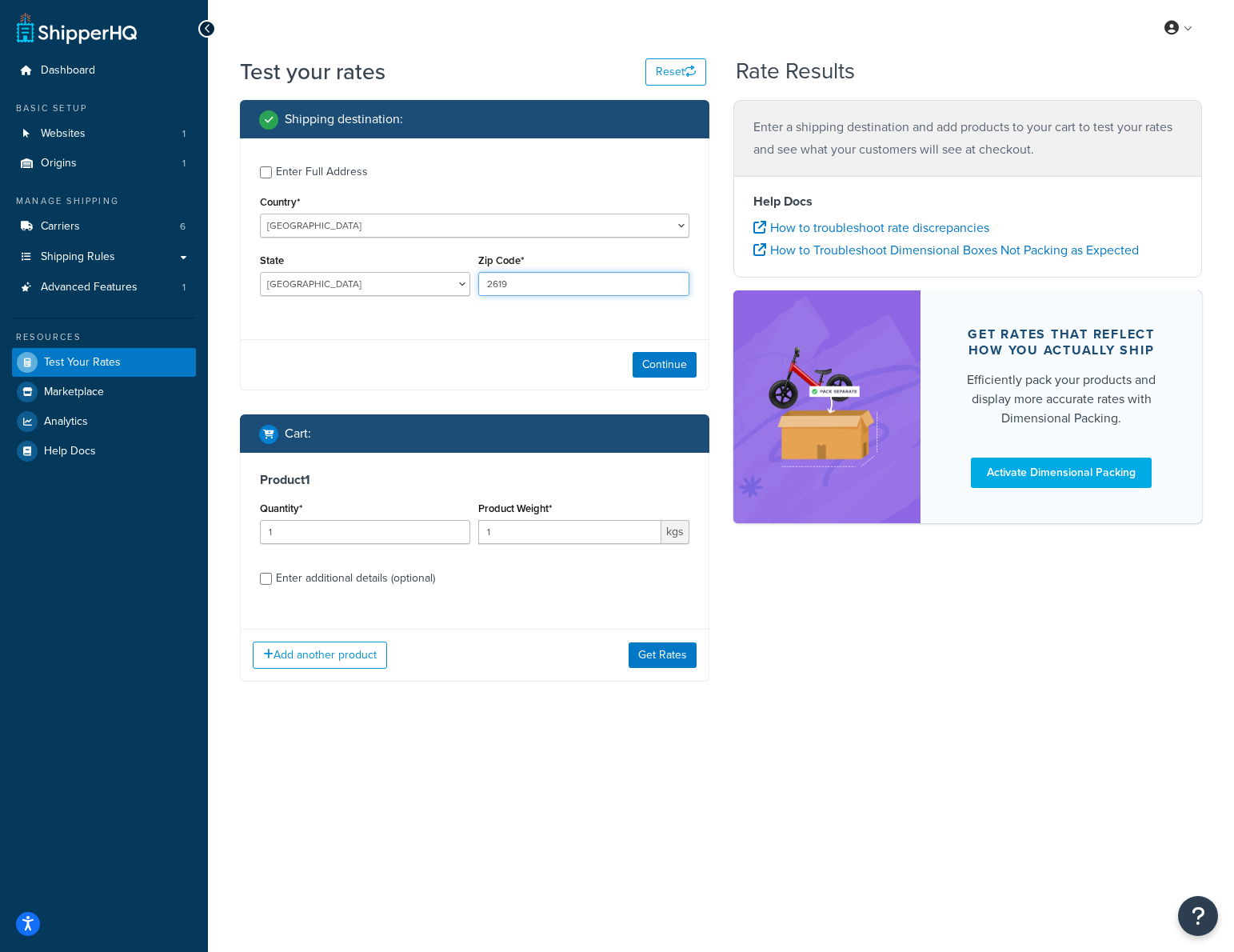
drag, startPoint x: 529, startPoint y: 285, endPoint x: 408, endPoint y: 269, distance: 122.1
click at [408, 269] on div "State [GEOGRAPHIC_DATA] [GEOGRAPHIC_DATA] [GEOGRAPHIC_DATA] [GEOGRAPHIC_DATA] […" at bounding box center [475, 279] width 438 height 59
drag, startPoint x: 551, startPoint y: 287, endPoint x: 476, endPoint y: 266, distance: 77.9
click at [477, 281] on div "Zip Code* 2619" at bounding box center [583, 279] width 219 height 59
type input "2609"
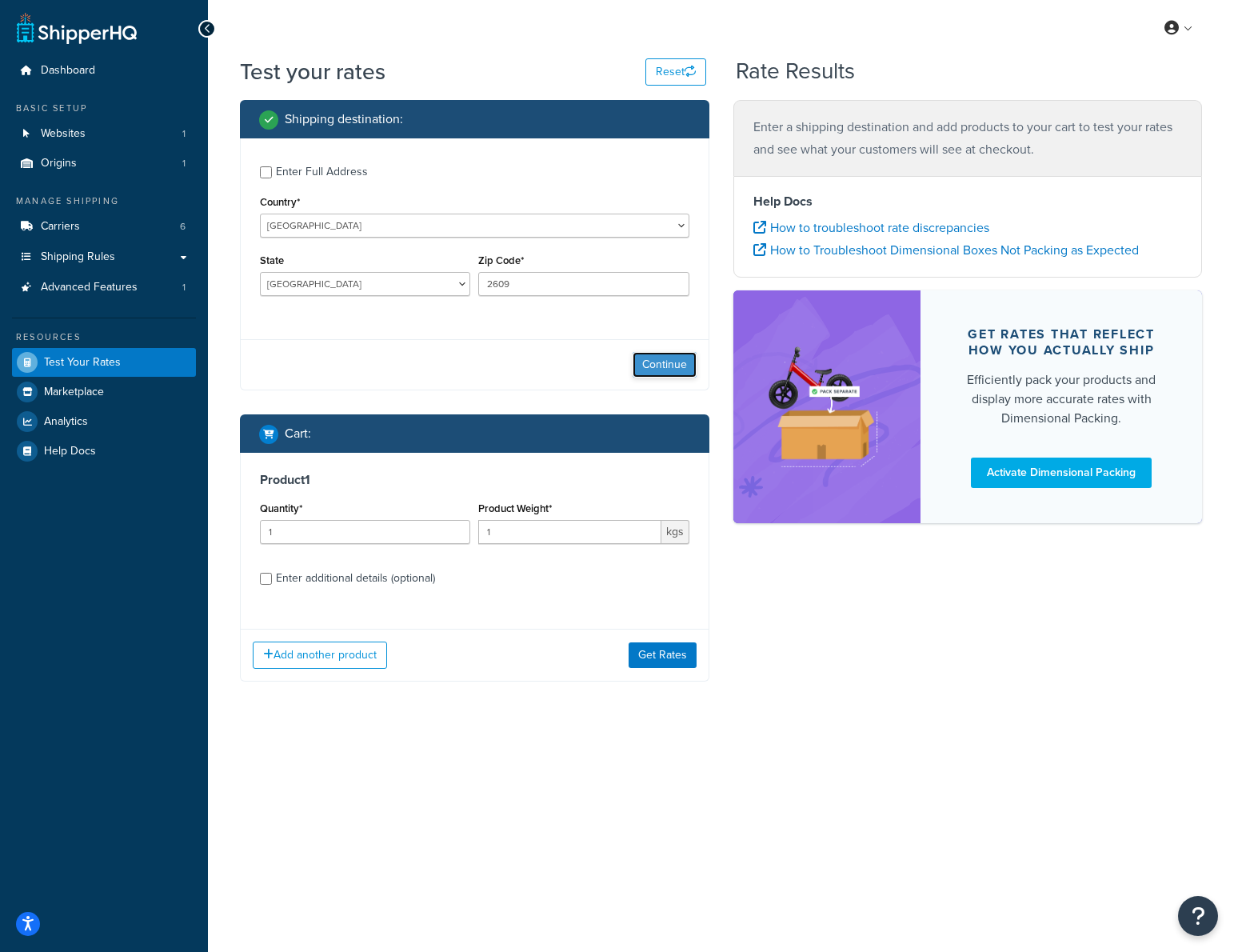
click at [651, 364] on button "Continue" at bounding box center [665, 364] width 64 height 26
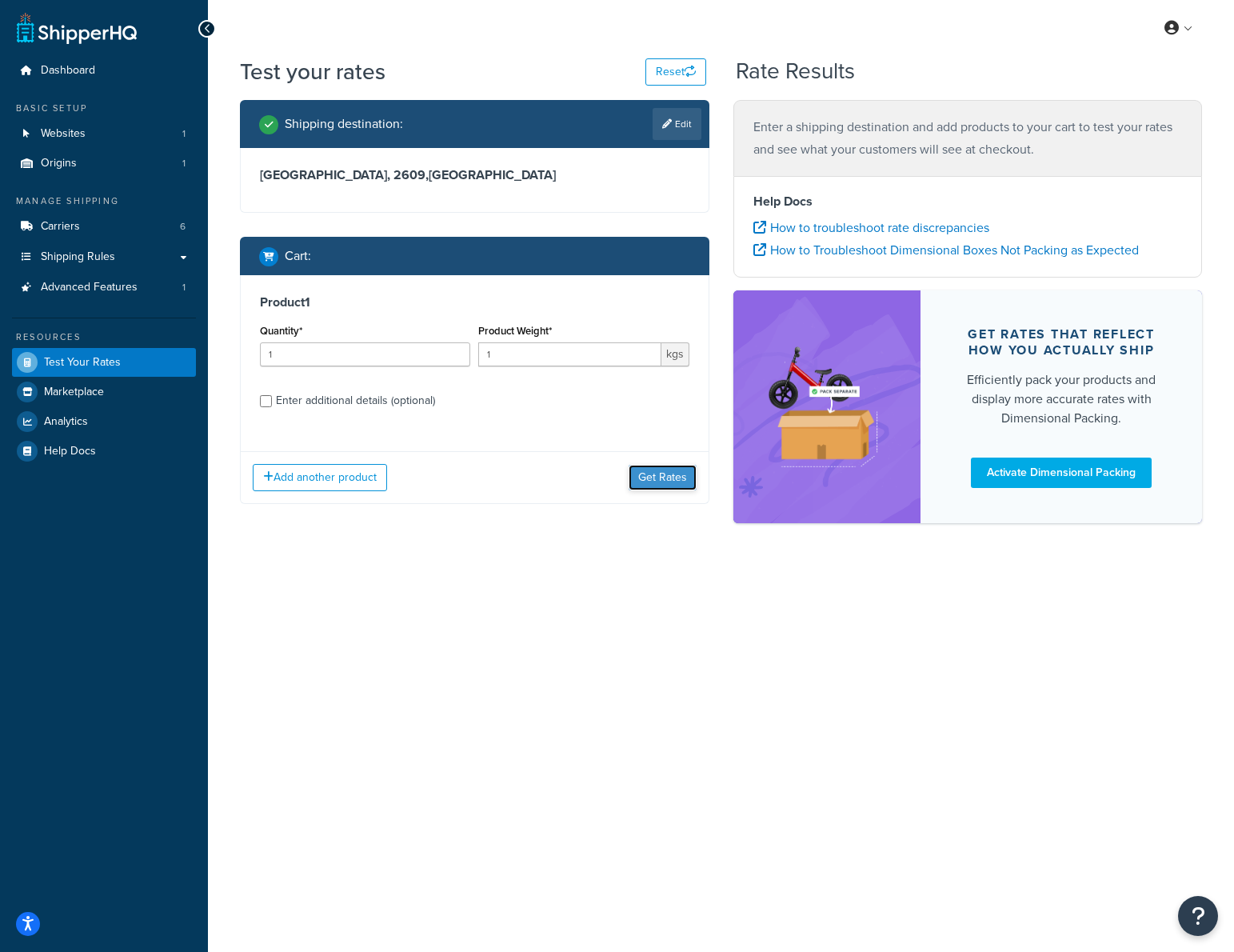
click at [655, 478] on button "Get Rates" at bounding box center [663, 478] width 68 height 26
